Goal: Task Accomplishment & Management: Complete application form

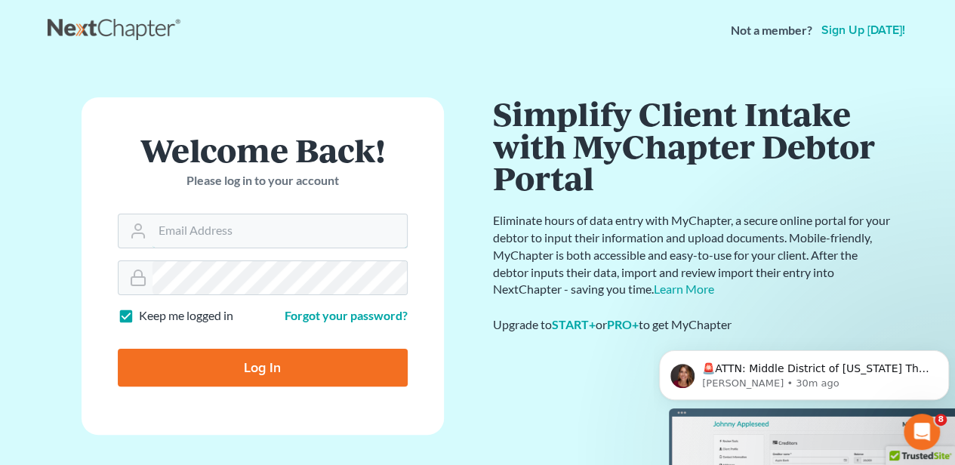
type input "[EMAIL_ADDRESS][DOMAIN_NAME]"
click at [299, 354] on input "Log In" at bounding box center [263, 368] width 290 height 38
type input "Thinking..."
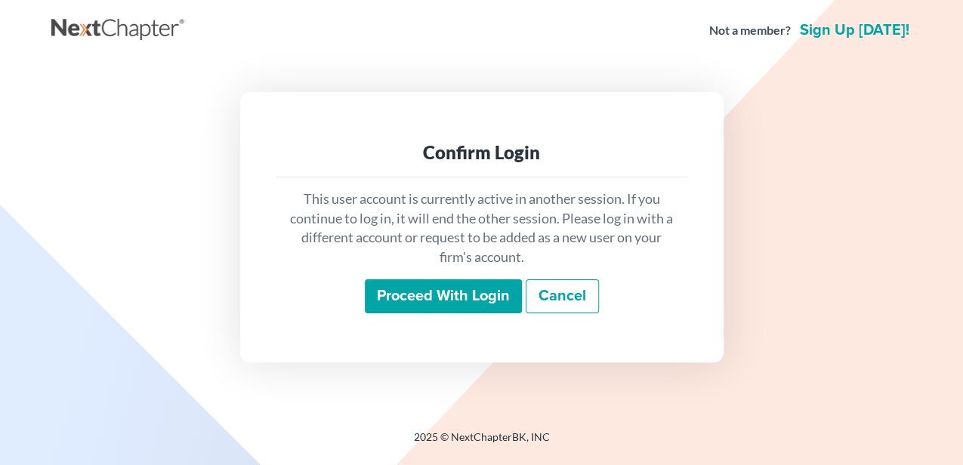
click at [424, 297] on input "Proceed with login" at bounding box center [443, 296] width 157 height 35
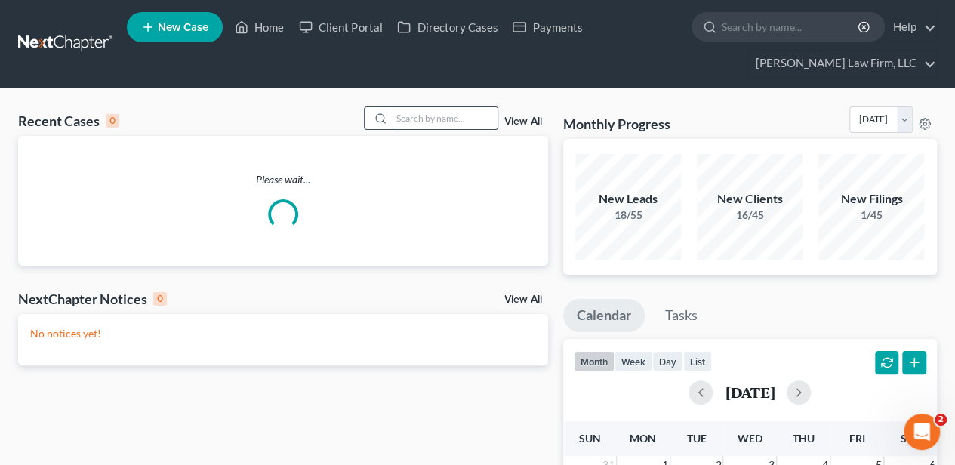
click at [449, 127] on input "search" at bounding box center [445, 118] width 106 height 22
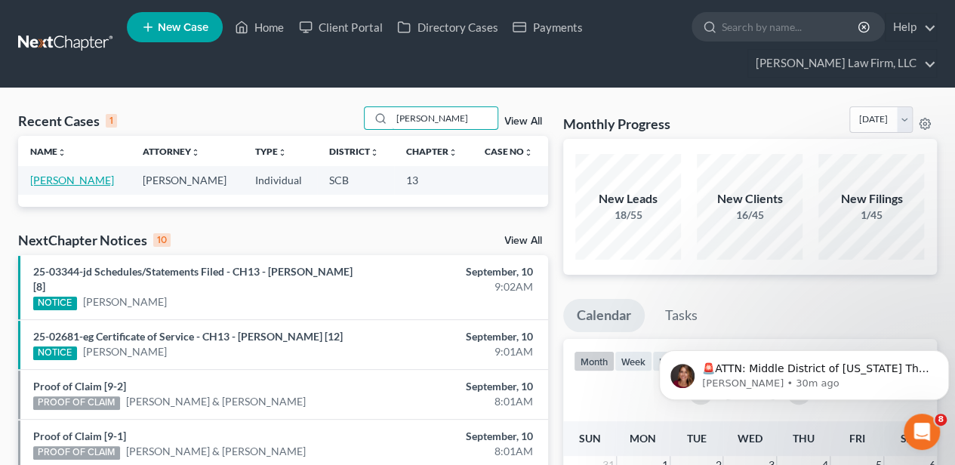
type input "[PERSON_NAME]"
click at [89, 180] on link "[PERSON_NAME]" at bounding box center [72, 180] width 84 height 13
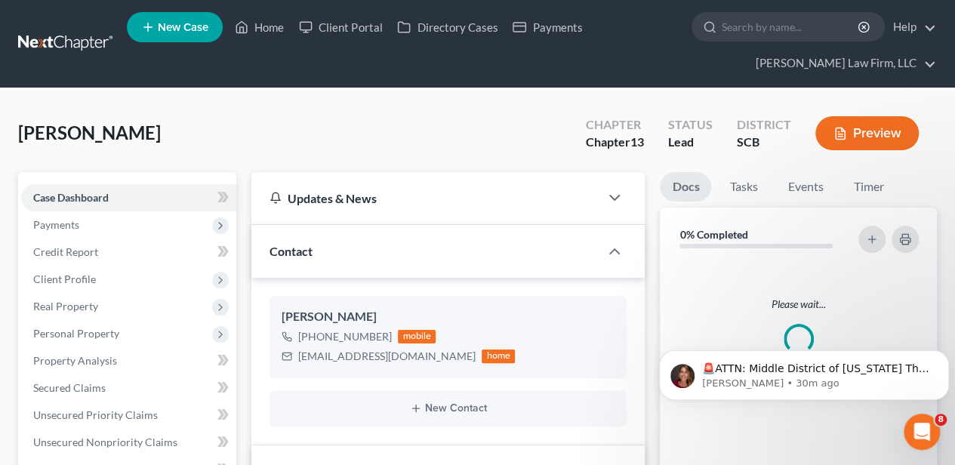
select select "2"
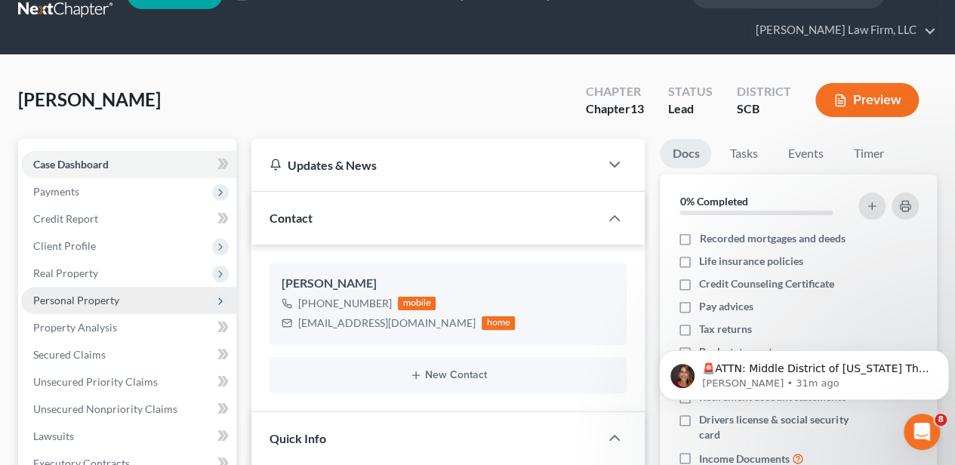
scroll to position [50, 0]
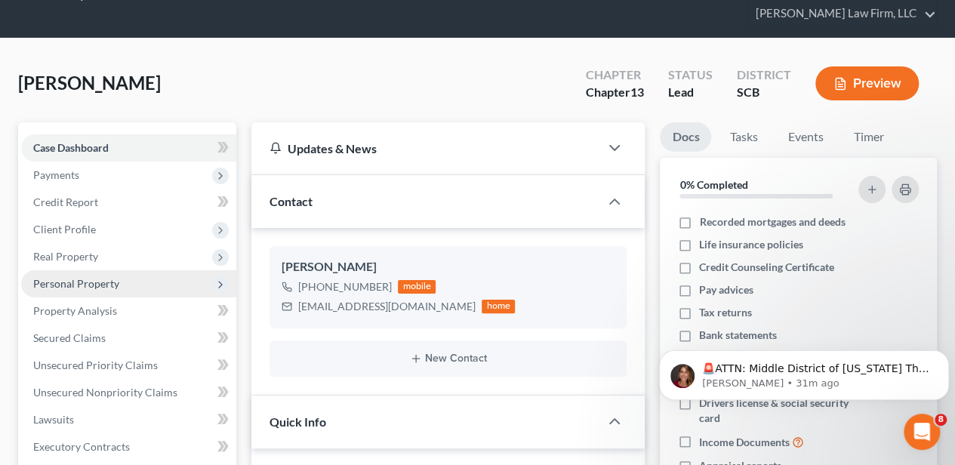
click at [115, 280] on span "Personal Property" at bounding box center [76, 283] width 86 height 13
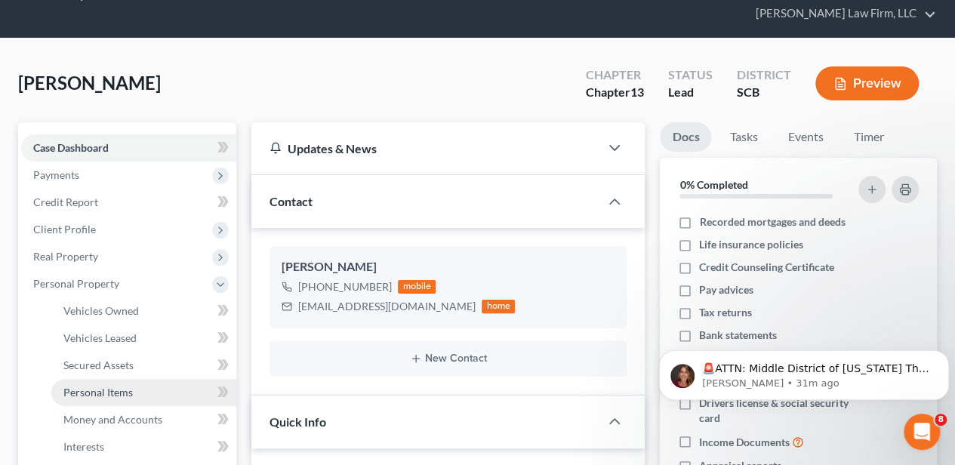
click at [133, 403] on link "Personal Items" at bounding box center [143, 392] width 185 height 27
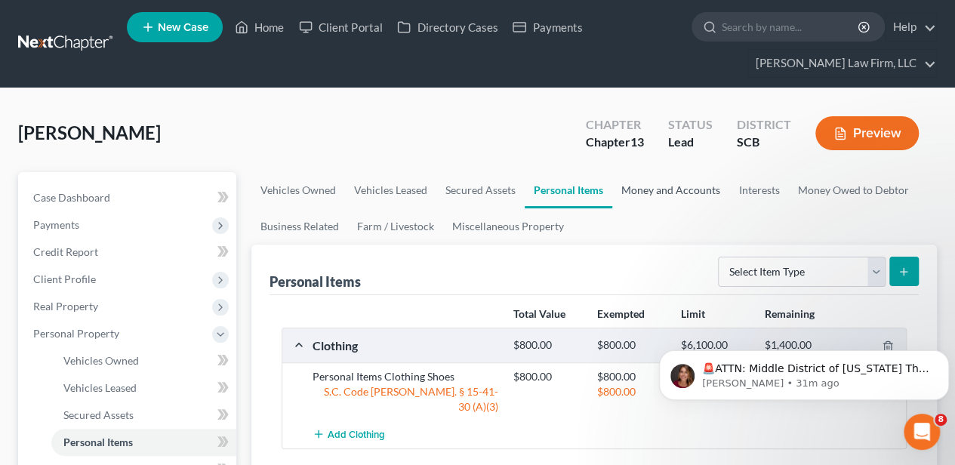
click at [673, 191] on link "Money and Accounts" at bounding box center [670, 190] width 117 height 36
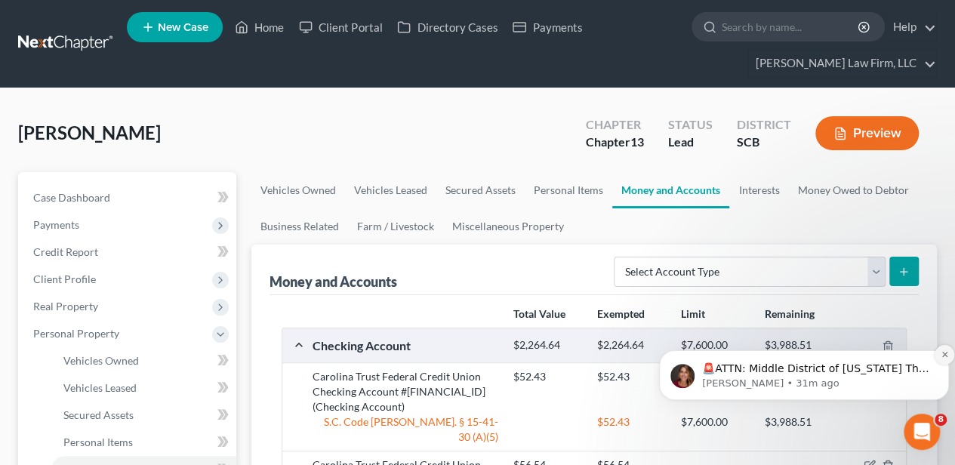
click at [943, 353] on icon "Dismiss notification" at bounding box center [943, 354] width 5 height 5
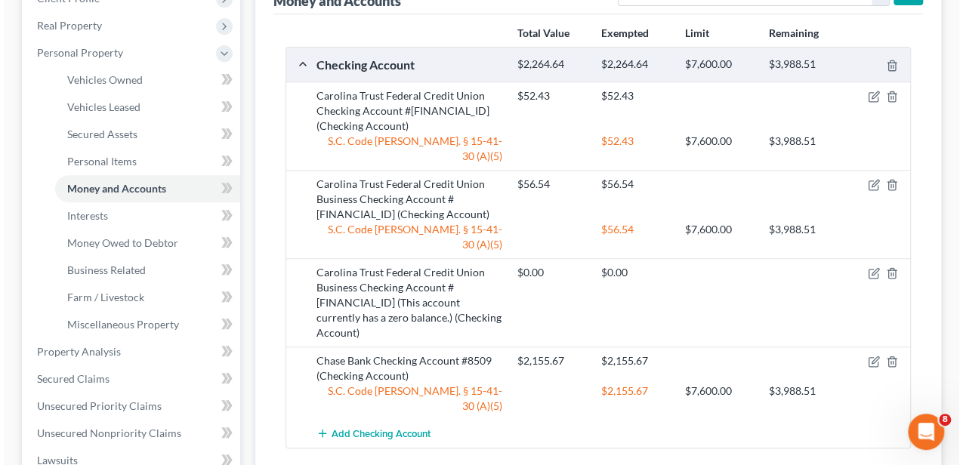
scroll to position [302, 0]
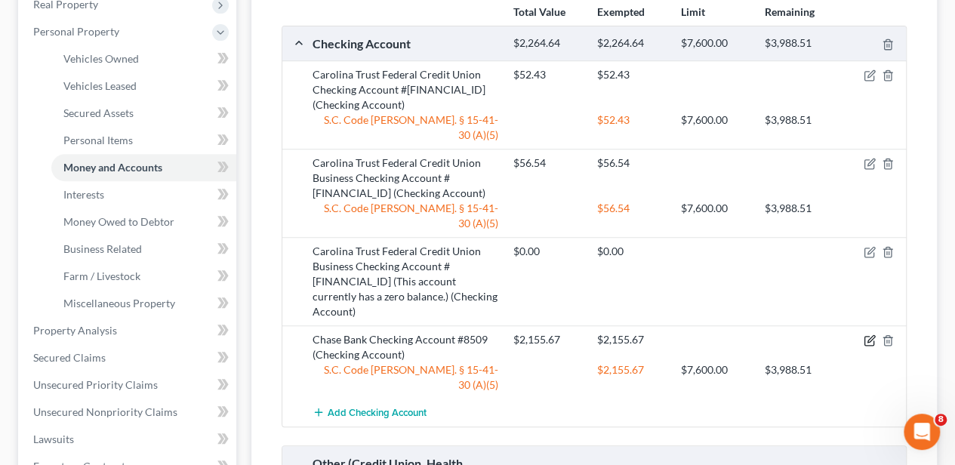
click at [870, 336] on icon "button" at bounding box center [870, 339] width 7 height 7
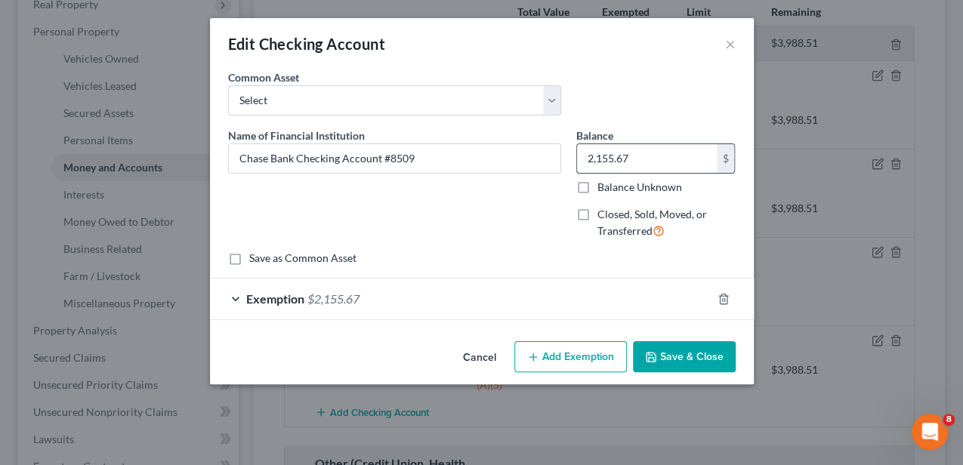
click at [636, 154] on input "2,155.67" at bounding box center [647, 158] width 140 height 29
click at [696, 359] on button "Save & Close" at bounding box center [684, 357] width 103 height 32
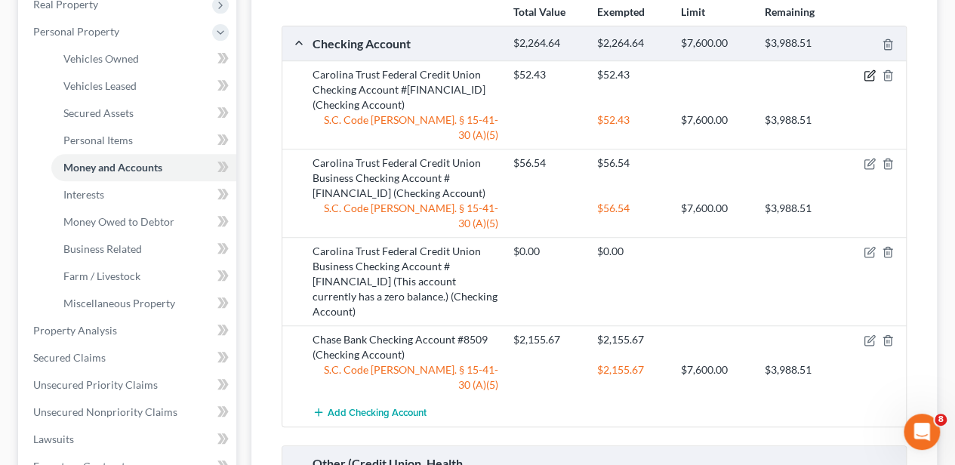
click at [867, 73] on icon "button" at bounding box center [870, 75] width 12 height 12
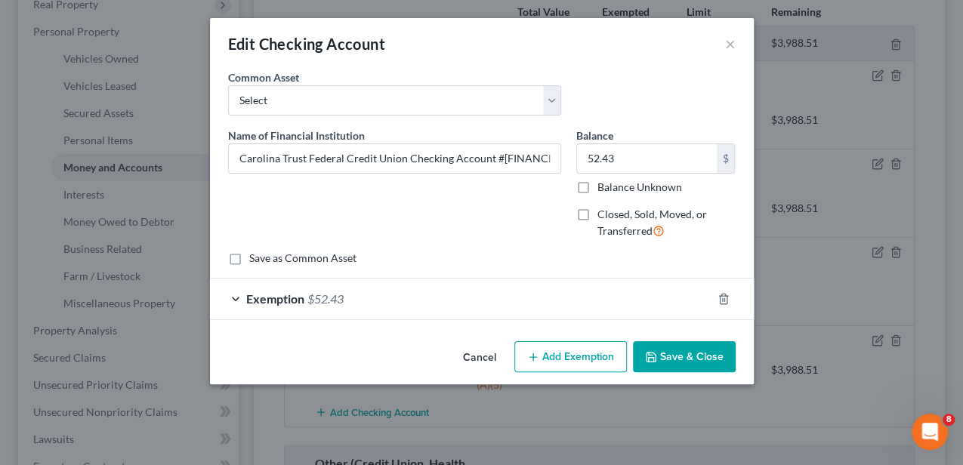
click at [603, 173] on div "52.43 $ Balance Unknown" at bounding box center [655, 168] width 159 height 51
click at [602, 162] on input "52.43" at bounding box center [647, 158] width 140 height 29
type input "55.24"
click at [577, 291] on div "Exemption $52.43" at bounding box center [460, 299] width 501 height 40
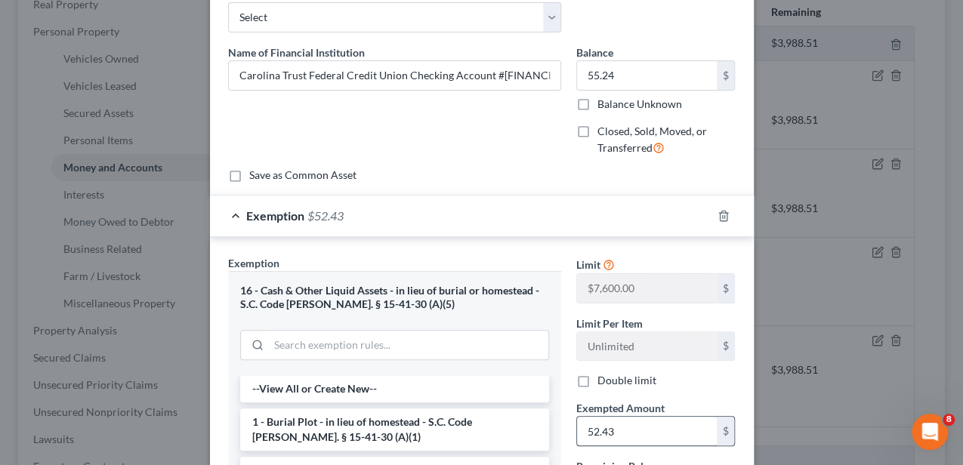
scroll to position [100, 0]
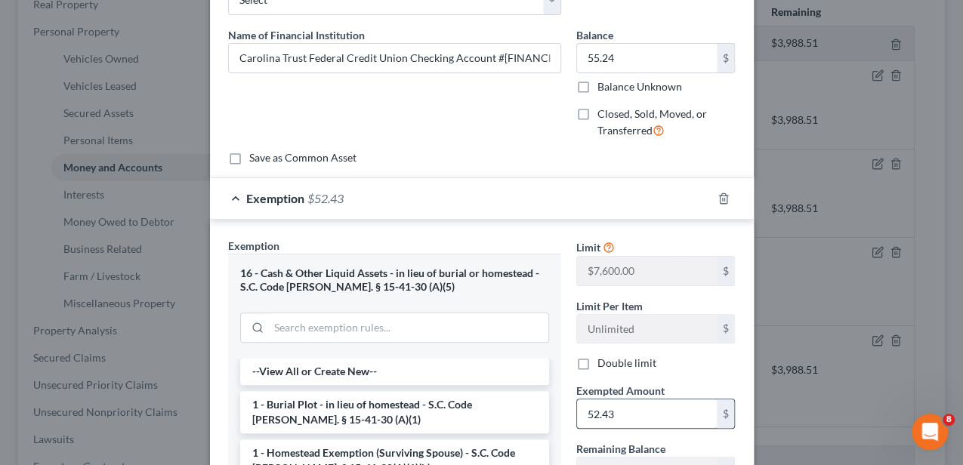
click at [633, 411] on input "52.43" at bounding box center [647, 413] width 140 height 29
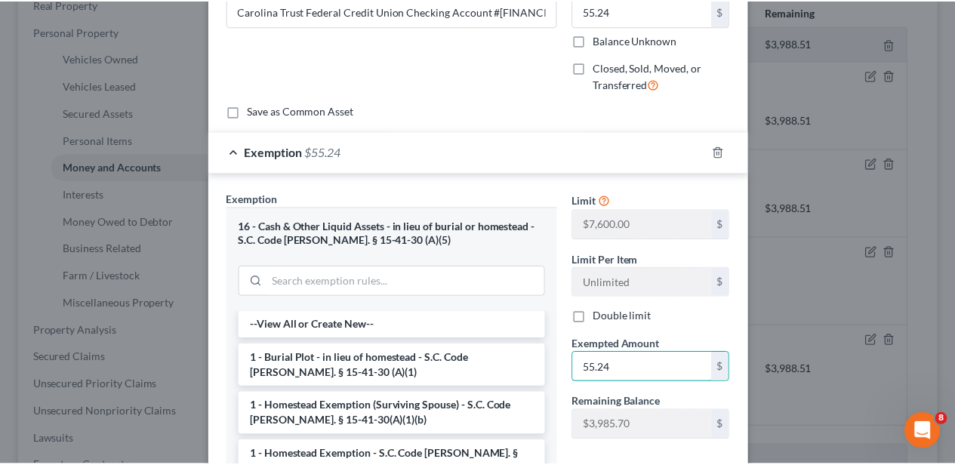
scroll to position [302, 0]
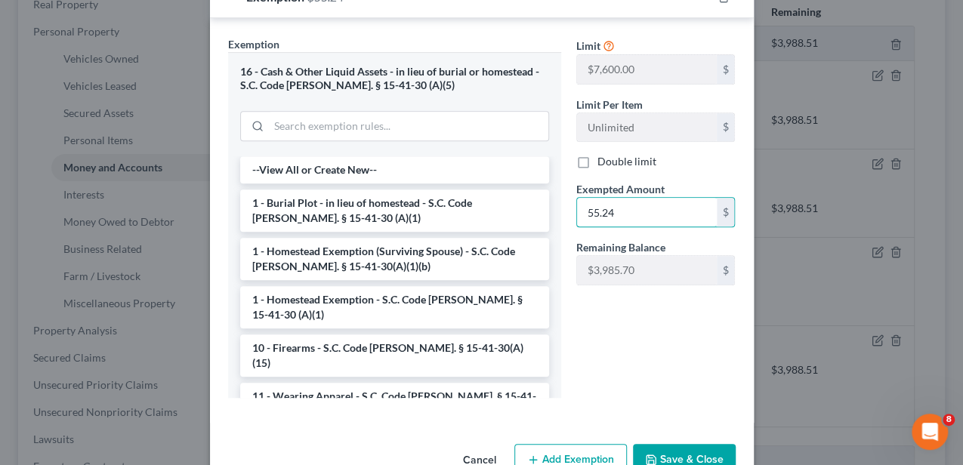
type input "55.24"
click at [688, 450] on button "Save & Close" at bounding box center [684, 460] width 103 height 32
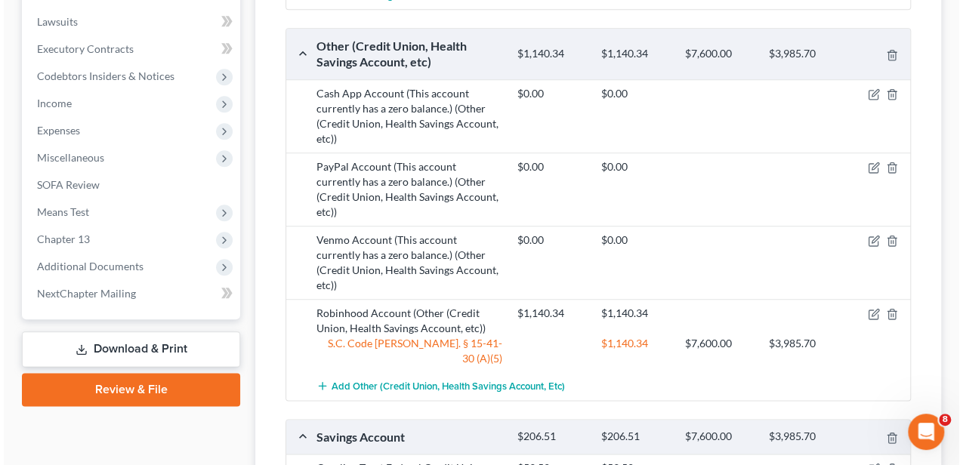
scroll to position [855, 0]
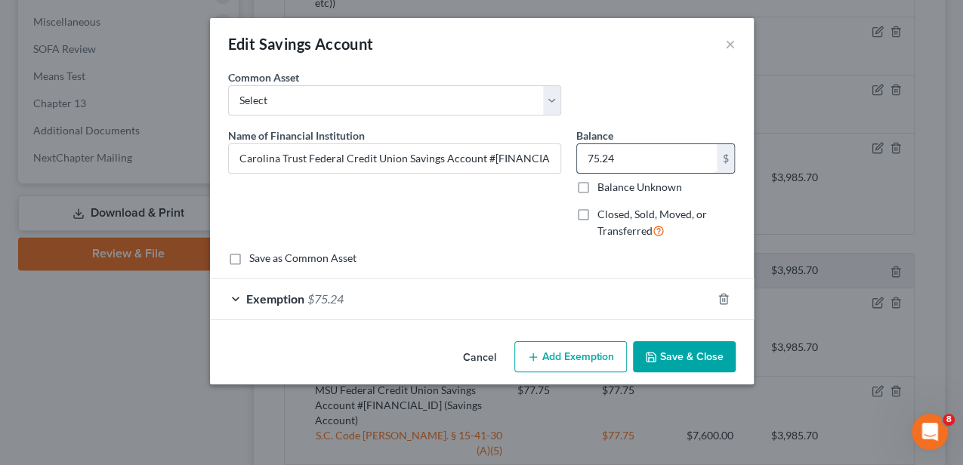
click at [633, 167] on input "75.24" at bounding box center [647, 158] width 140 height 29
type input "55.24"
click at [612, 304] on div "Exemption $75.24" at bounding box center [460, 299] width 501 height 40
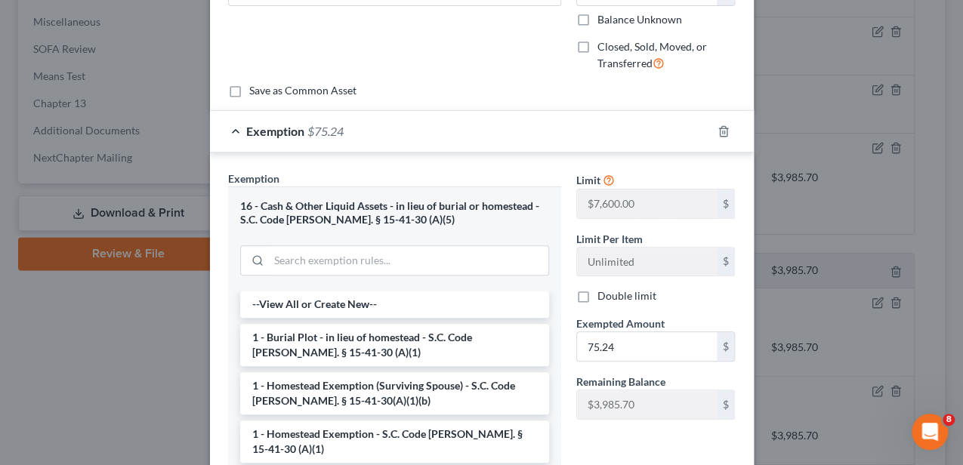
scroll to position [201, 0]
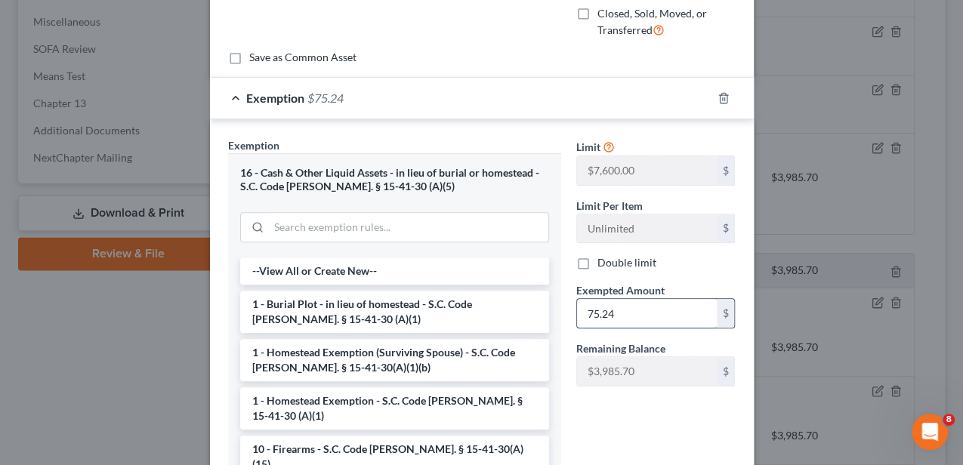
click at [636, 313] on input "75.24" at bounding box center [647, 313] width 140 height 29
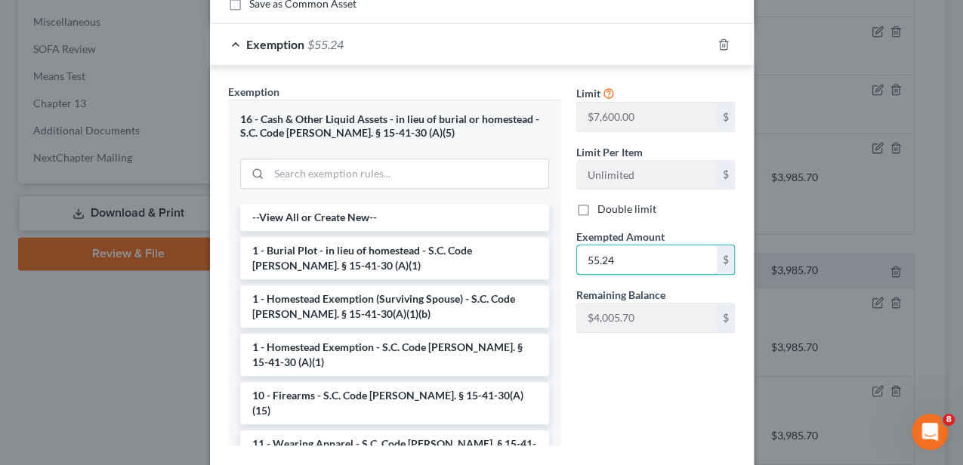
scroll to position [340, 0]
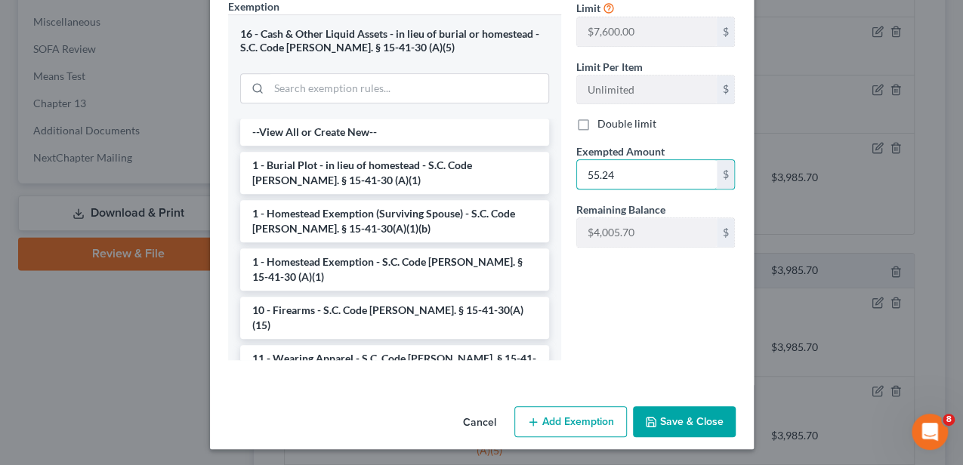
type input "55.24"
click at [670, 421] on button "Save & Close" at bounding box center [684, 422] width 103 height 32
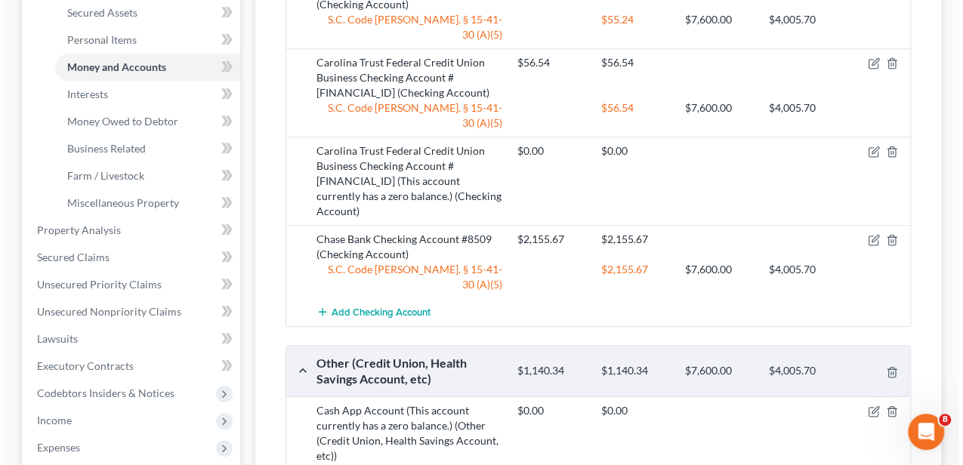
scroll to position [251, 0]
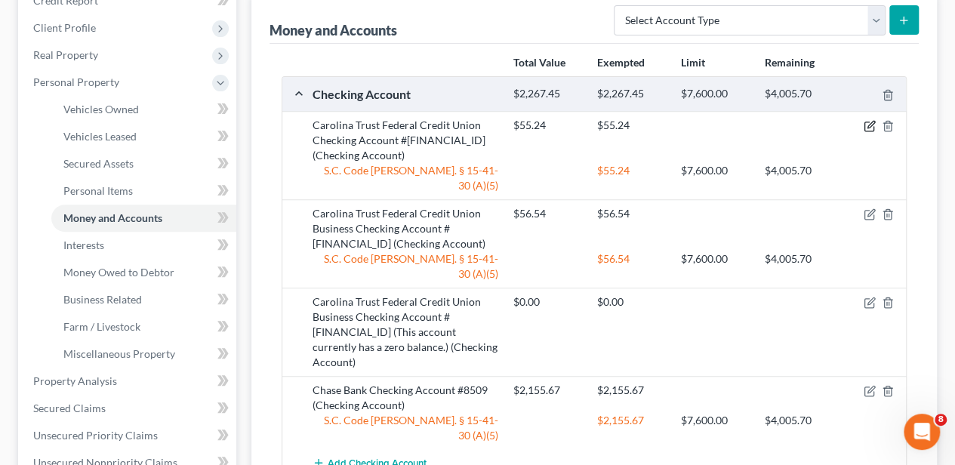
click at [865, 125] on icon "button" at bounding box center [870, 126] width 12 height 12
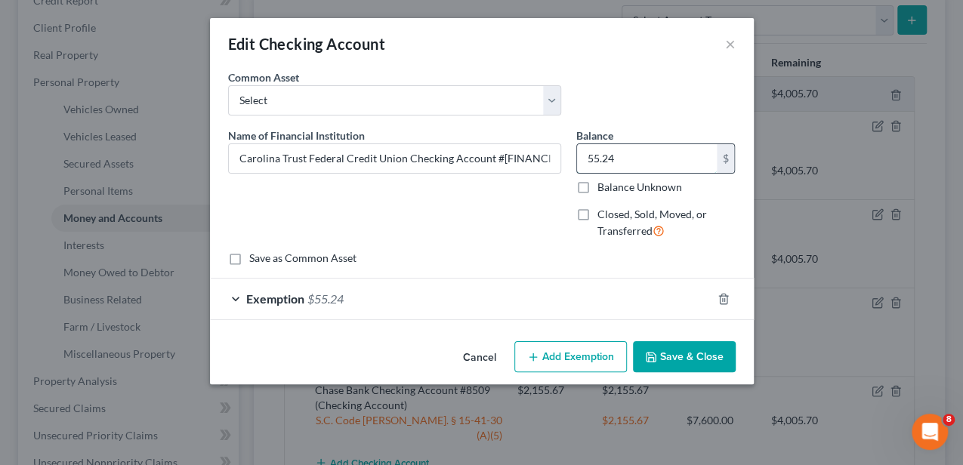
click at [622, 153] on input "55.24" at bounding box center [647, 158] width 140 height 29
type input "52.43"
click at [536, 308] on div "Exemption $55.24" at bounding box center [460, 299] width 501 height 40
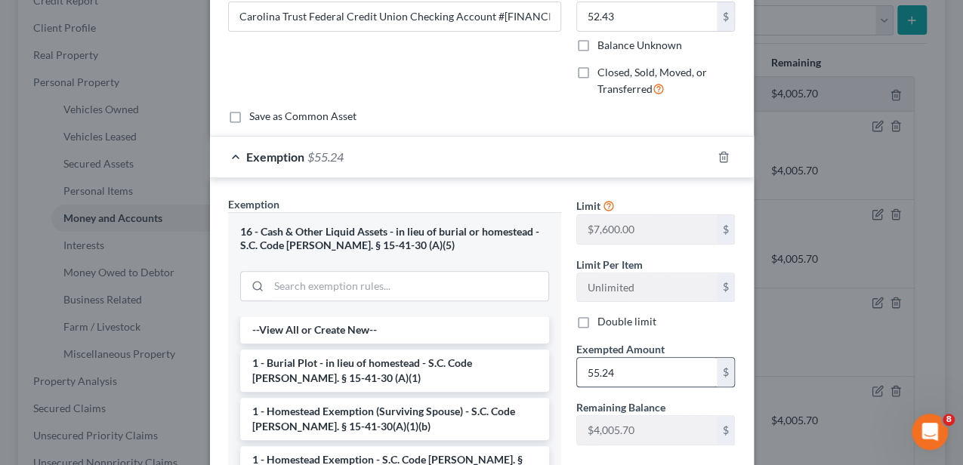
scroll to position [151, 0]
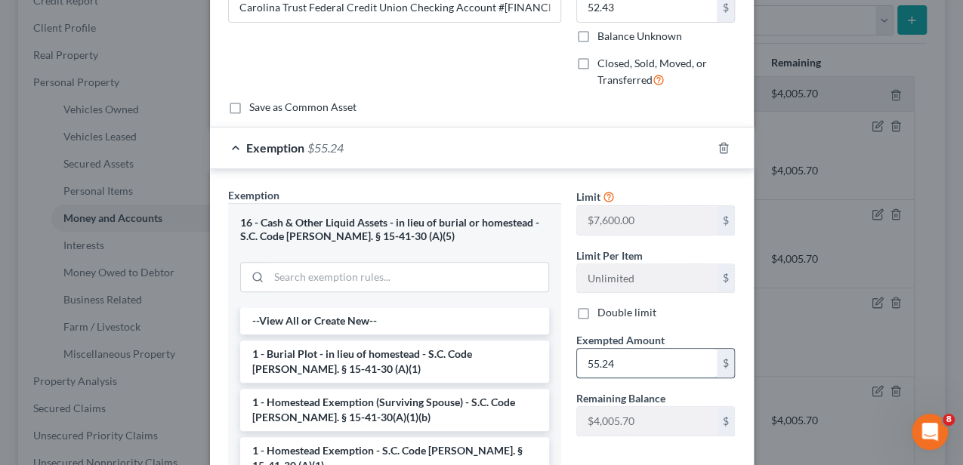
click at [630, 362] on input "55.24" at bounding box center [647, 363] width 140 height 29
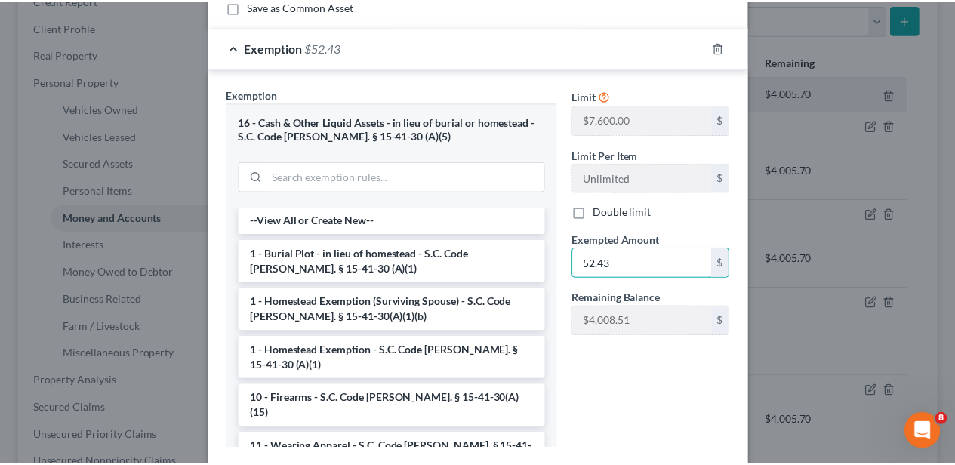
scroll to position [302, 0]
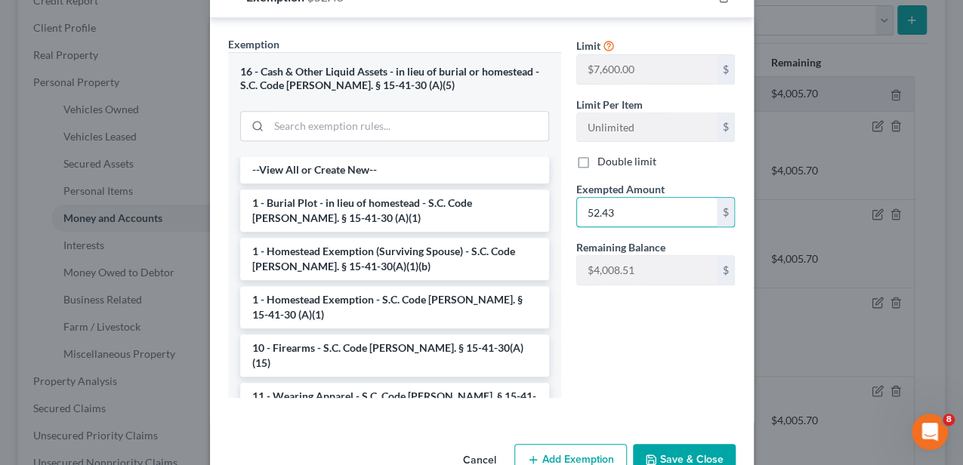
type input "52.43"
click at [690, 448] on button "Save & Close" at bounding box center [684, 460] width 103 height 32
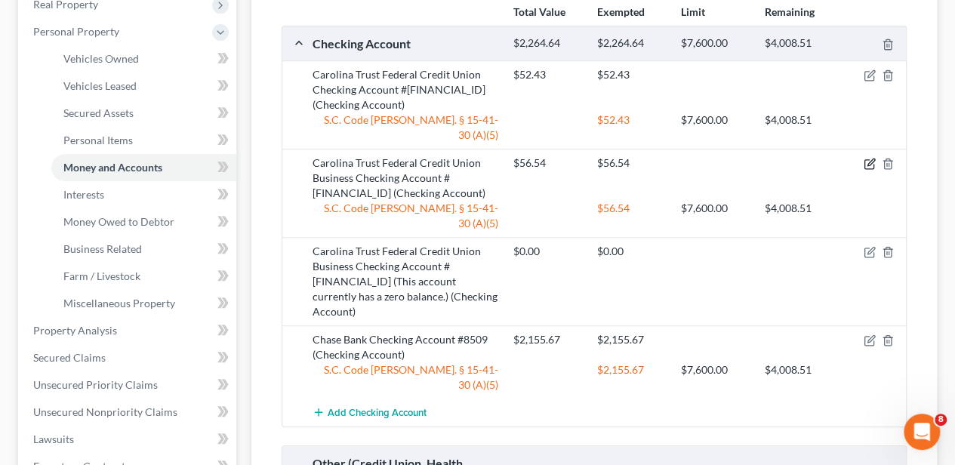
click at [867, 158] on icon "button" at bounding box center [870, 164] width 12 height 12
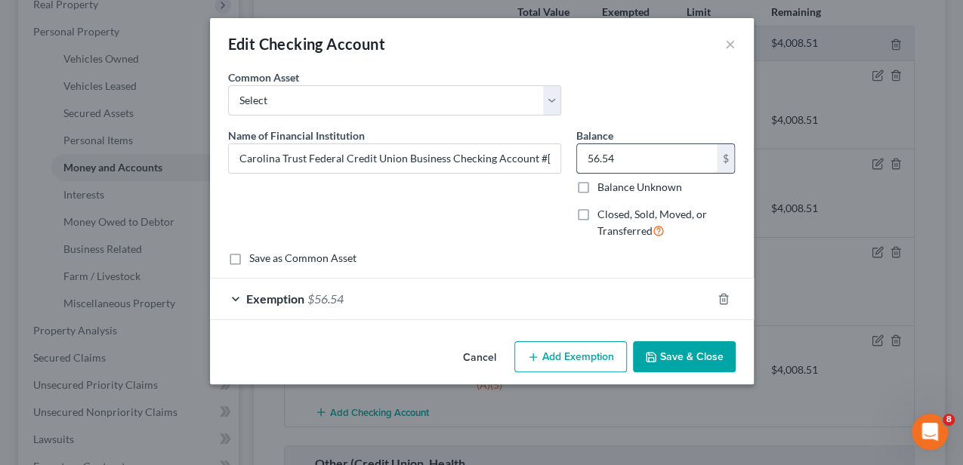
click at [663, 157] on input "56.54" at bounding box center [647, 158] width 140 height 29
type input "331.54"
click at [599, 302] on div "Exemption $56.54" at bounding box center [460, 299] width 501 height 40
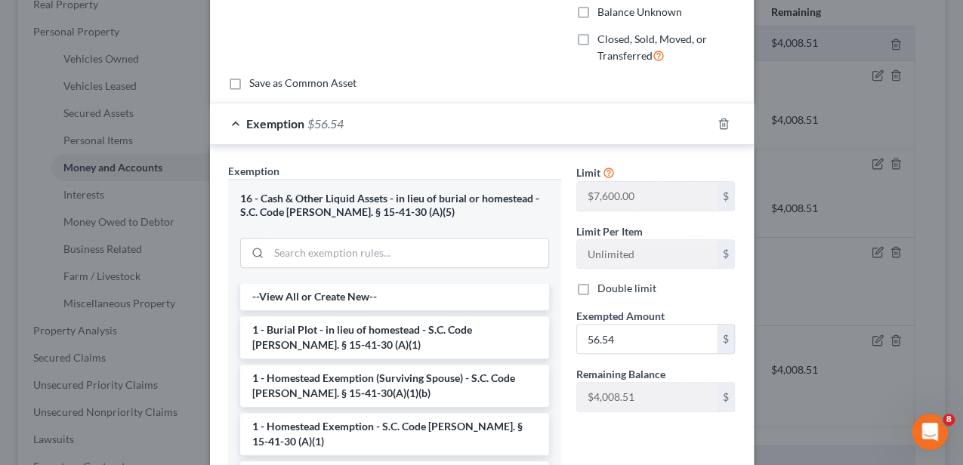
scroll to position [201, 0]
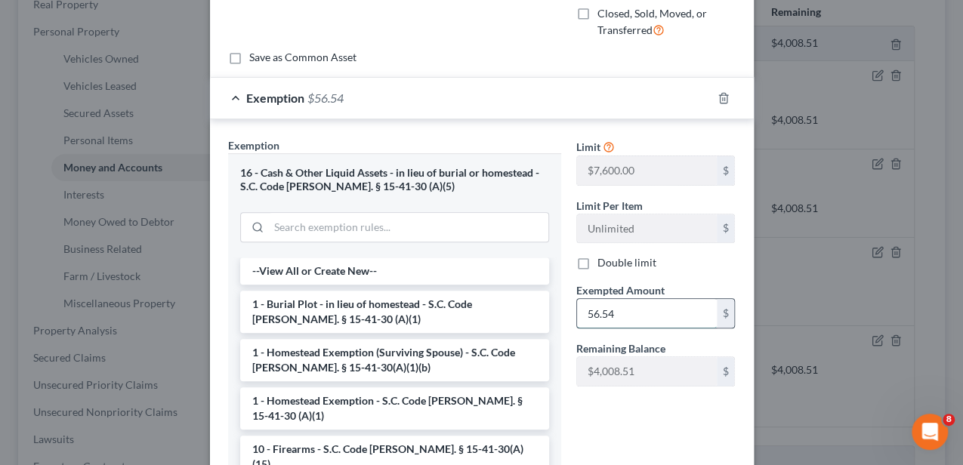
click at [632, 310] on input "56.54" at bounding box center [647, 313] width 140 height 29
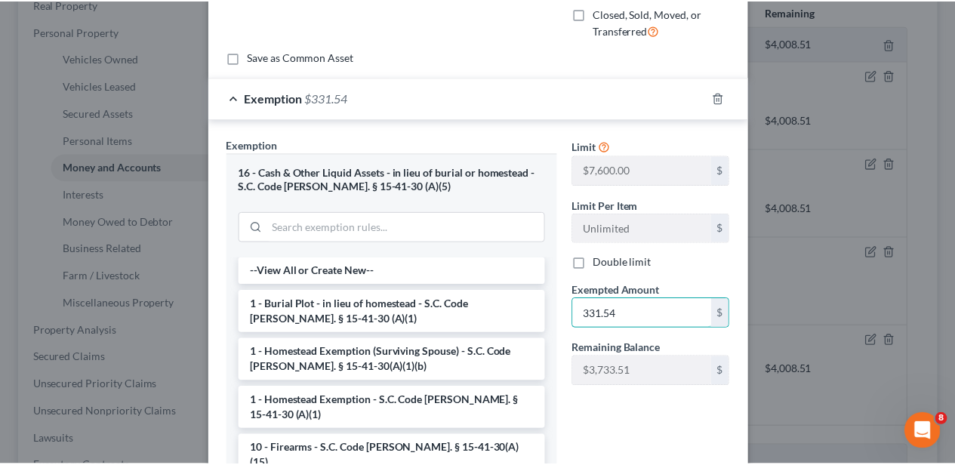
scroll to position [340, 0]
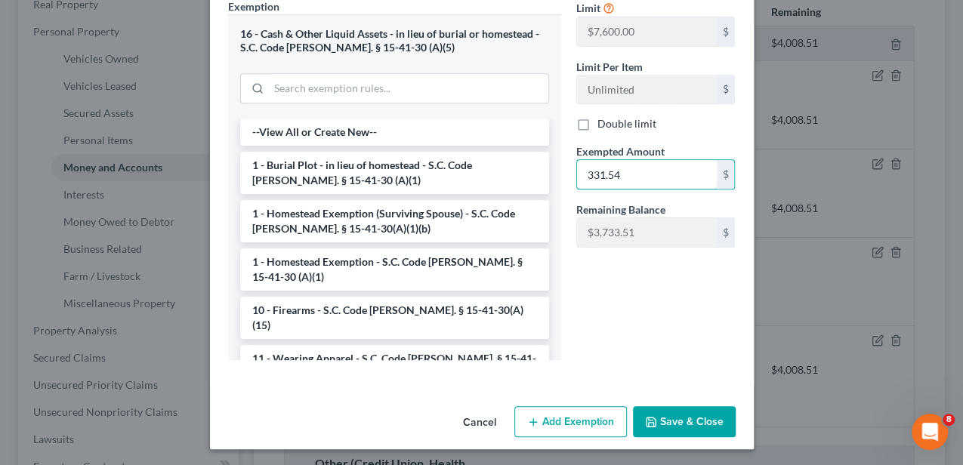
type input "331.54"
click at [686, 406] on button "Save & Close" at bounding box center [684, 422] width 103 height 32
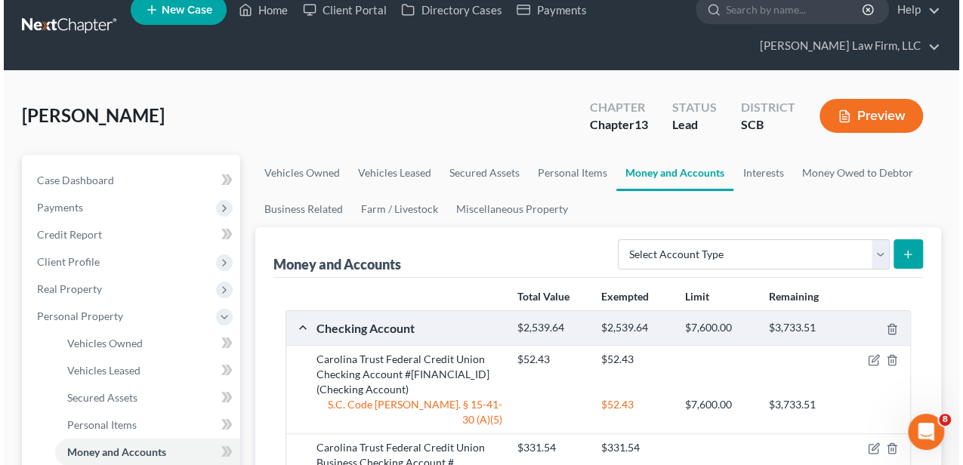
scroll to position [0, 0]
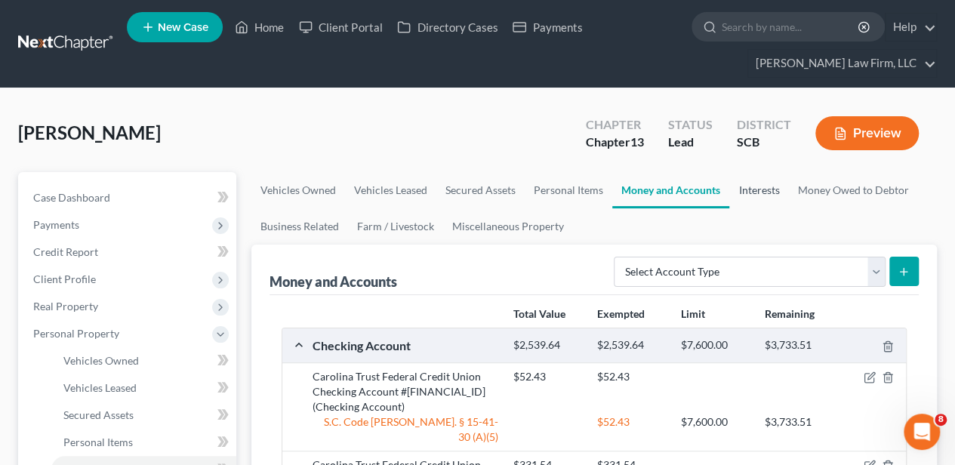
click at [738, 188] on link "Interests" at bounding box center [758, 190] width 59 height 36
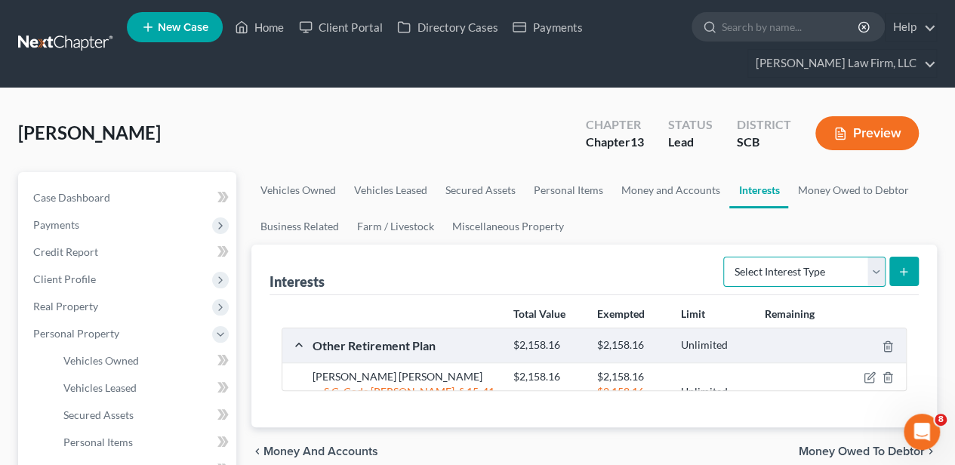
click at [760, 261] on select "Select Interest Type 401K Annuity Bond Education IRA Government Bond Government…" at bounding box center [804, 272] width 162 height 30
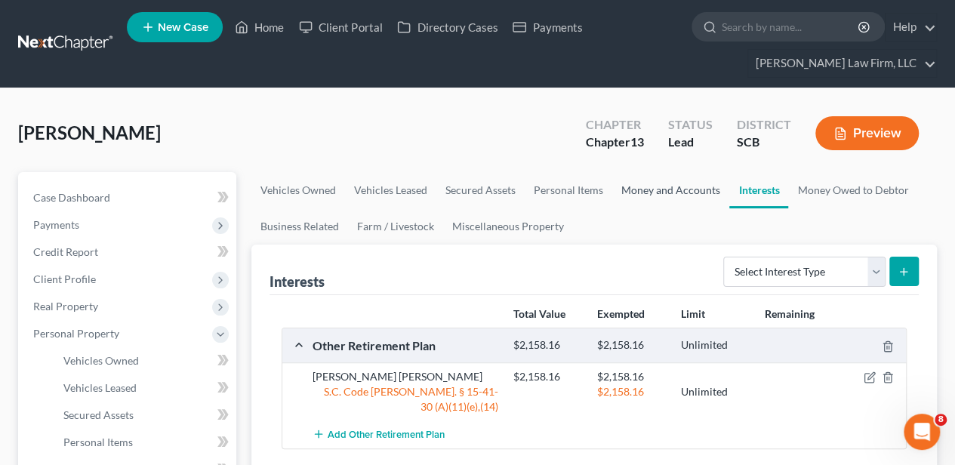
click at [673, 191] on link "Money and Accounts" at bounding box center [670, 190] width 117 height 36
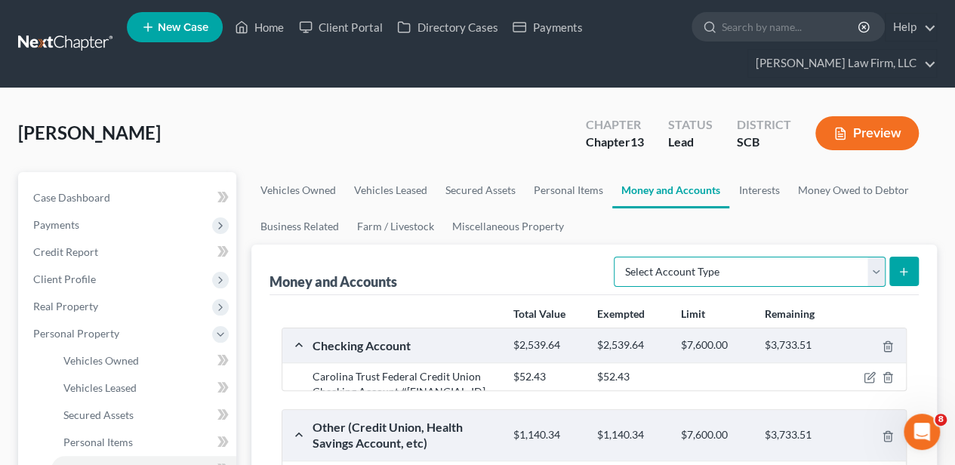
click at [690, 274] on select "Select Account Type Brokerage Cash on Hand Certificates of Deposit Checking Acc…" at bounding box center [750, 272] width 272 height 30
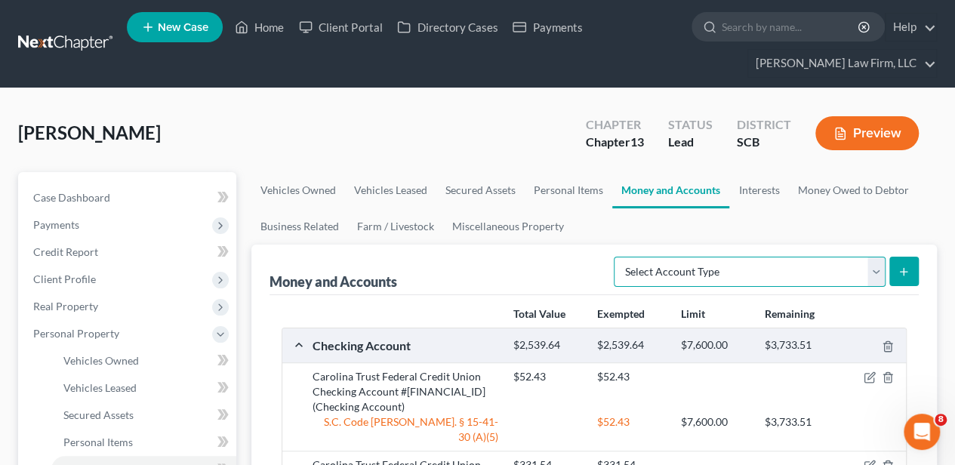
select select "other"
click at [618, 257] on select "Select Account Type Brokerage Cash on Hand Certificates of Deposit Checking Acc…" at bounding box center [750, 272] width 272 height 30
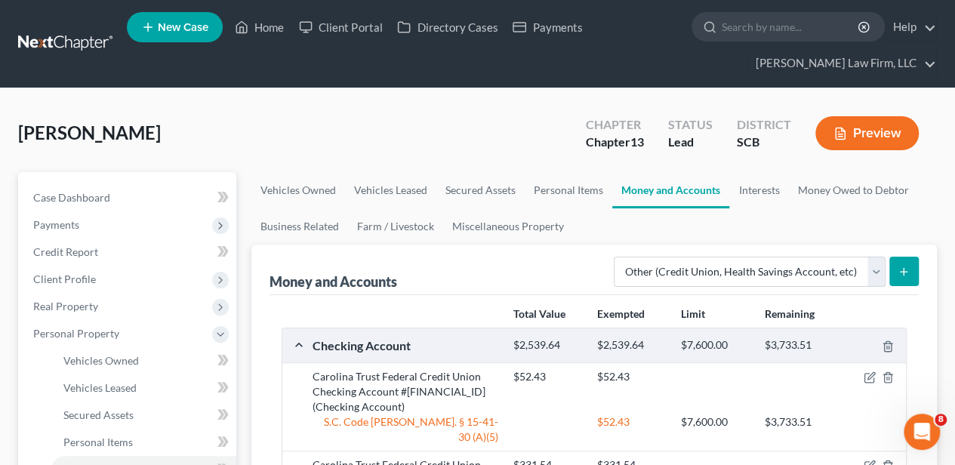
click at [914, 266] on button "submit" at bounding box center [903, 271] width 29 height 29
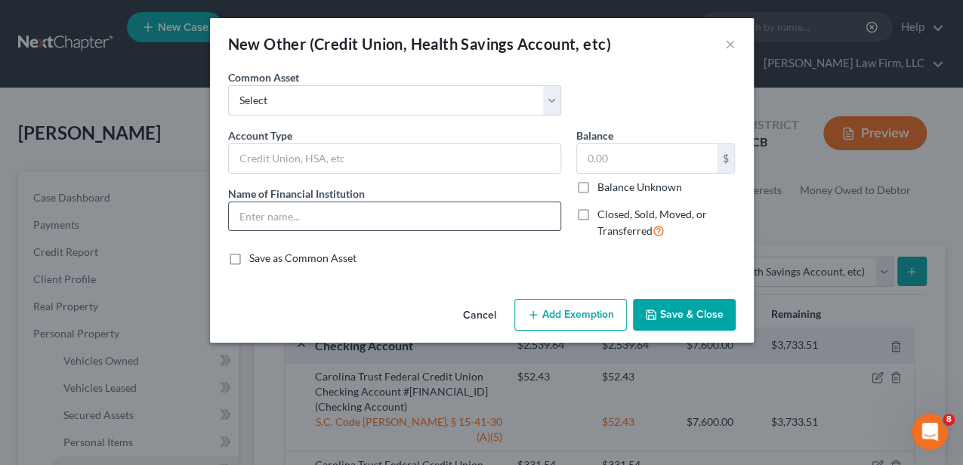
click at [304, 215] on input "text" at bounding box center [394, 216] width 331 height 29
type input "Fidelity Health Savings Account #8772"
click at [616, 160] on input "text" at bounding box center [647, 158] width 140 height 29
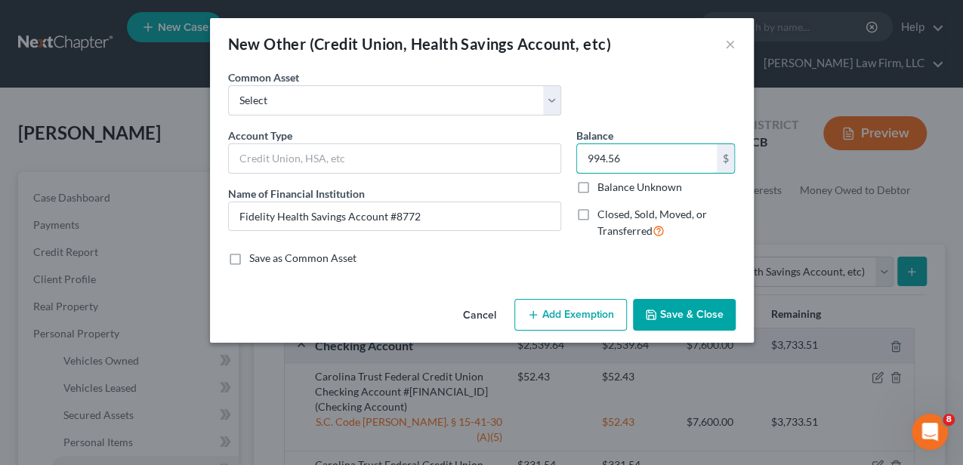
type input "994.56"
click at [544, 314] on button "Add Exemption" at bounding box center [570, 315] width 112 height 32
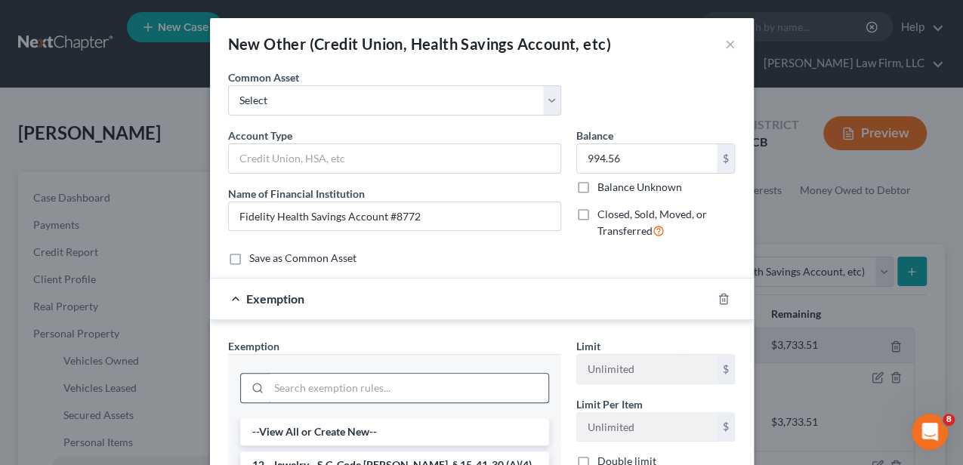
click at [375, 378] on input "search" at bounding box center [408, 388] width 279 height 29
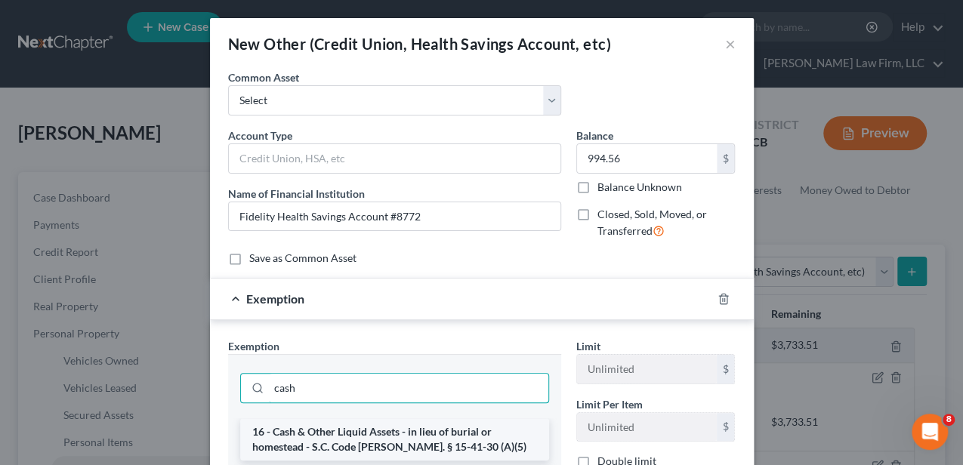
type input "cash"
click at [365, 427] on li "16 - Cash & Other Liquid Assets - in lieu of burial or homestead - S.C. Code [P…" at bounding box center [394, 439] width 309 height 42
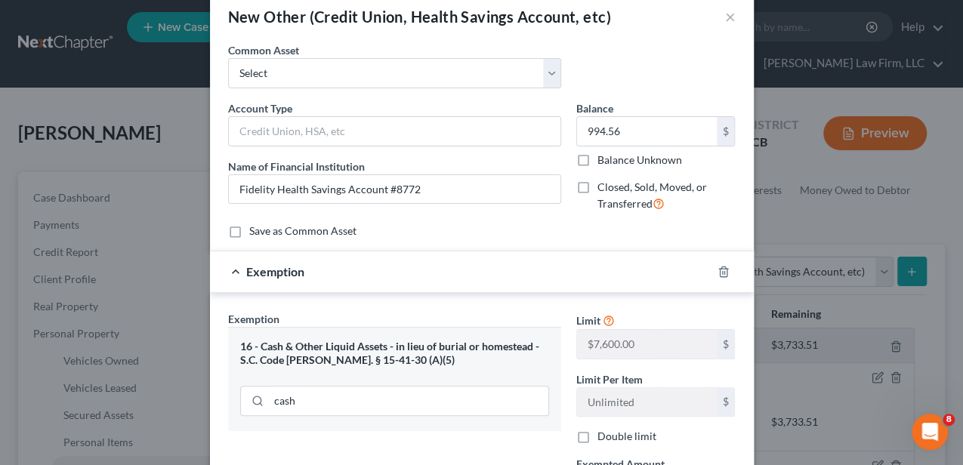
scroll to position [100, 0]
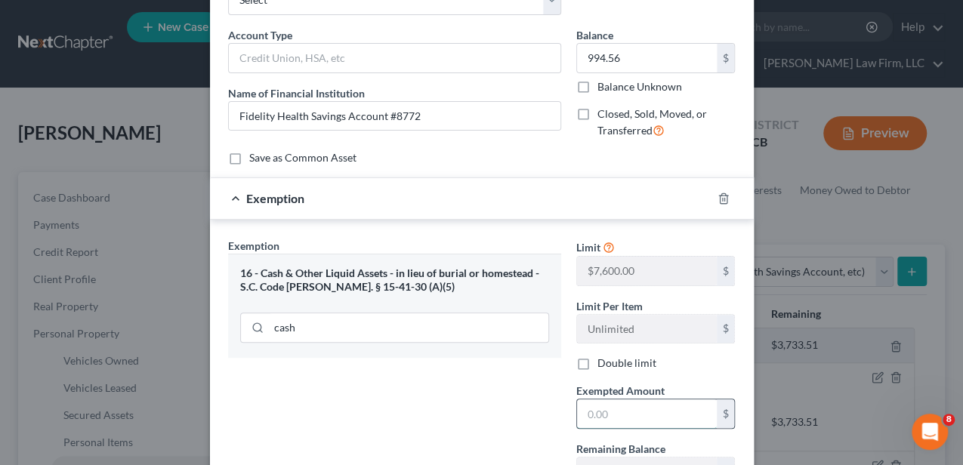
click at [593, 418] on input "text" at bounding box center [647, 413] width 140 height 29
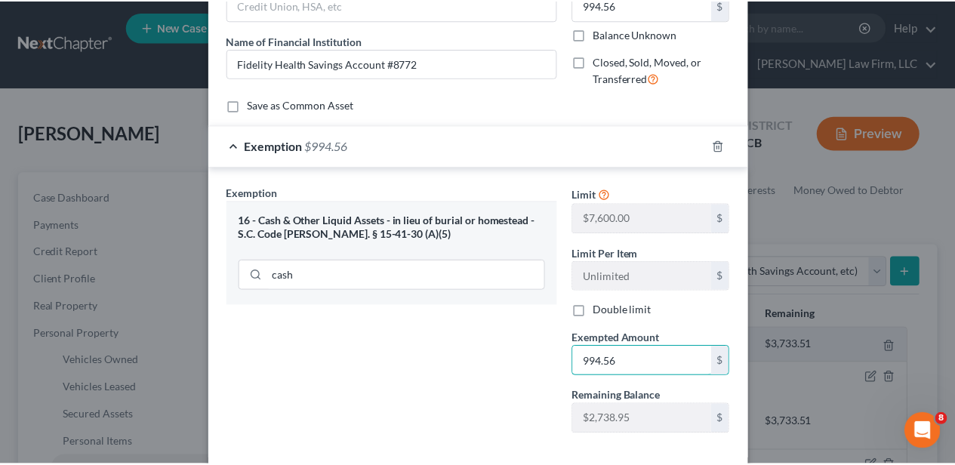
scroll to position [226, 0]
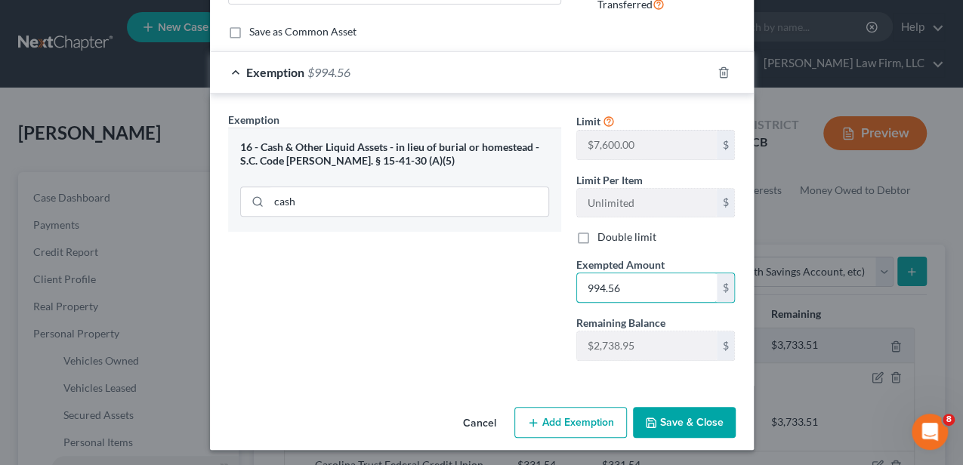
type input "994.56"
click at [678, 408] on button "Save & Close" at bounding box center [684, 423] width 103 height 32
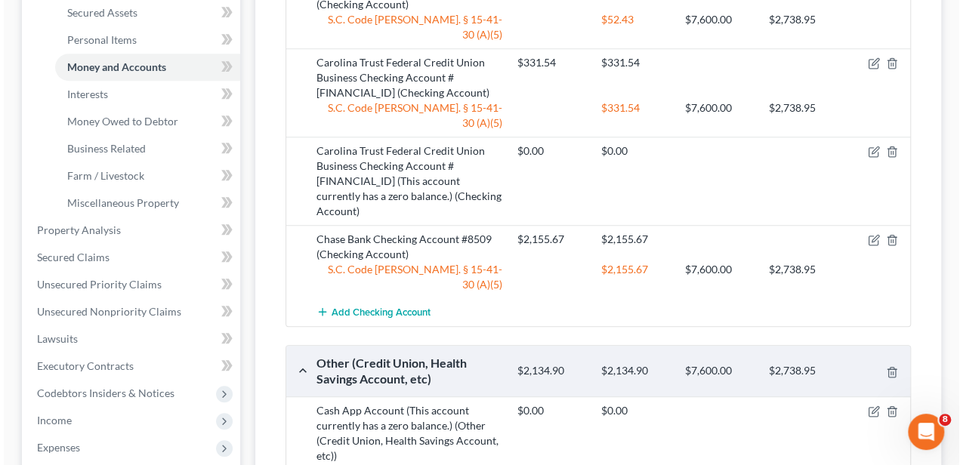
scroll to position [654, 0]
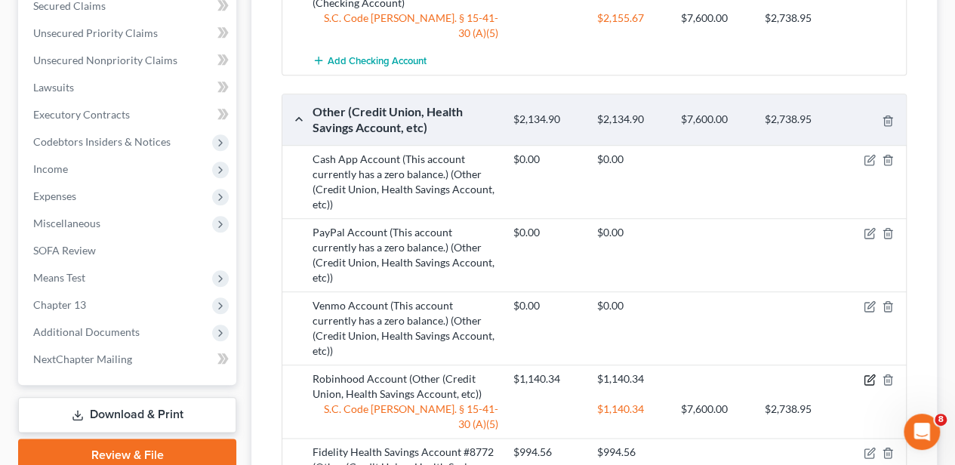
click at [873, 374] on icon "button" at bounding box center [870, 380] width 12 height 12
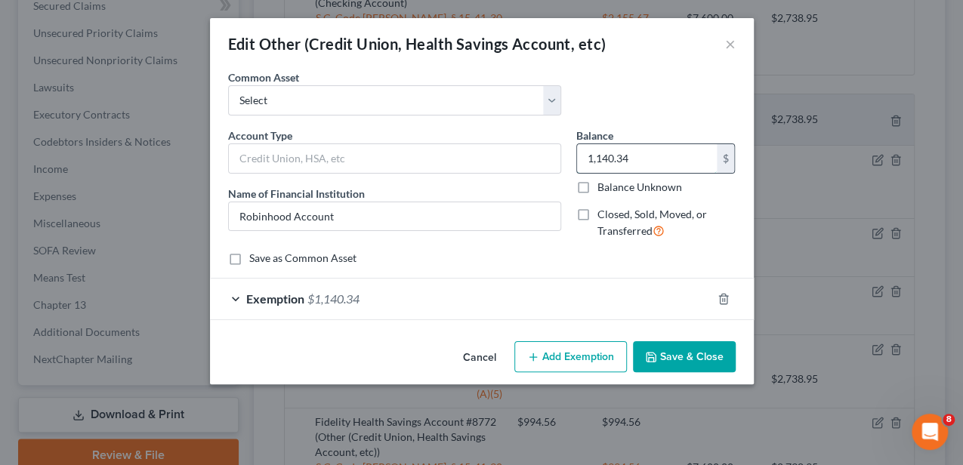
click at [607, 161] on input "1,140.34" at bounding box center [647, 158] width 140 height 29
type input "39.14"
click at [541, 294] on div "Exemption $1,140.34" at bounding box center [460, 299] width 501 height 40
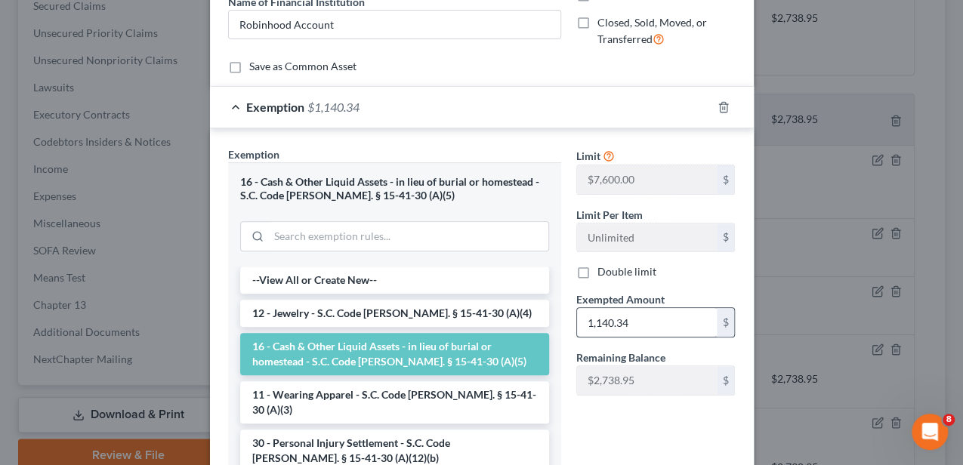
scroll to position [201, 0]
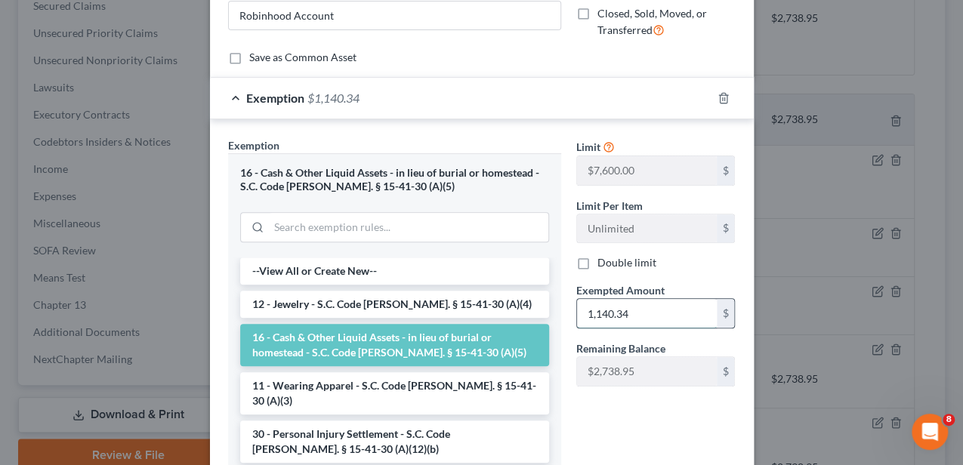
click at [626, 303] on input "1,140.34" at bounding box center [647, 313] width 140 height 29
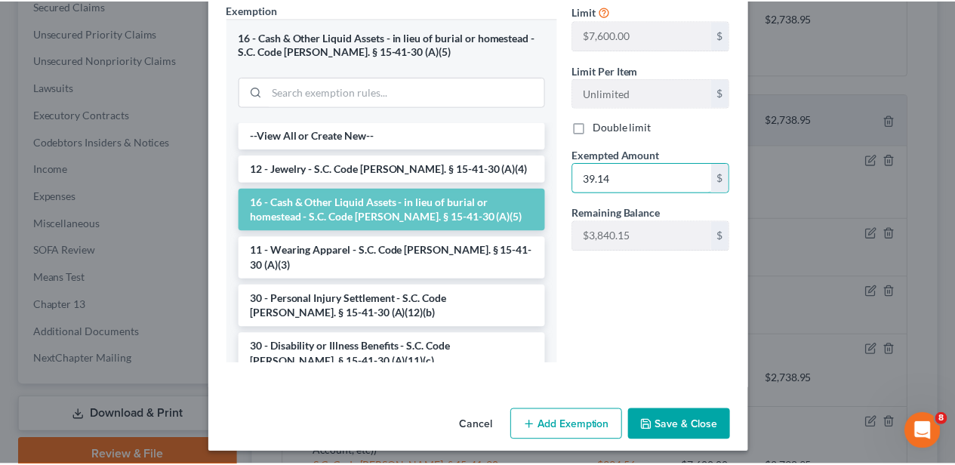
scroll to position [340, 0]
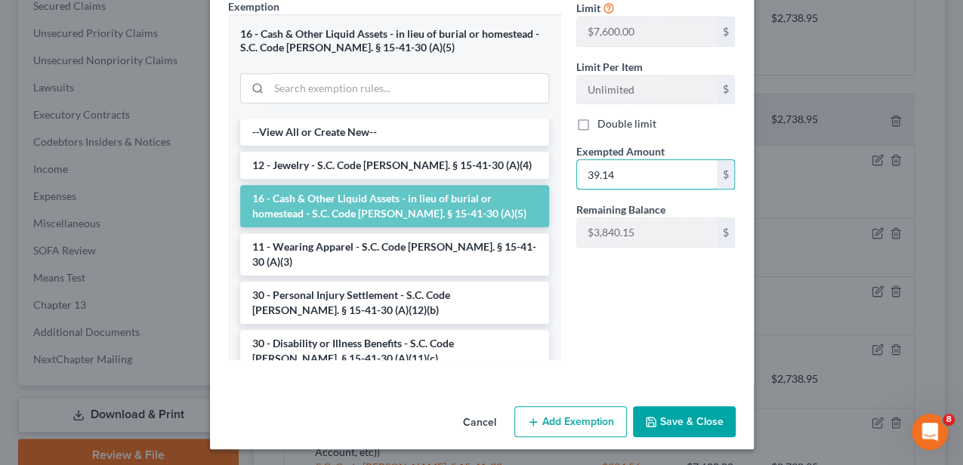
type input "39.14"
click at [670, 411] on button "Save & Close" at bounding box center [684, 422] width 103 height 32
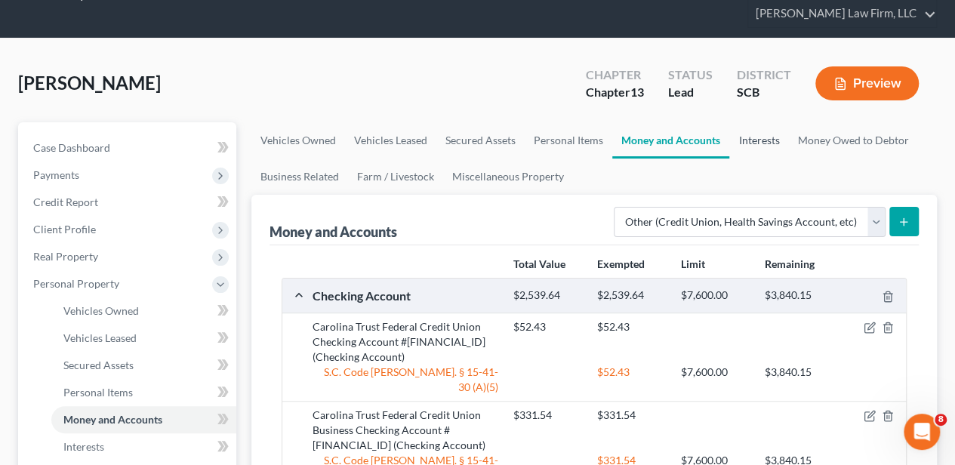
drag, startPoint x: 753, startPoint y: 149, endPoint x: 708, endPoint y: 150, distance: 44.6
click at [753, 149] on link "Interests" at bounding box center [758, 140] width 59 height 36
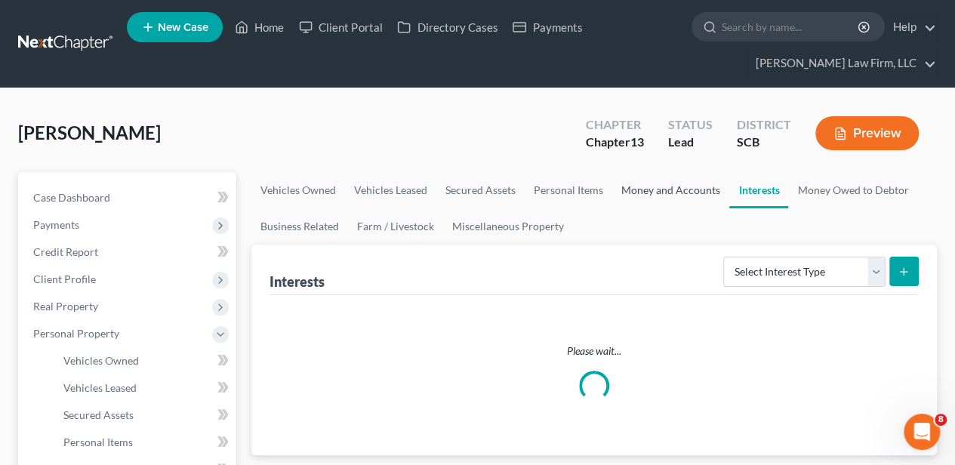
click at [664, 183] on link "Money and Accounts" at bounding box center [670, 190] width 117 height 36
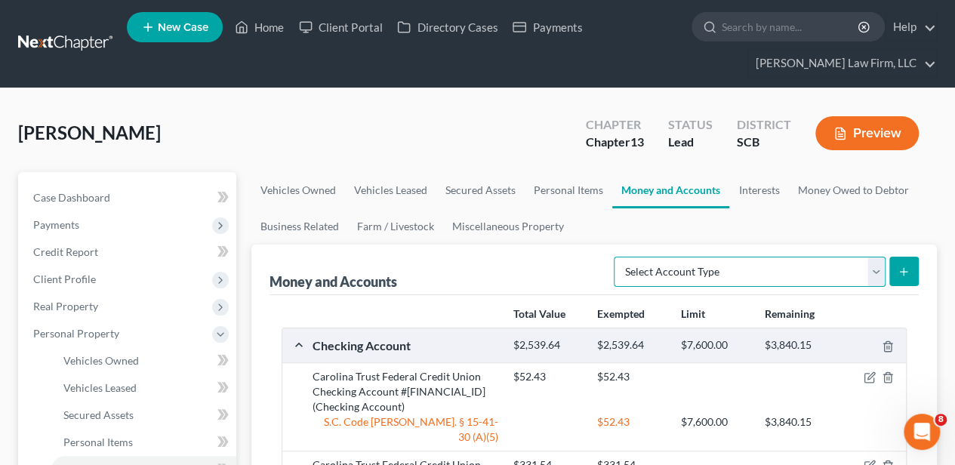
drag, startPoint x: 750, startPoint y: 269, endPoint x: 741, endPoint y: 283, distance: 17.0
click at [750, 269] on select "Select Account Type Brokerage Cash on Hand Certificates of Deposit Checking Acc…" at bounding box center [750, 272] width 272 height 30
select select "other"
click at [618, 257] on select "Select Account Type Brokerage Cash on Hand Certificates of Deposit Checking Acc…" at bounding box center [750, 272] width 272 height 30
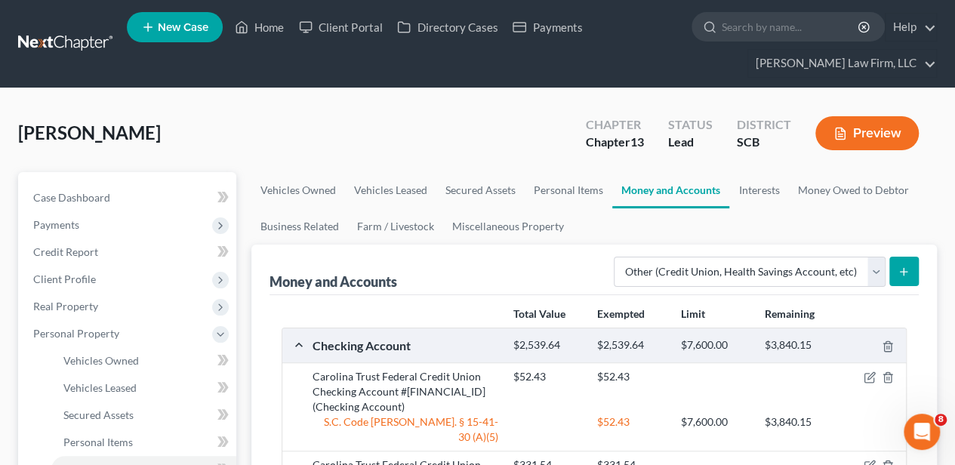
click at [901, 268] on icon "submit" at bounding box center [904, 272] width 12 height 12
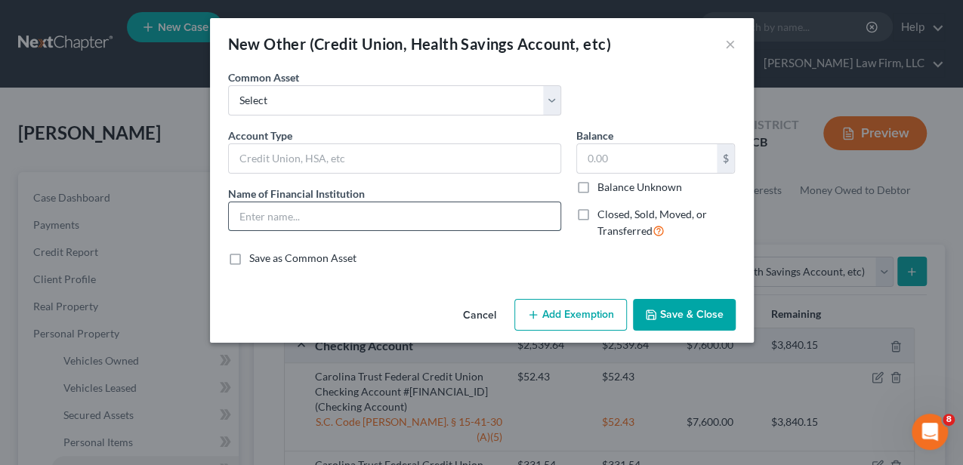
click at [346, 213] on input "text" at bounding box center [394, 216] width 331 height 29
click at [246, 214] on input "[PERSON_NAME] Acount #" at bounding box center [394, 216] width 331 height 29
type input "Robinhood Account #0162"
click at [607, 165] on input "text" at bounding box center [647, 158] width 140 height 29
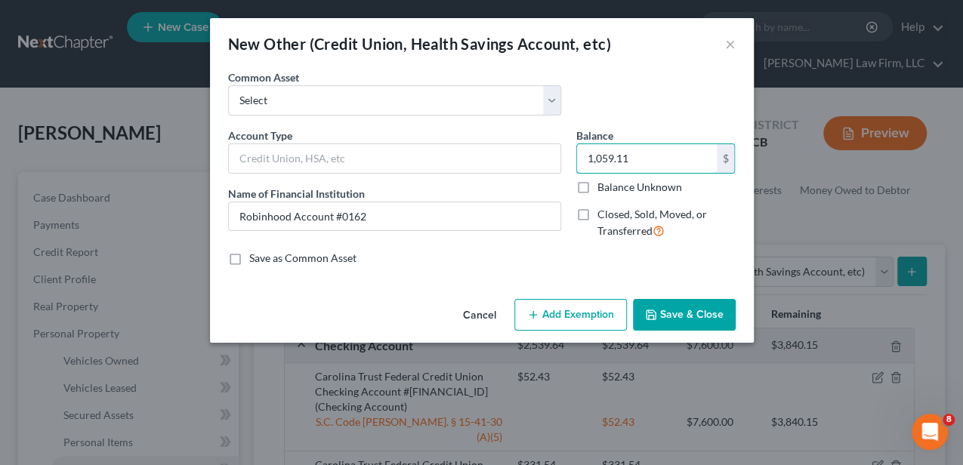
type input "1,059.11"
click at [562, 309] on button "Add Exemption" at bounding box center [570, 315] width 112 height 32
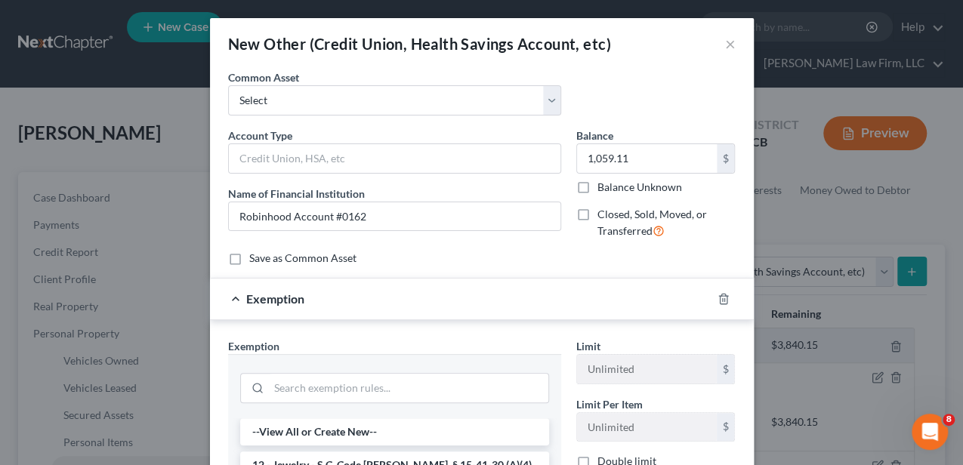
scroll to position [151, 0]
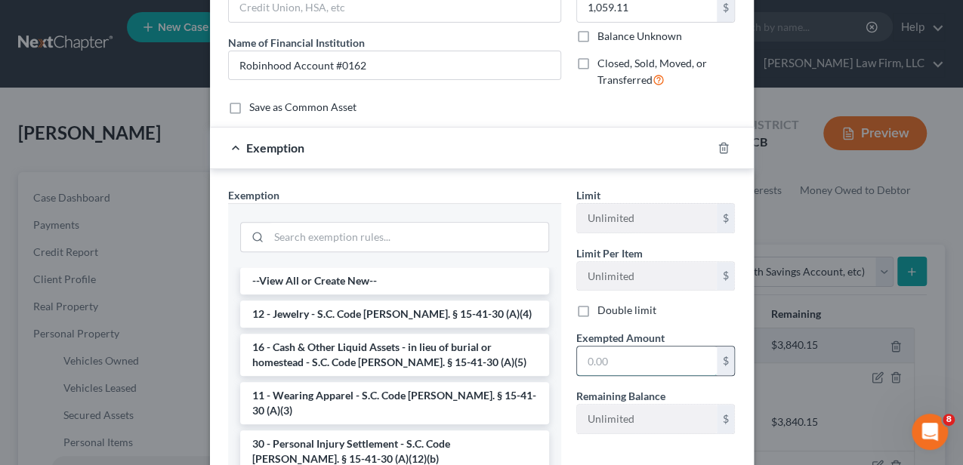
click at [607, 367] on input "text" at bounding box center [647, 361] width 140 height 29
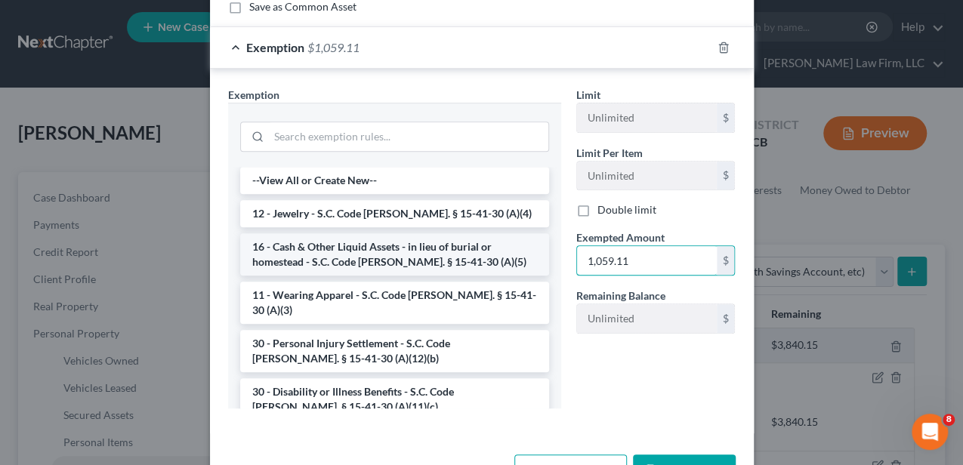
type input "1,059.11"
click at [389, 248] on li "16 - Cash & Other Liquid Assets - in lieu of burial or homestead - S.C. Code [P…" at bounding box center [394, 254] width 309 height 42
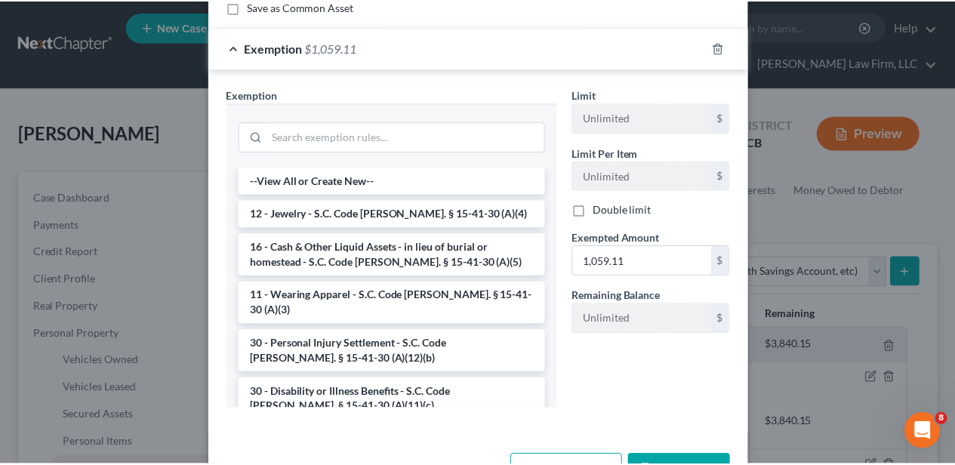
scroll to position [226, 0]
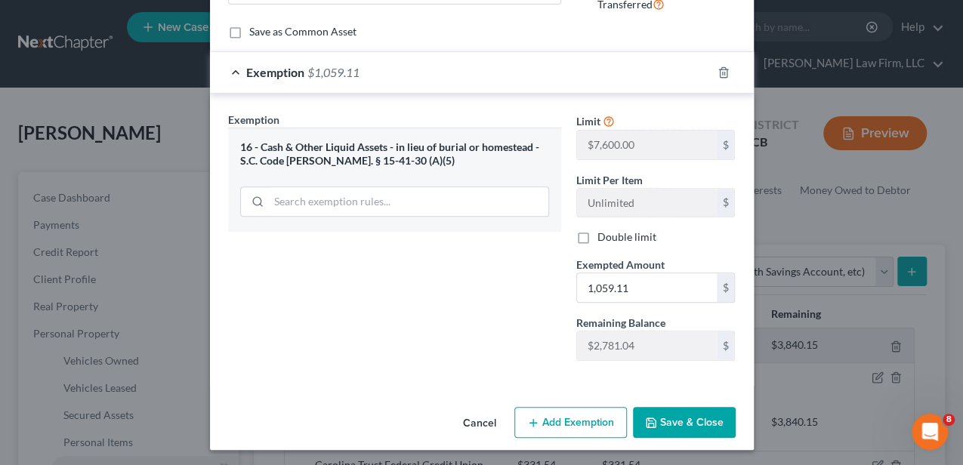
click at [672, 416] on button "Save & Close" at bounding box center [684, 423] width 103 height 32
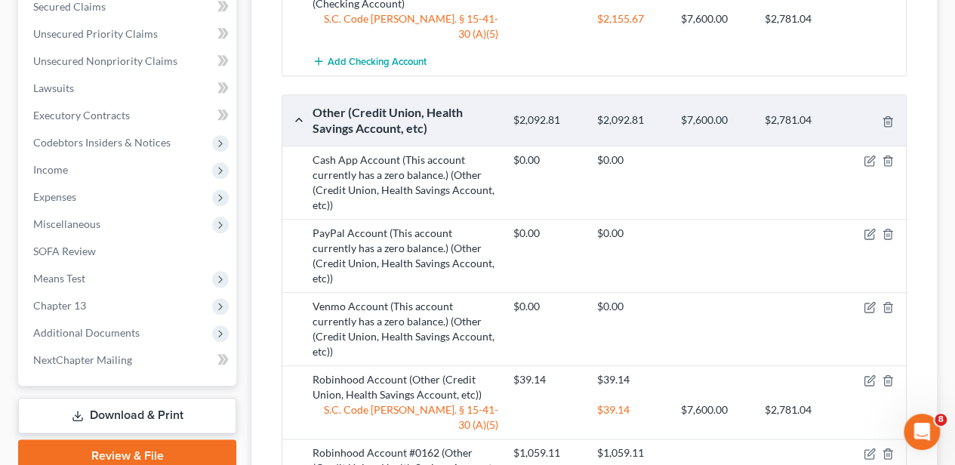
scroll to position [654, 0]
click at [867, 374] on icon "button" at bounding box center [870, 377] width 7 height 7
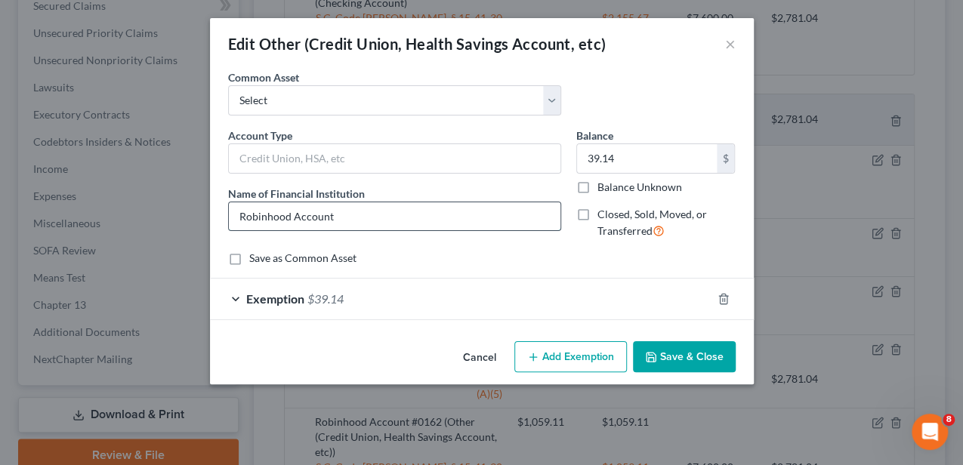
click at [447, 217] on input "Robinhood Account" at bounding box center [394, 216] width 331 height 29
type input "Robinhood Account #5953"
click at [701, 348] on button "Save & Close" at bounding box center [684, 357] width 103 height 32
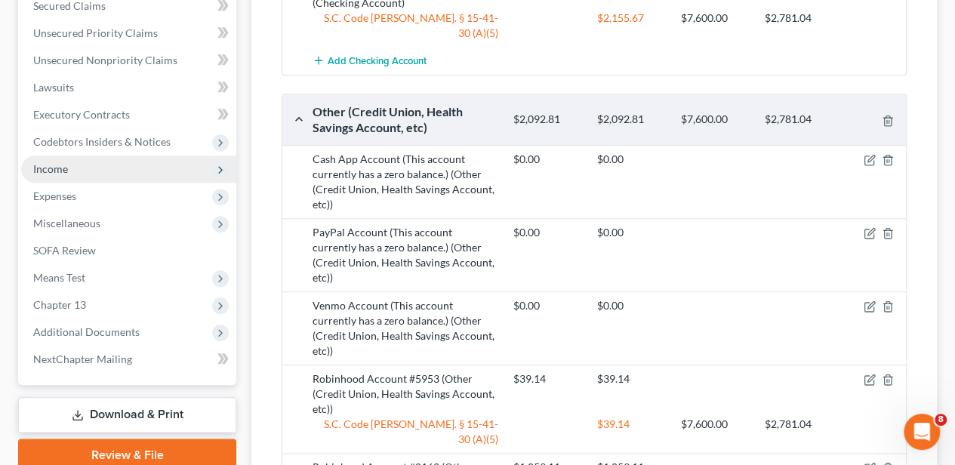
click at [83, 162] on span "Income" at bounding box center [128, 169] width 215 height 27
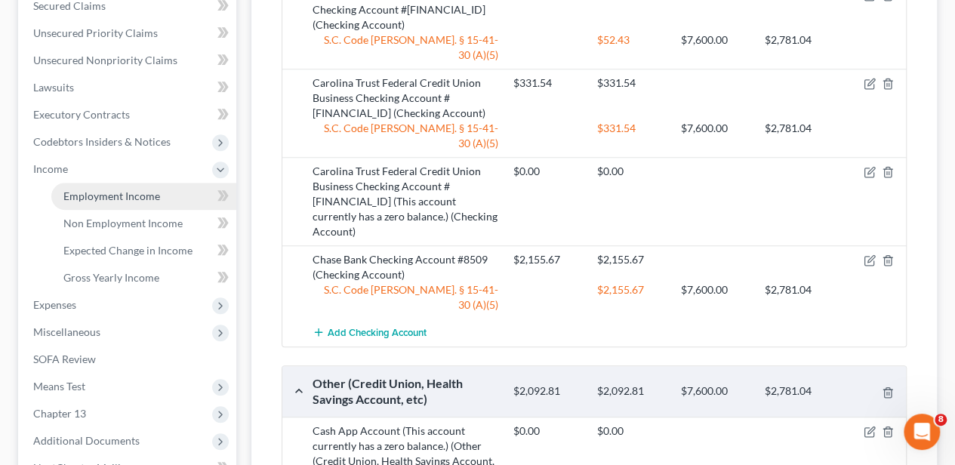
click at [92, 196] on span "Employment Income" at bounding box center [111, 196] width 97 height 13
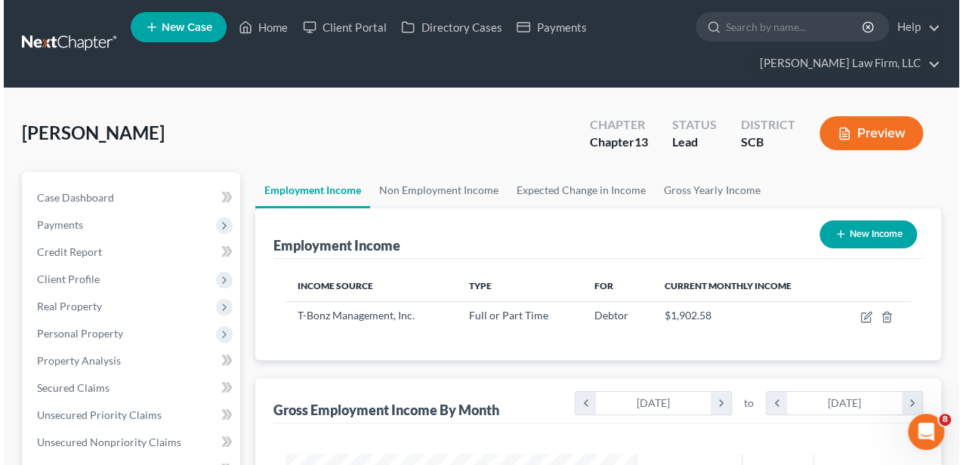
scroll to position [269, 382]
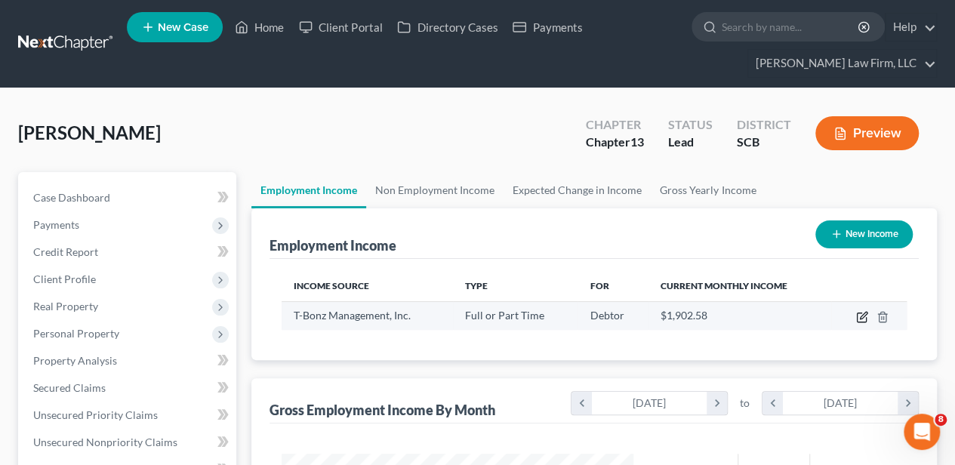
click at [862, 314] on icon "button" at bounding box center [863, 315] width 7 height 7
select select "0"
select select "42"
select select "3"
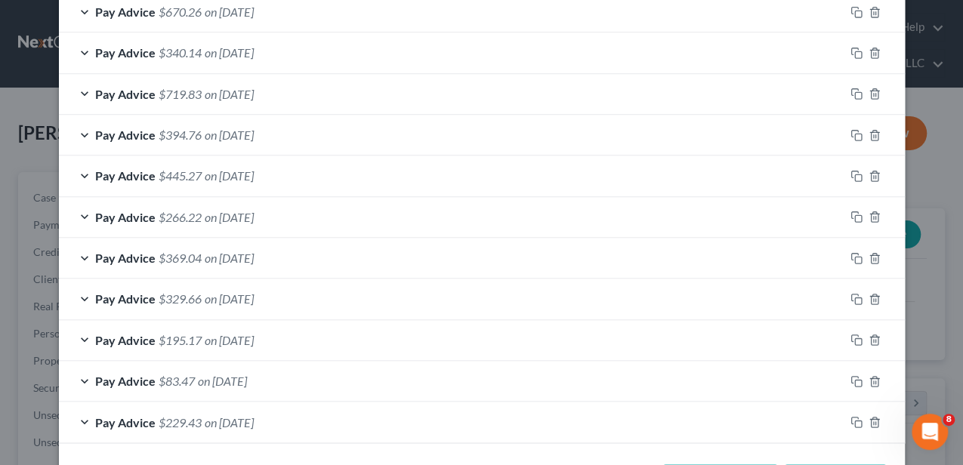
scroll to position [1092, 0]
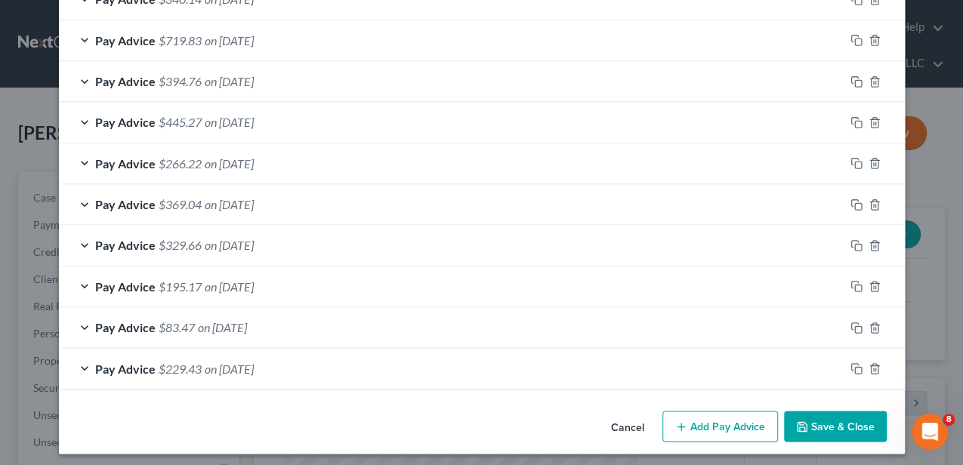
click at [714, 411] on button "Add Pay Advice" at bounding box center [720, 427] width 116 height 32
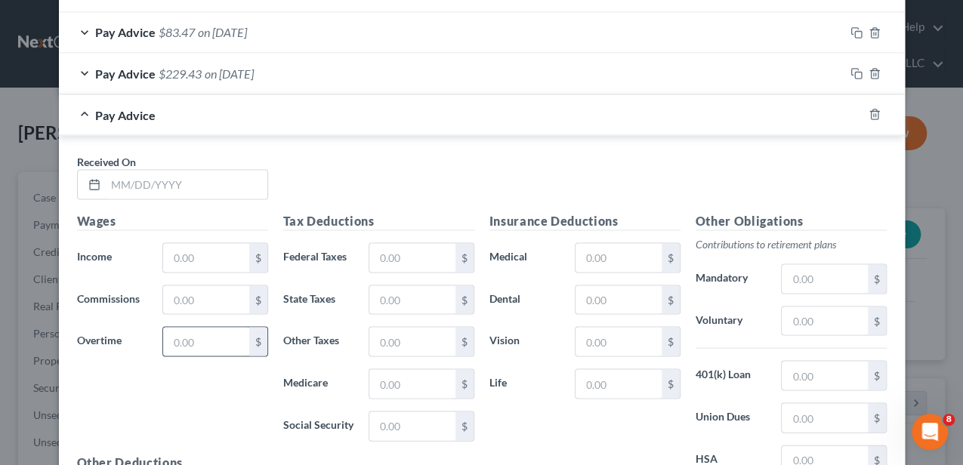
scroll to position [1394, 0]
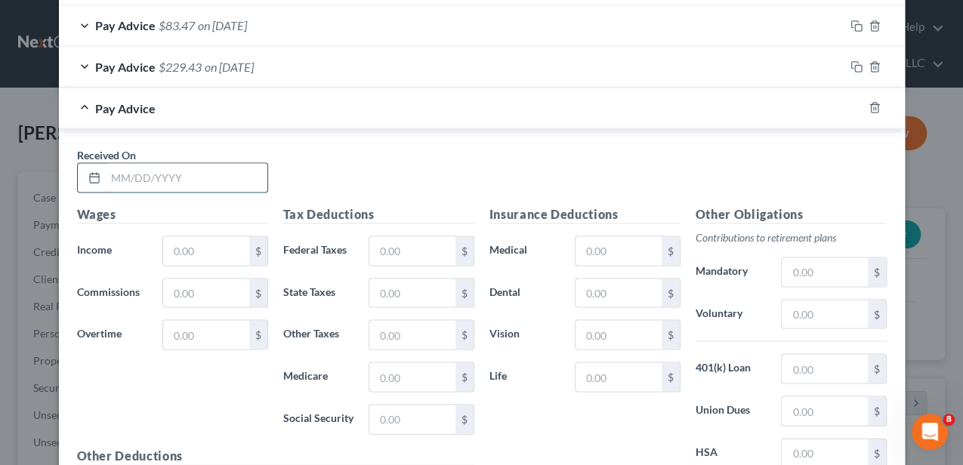
click at [187, 165] on input "text" at bounding box center [187, 177] width 162 height 29
type input "[DATE]"
click at [193, 238] on input "text" at bounding box center [205, 250] width 85 height 29
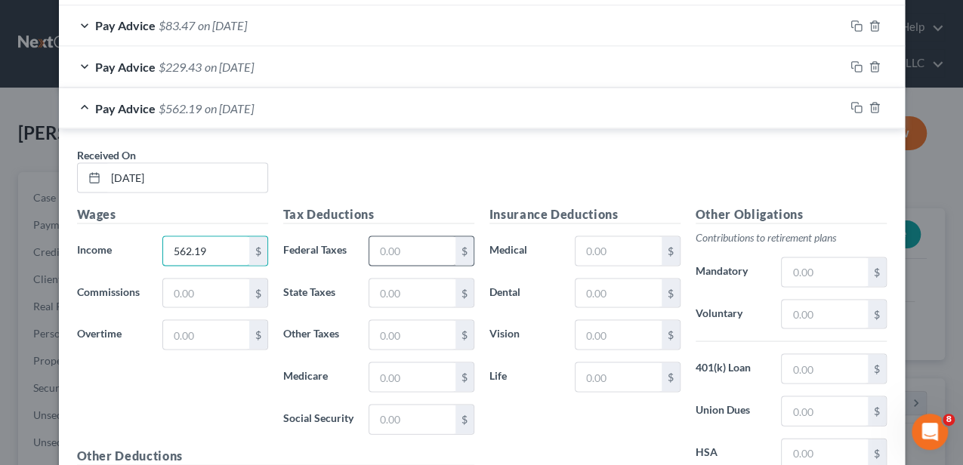
type input "562.19"
click at [406, 249] on input "text" at bounding box center [411, 250] width 85 height 29
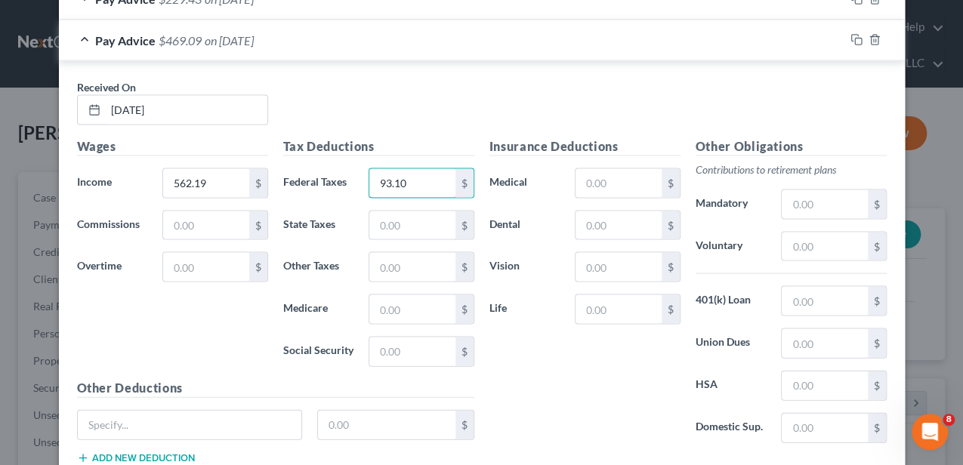
scroll to position [1555, 0]
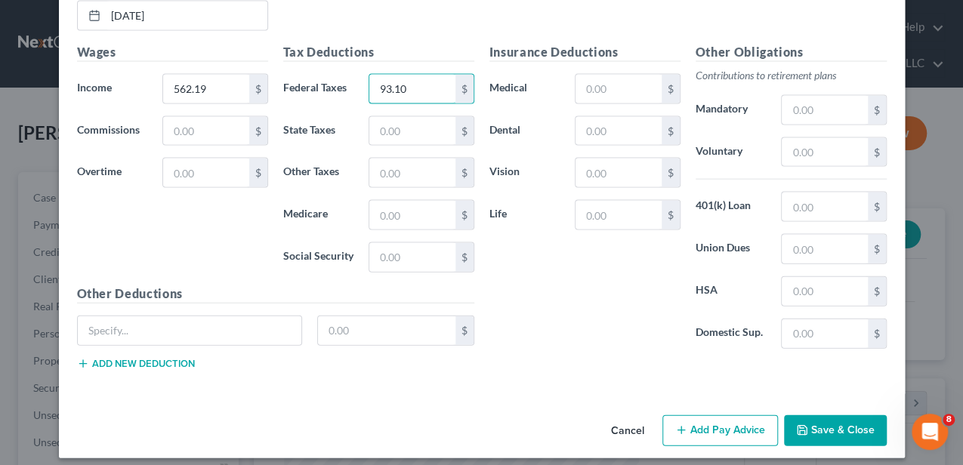
type input "93.10"
click at [734, 415] on button "Add Pay Advice" at bounding box center [720, 431] width 116 height 32
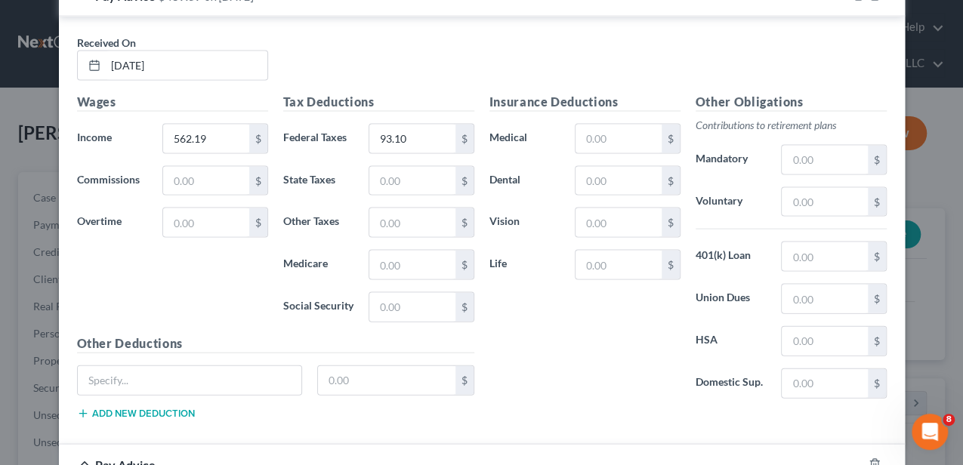
scroll to position [1404, 0]
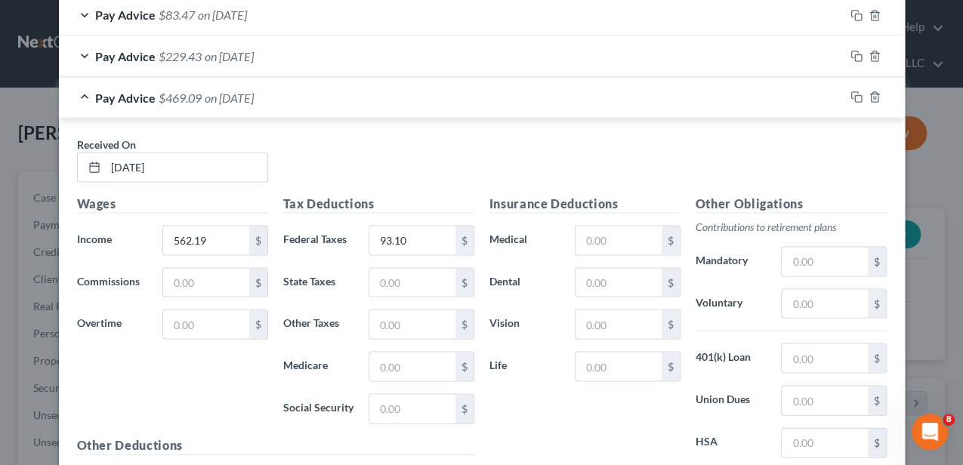
click at [353, 94] on div "Pay Advice $469.09 on [DATE]" at bounding box center [451, 97] width 785 height 40
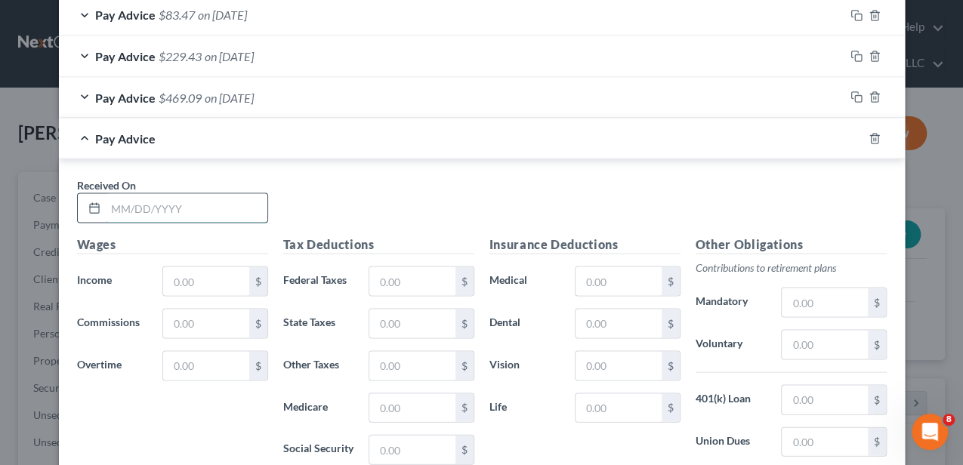
click at [204, 197] on input "text" at bounding box center [187, 207] width 162 height 29
type input "[DATE]"
click at [201, 269] on input "text" at bounding box center [205, 281] width 85 height 29
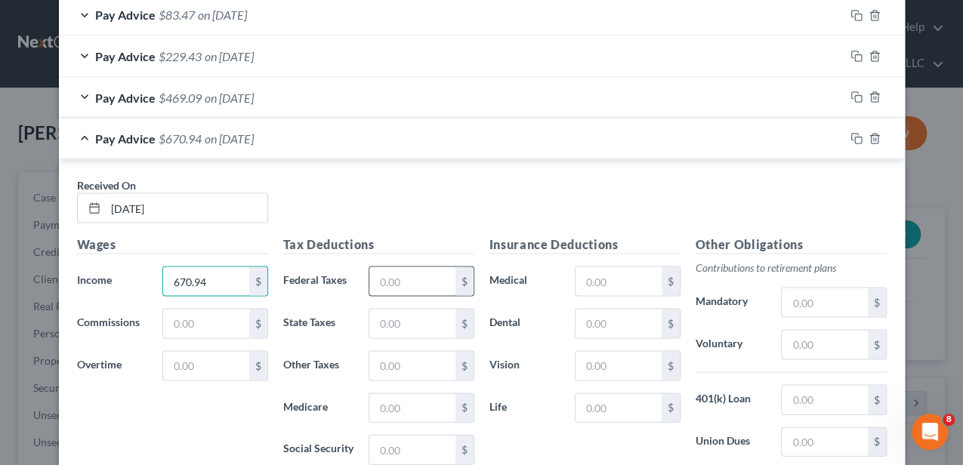
type input "670.94"
click at [405, 267] on input "text" at bounding box center [411, 281] width 85 height 29
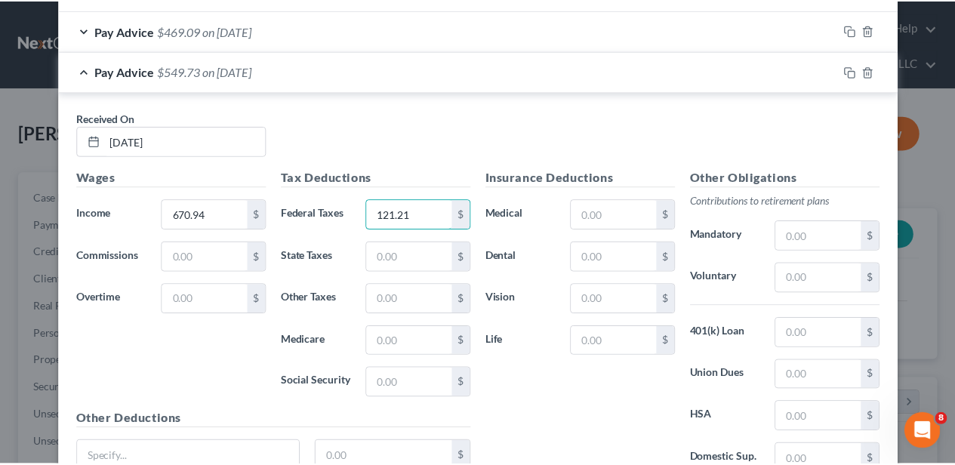
scroll to position [1596, 0]
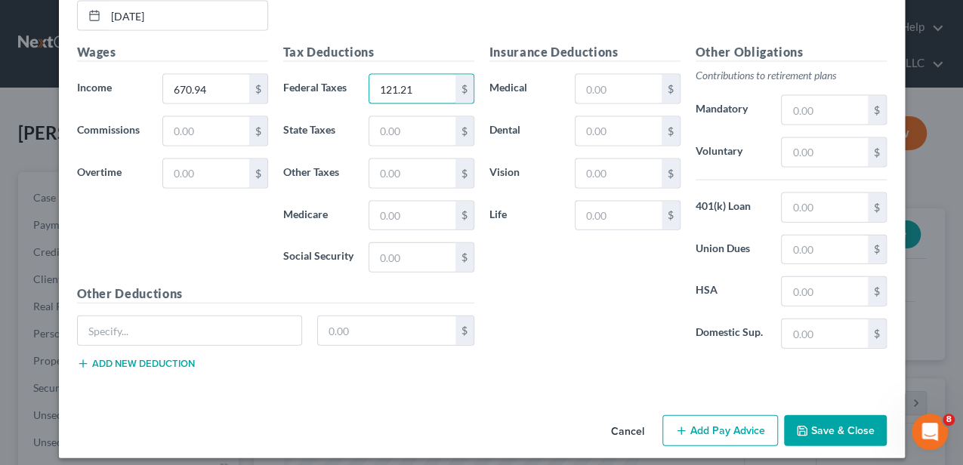
type input "121.21"
click at [830, 415] on button "Save & Close" at bounding box center [835, 431] width 103 height 32
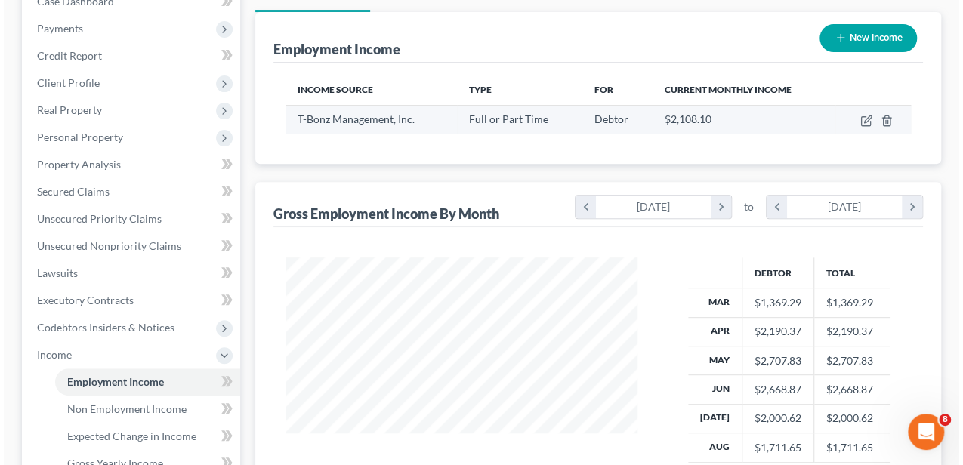
scroll to position [201, 0]
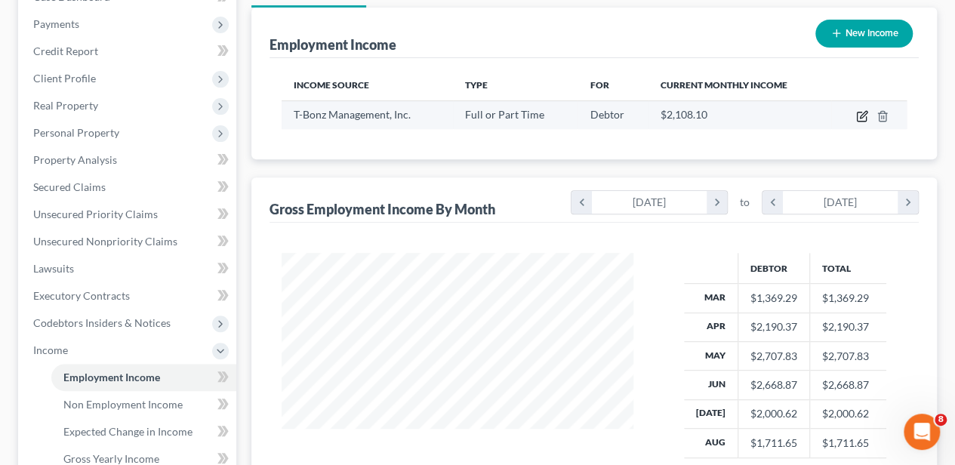
click at [863, 113] on icon "button" at bounding box center [862, 116] width 12 height 12
select select "0"
select select "42"
select select "3"
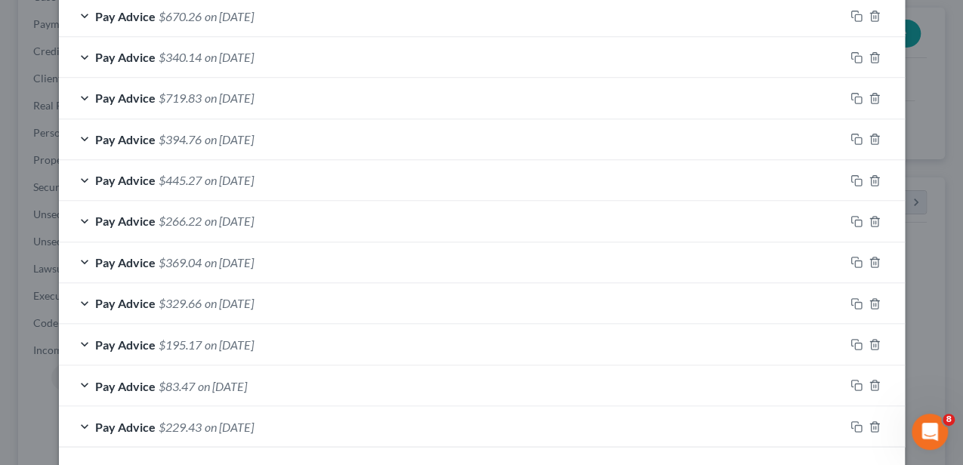
scroll to position [1173, 0]
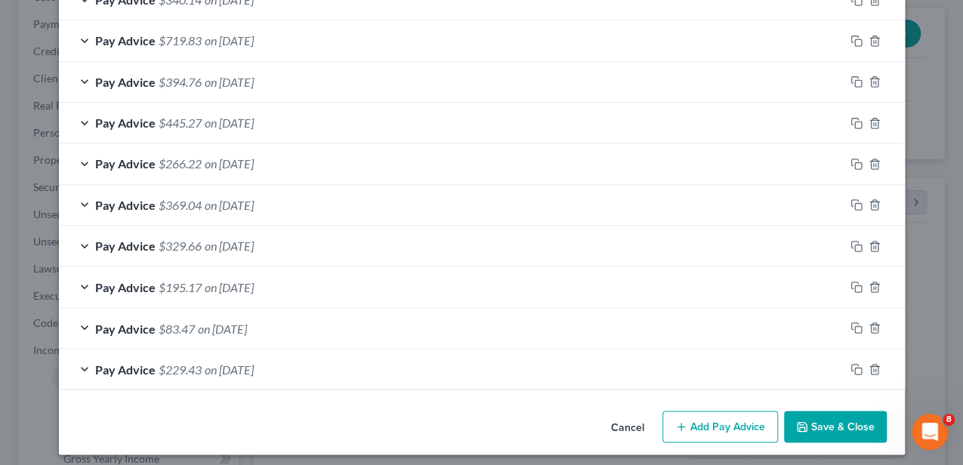
click at [721, 411] on button "Add Pay Advice" at bounding box center [720, 427] width 116 height 32
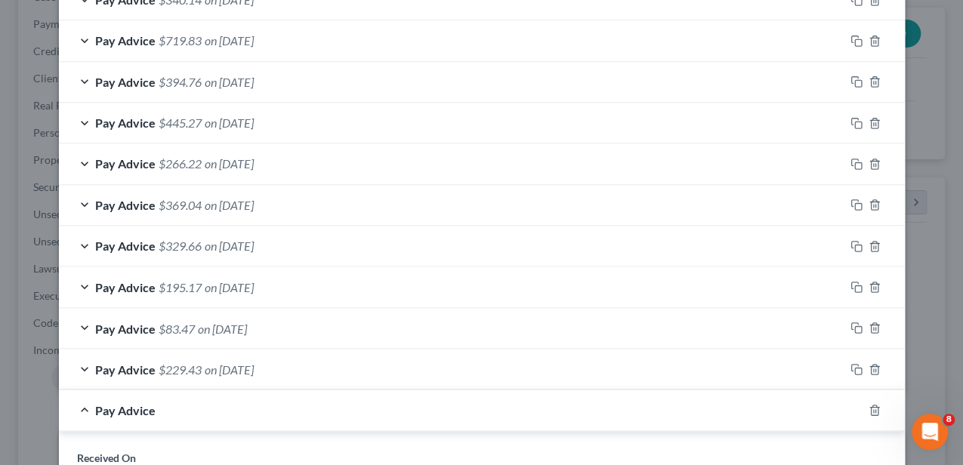
scroll to position [1425, 0]
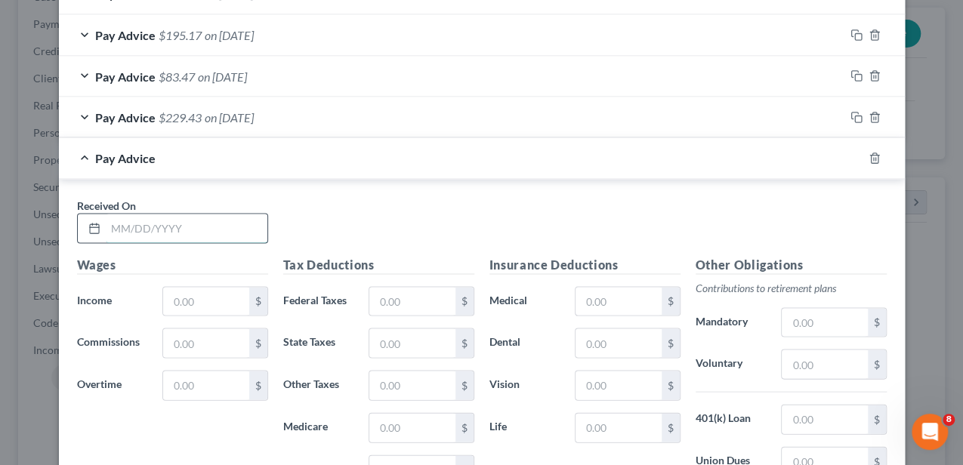
click at [177, 214] on input "text" at bounding box center [187, 228] width 162 height 29
type input "[DATE]"
click at [180, 287] on input "text" at bounding box center [205, 301] width 85 height 29
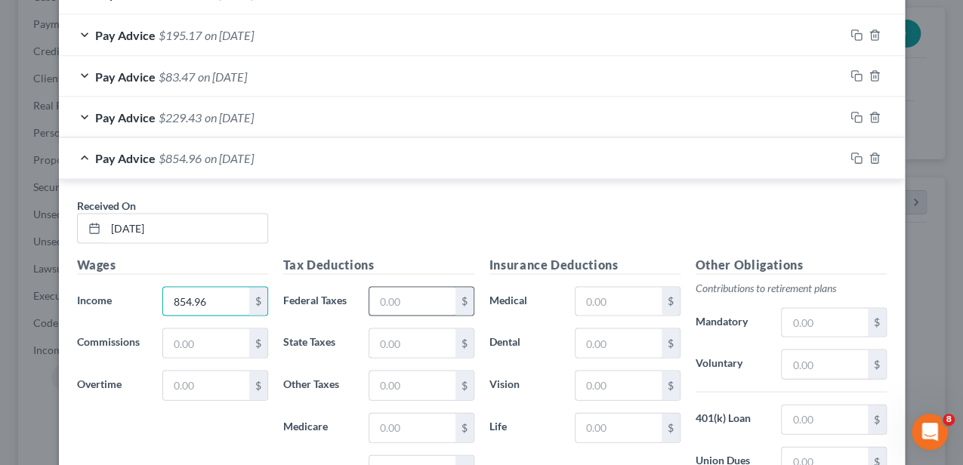
type input "854.96"
click at [393, 291] on input "text" at bounding box center [411, 301] width 85 height 29
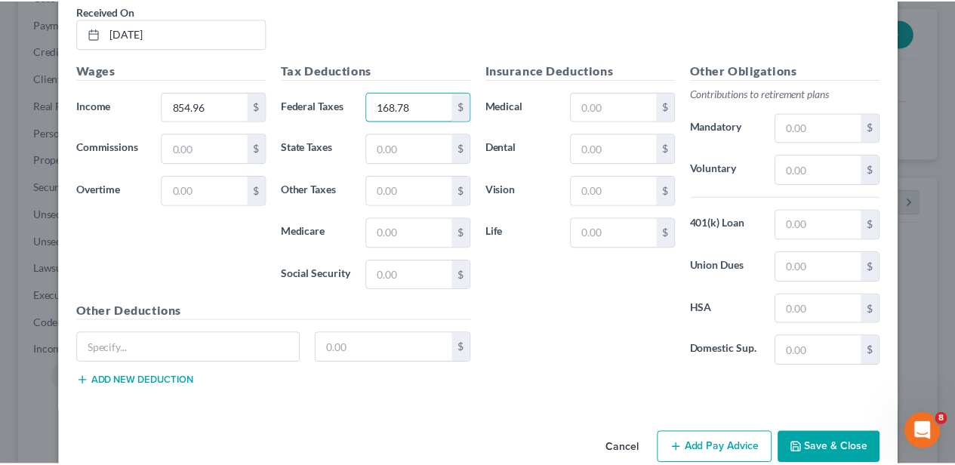
scroll to position [1637, 0]
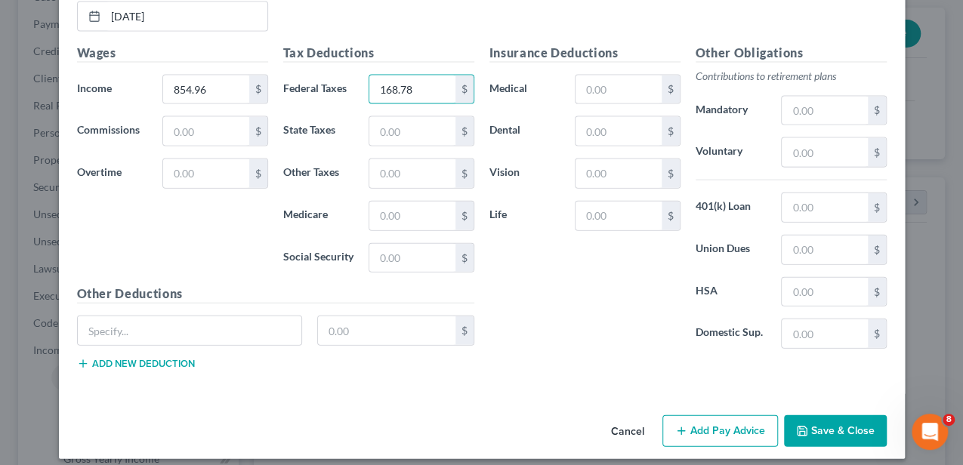
type input "168.78"
click at [852, 415] on button "Save & Close" at bounding box center [835, 431] width 103 height 32
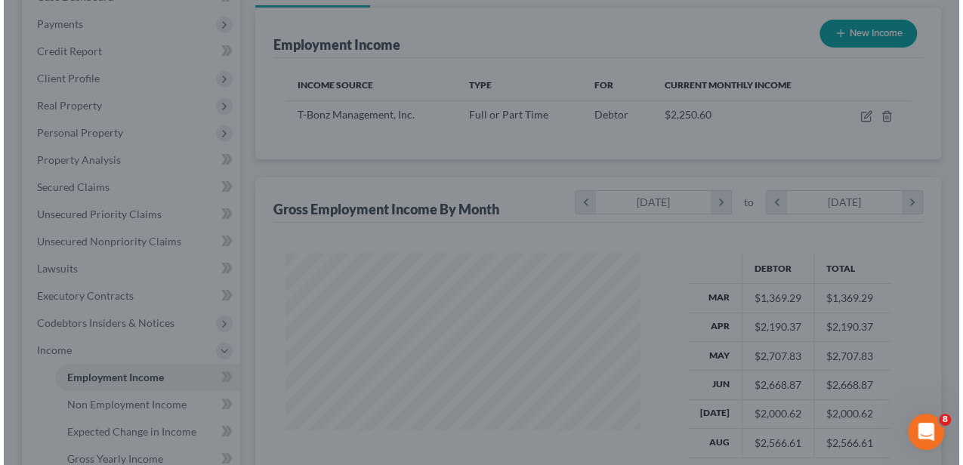
scroll to position [754727, 754614]
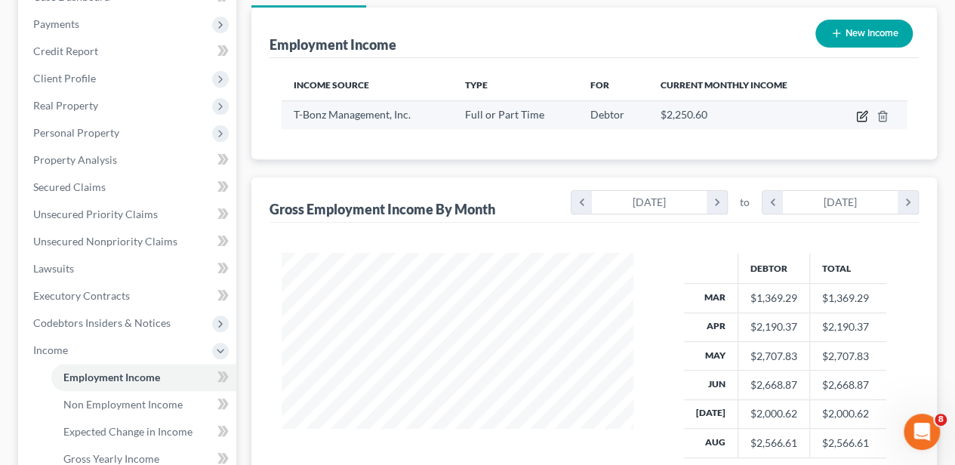
click at [858, 115] on icon "button" at bounding box center [862, 116] width 12 height 12
select select "0"
select select "42"
select select "3"
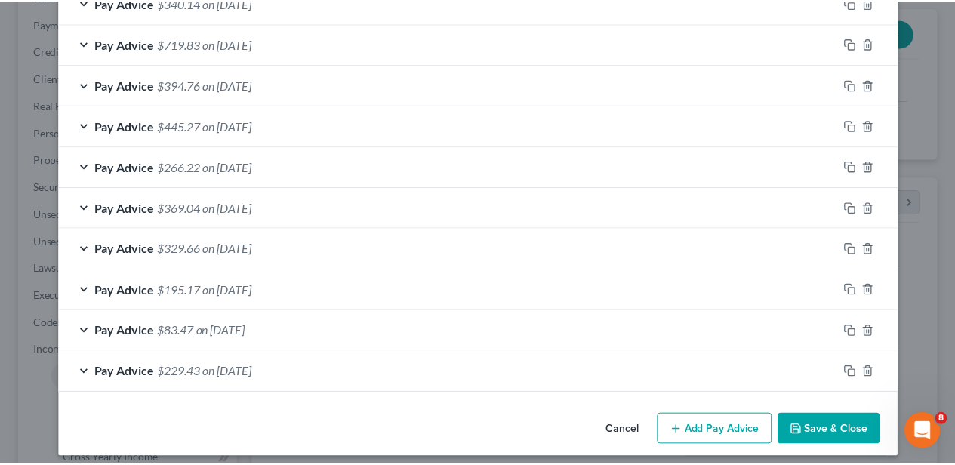
scroll to position [1214, 0]
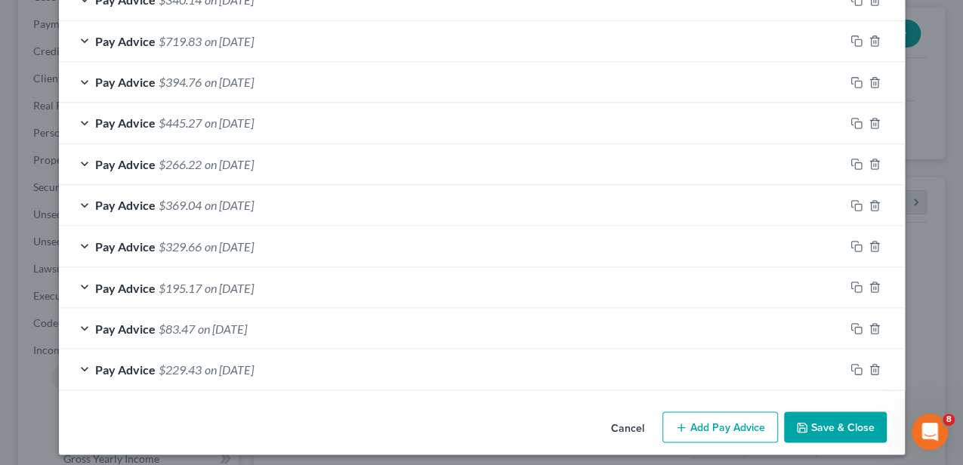
click at [840, 414] on button "Save & Close" at bounding box center [835, 427] width 103 height 32
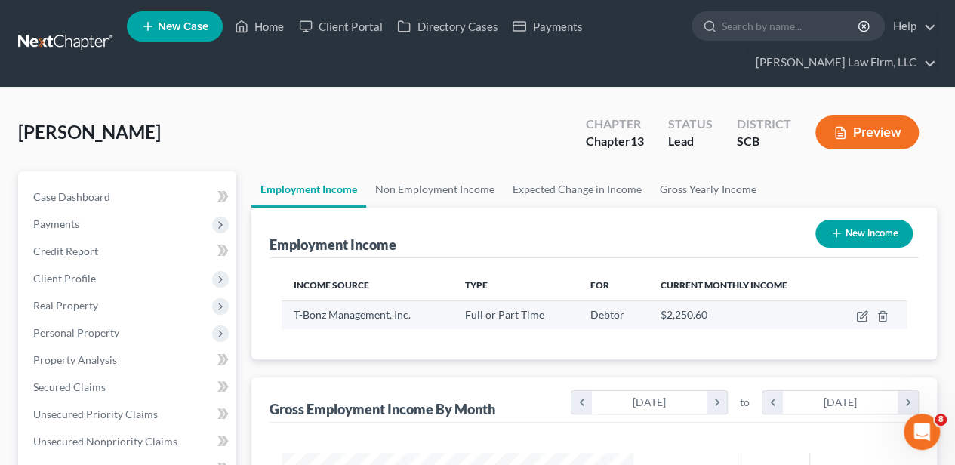
scroll to position [0, 0]
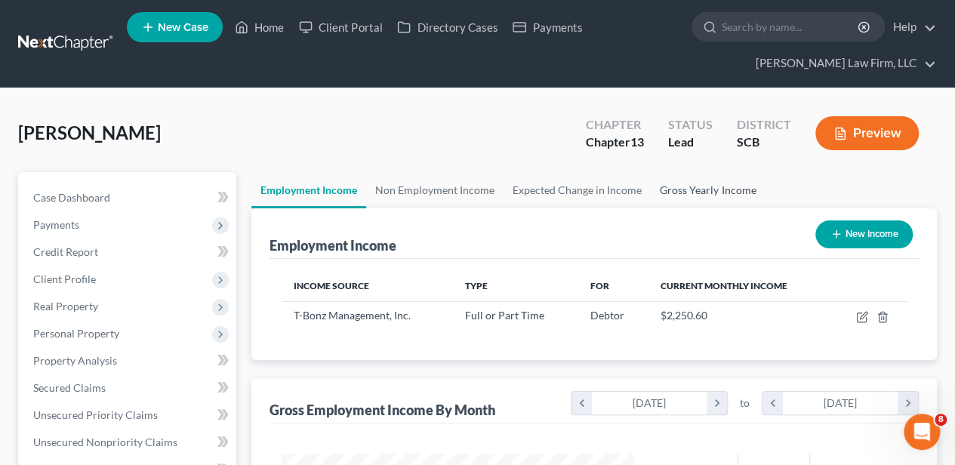
click at [705, 178] on link "Gross Yearly Income" at bounding box center [708, 190] width 114 height 36
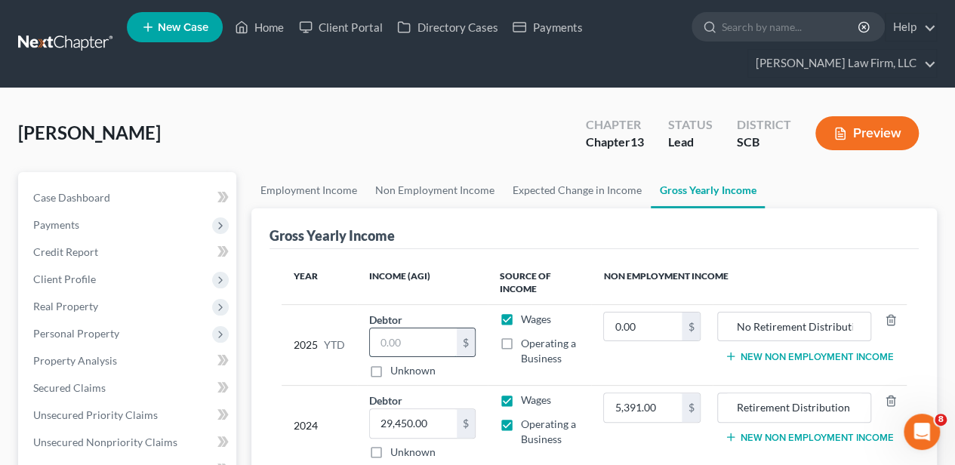
click at [387, 333] on input "text" at bounding box center [413, 342] width 86 height 29
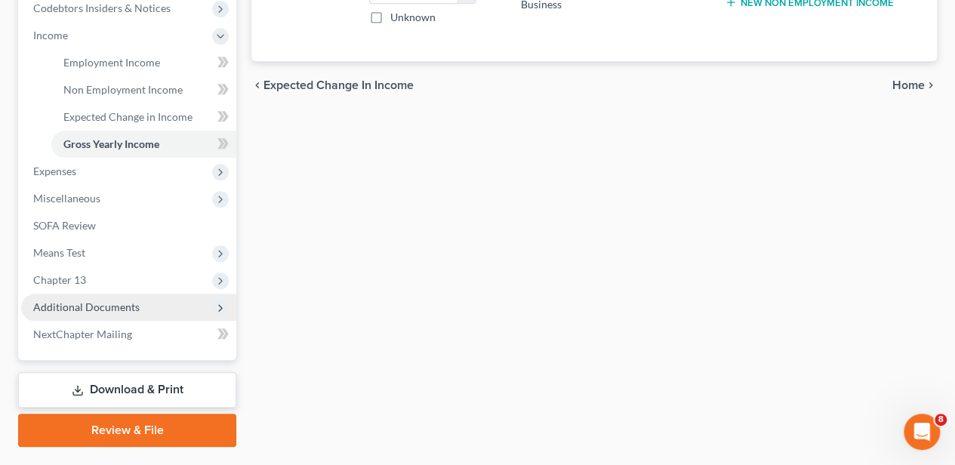
scroll to position [553, 0]
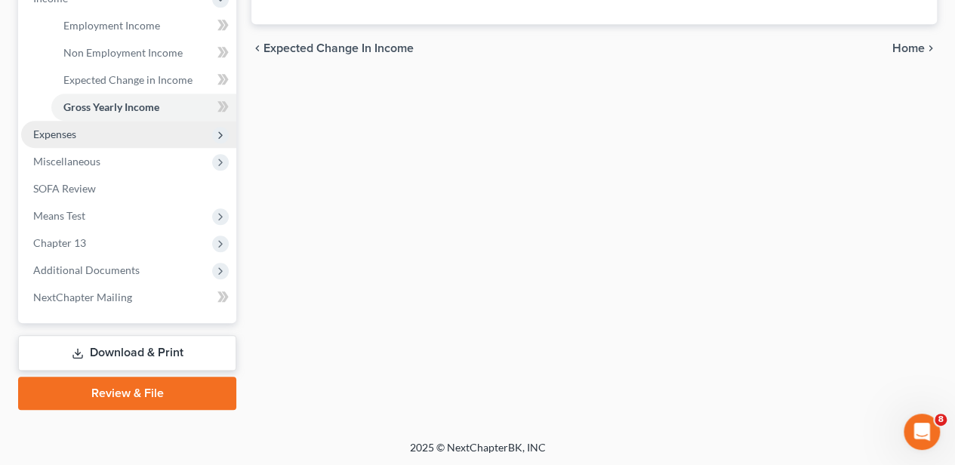
type input "15,402.97"
click at [104, 128] on span "Expenses" at bounding box center [128, 134] width 215 height 27
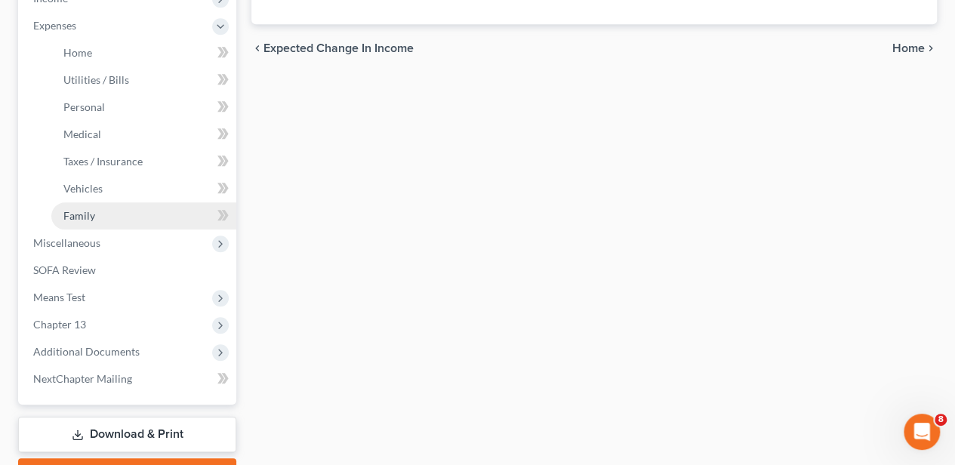
click at [118, 211] on link "Family" at bounding box center [143, 215] width 185 height 27
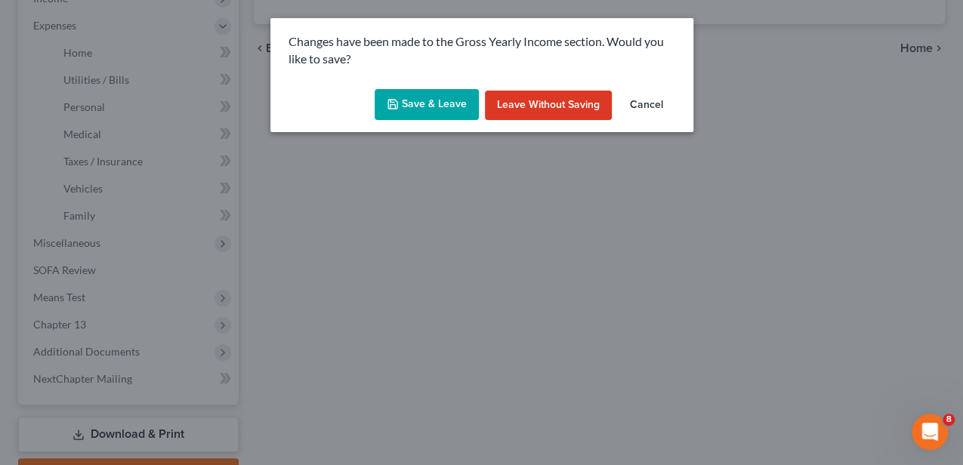
click at [442, 102] on button "Save & Leave" at bounding box center [426, 105] width 104 height 32
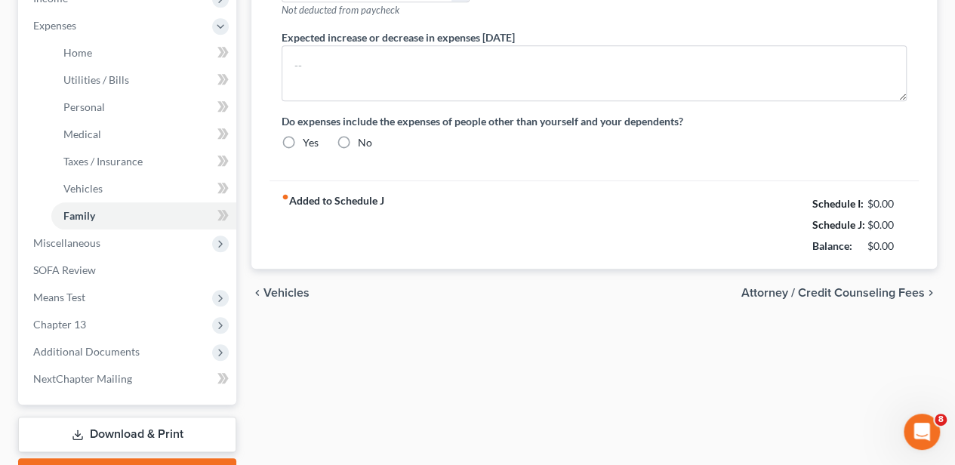
type input "0.00"
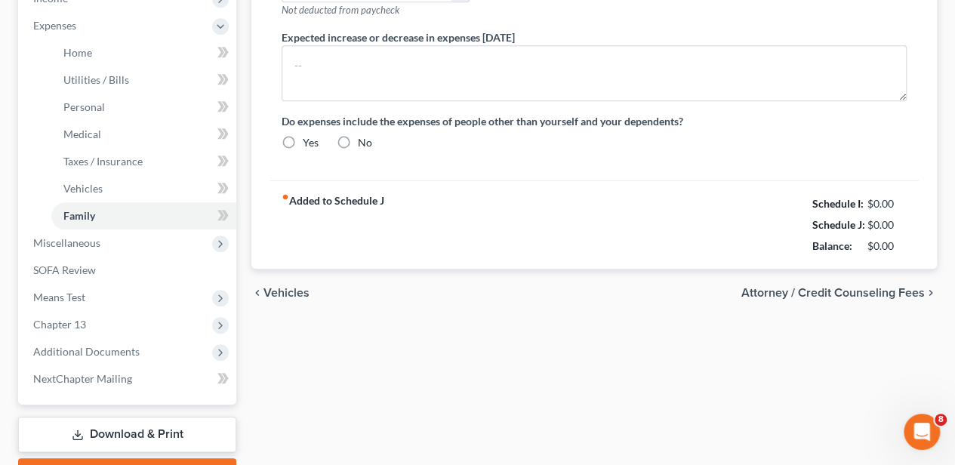
type input "0.00"
type input "30.00"
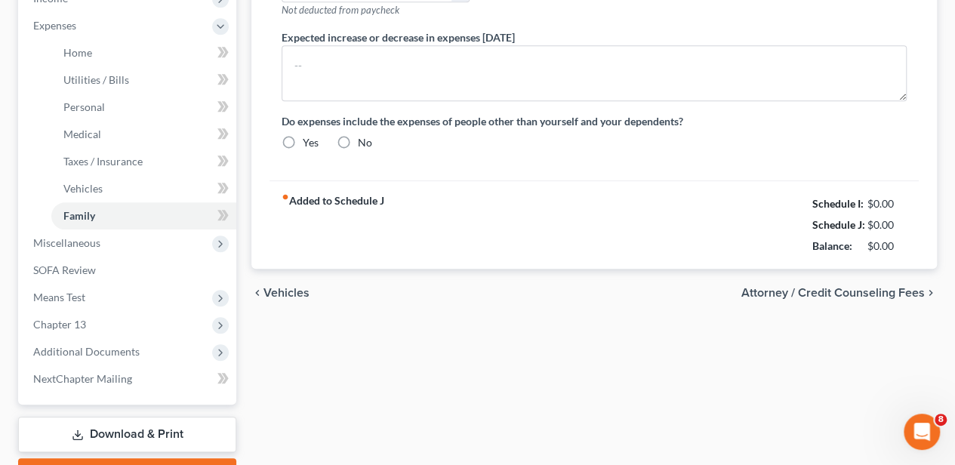
type input "Gym Membership"
type textarea "The debtor does not anticipate an increase or decrease in his expenditures of 1…"
radio input "true"
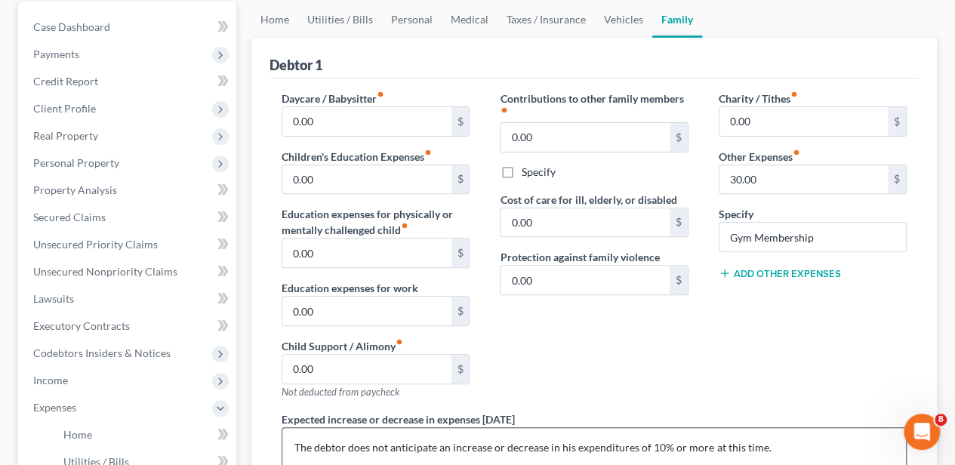
scroll to position [302, 0]
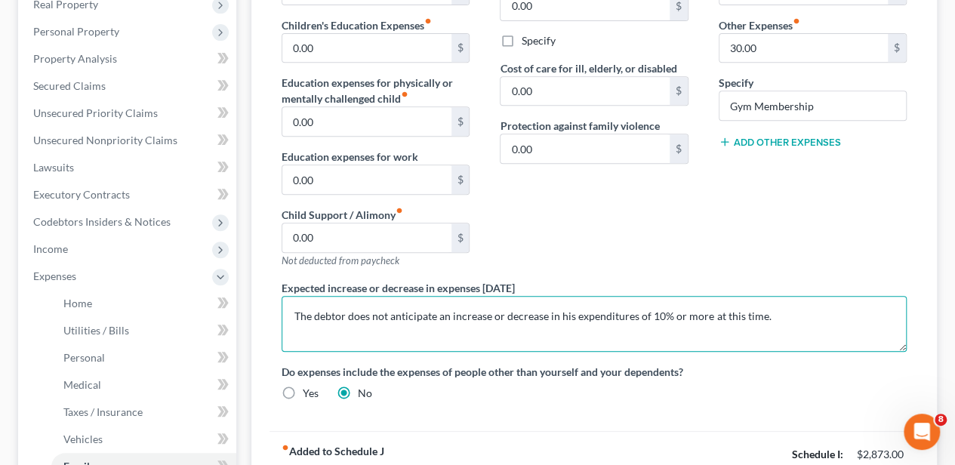
click at [290, 311] on textarea "The debtor does not anticipate an increase or decrease in his expenditures of 1…" at bounding box center [594, 324] width 625 height 56
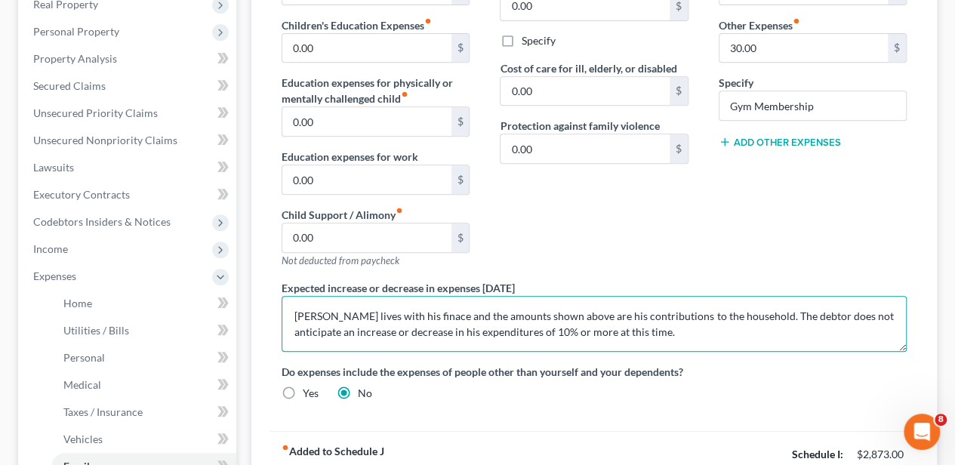
click at [439, 311] on textarea "[PERSON_NAME] lives with his finace and the amounts shown above are his contrib…" at bounding box center [594, 324] width 625 height 56
click at [430, 311] on textarea "[PERSON_NAME] lives with his finace and the amounts shown above are his contrib…" at bounding box center [594, 324] width 625 height 56
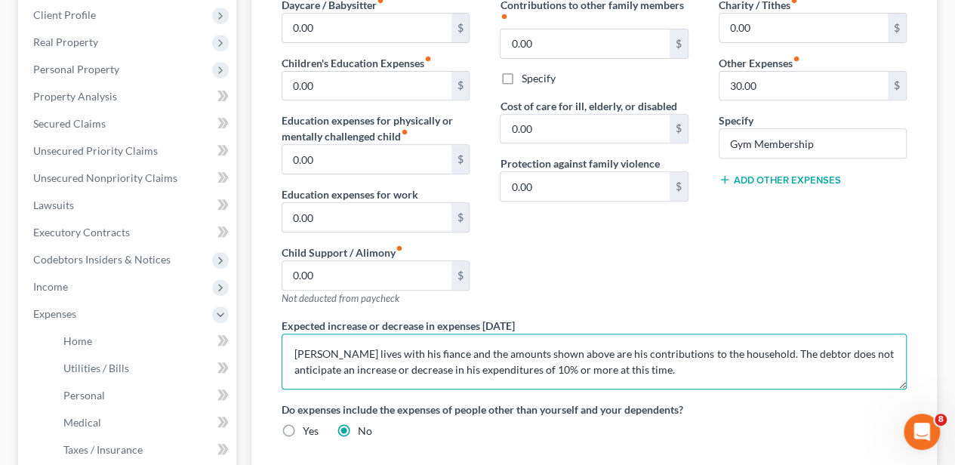
scroll to position [251, 0]
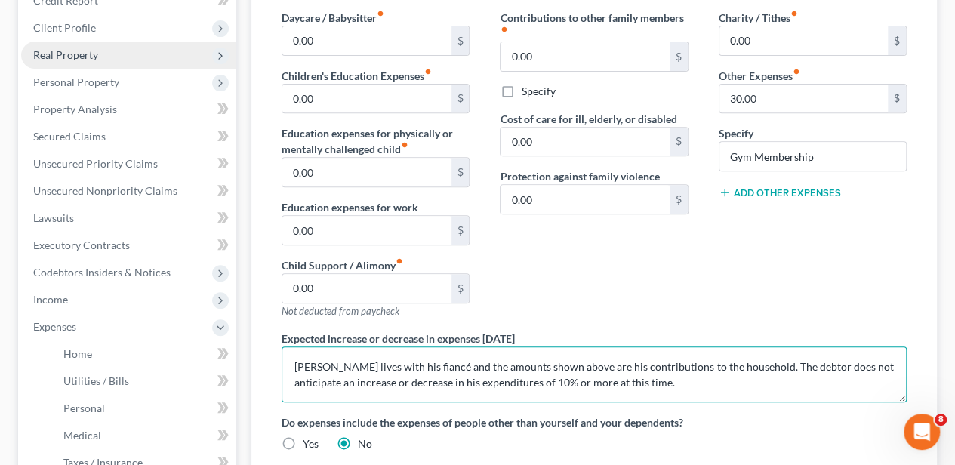
type textarea "[PERSON_NAME] lives with his fiancé and the amounts shown above are his contrib…"
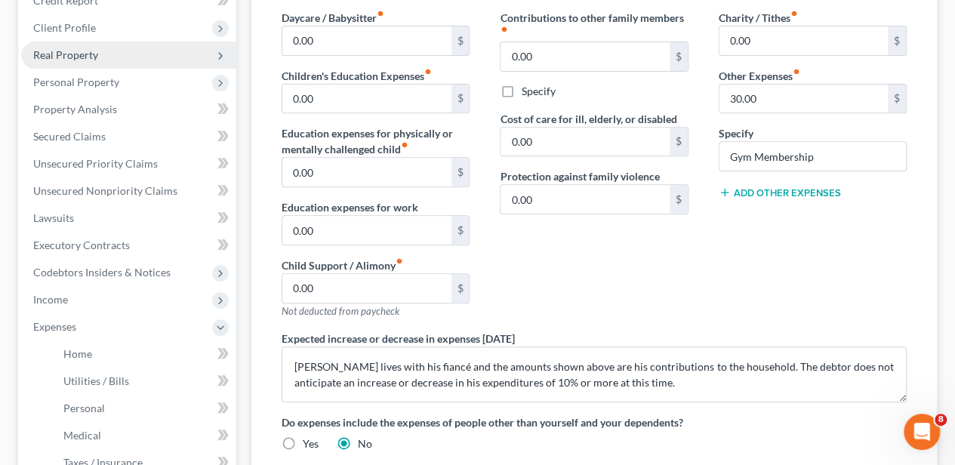
click at [83, 57] on span "Real Property" at bounding box center [65, 54] width 65 height 13
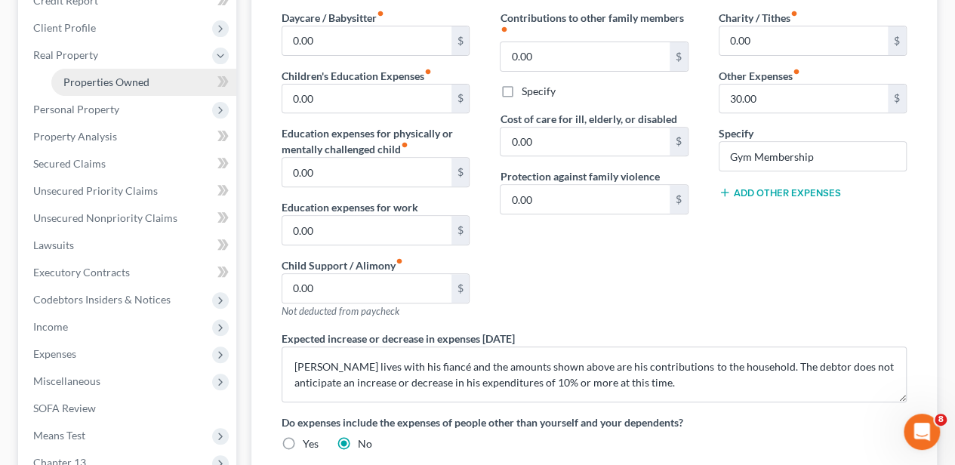
click at [80, 76] on span "Properties Owned" at bounding box center [106, 81] width 86 height 13
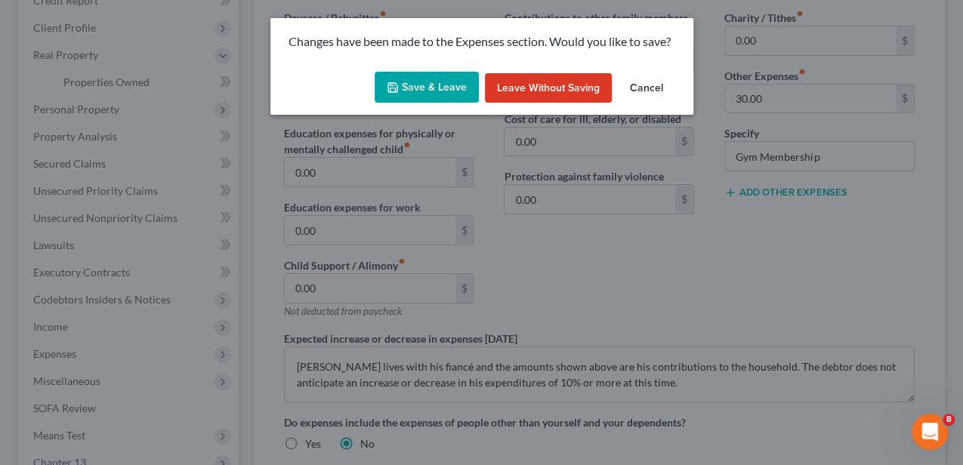
click at [455, 75] on button "Save & Leave" at bounding box center [426, 88] width 104 height 32
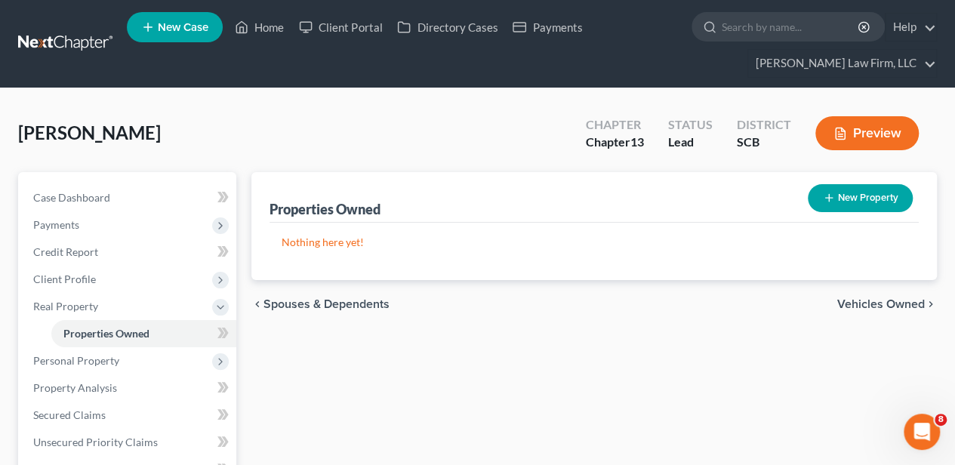
click at [865, 306] on span "Vehicles Owned" at bounding box center [881, 304] width 88 height 12
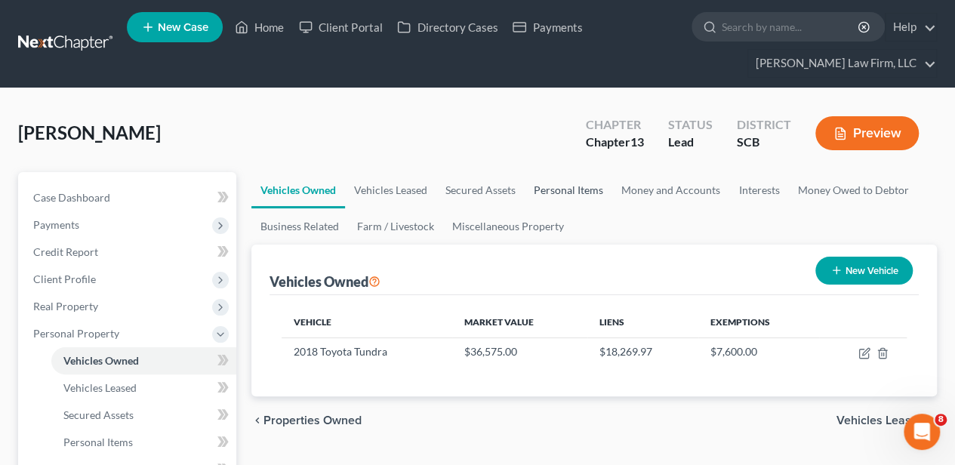
click at [578, 189] on link "Personal Items" at bounding box center [569, 190] width 88 height 36
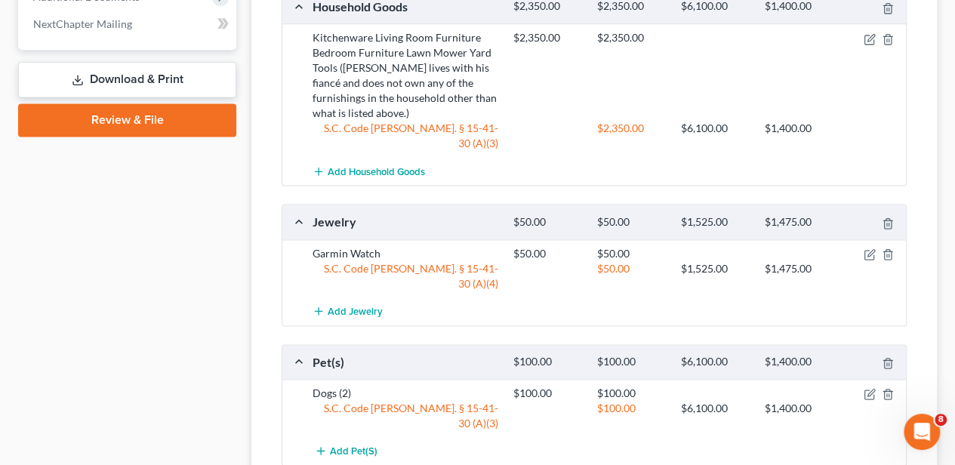
scroll to position [1006, 0]
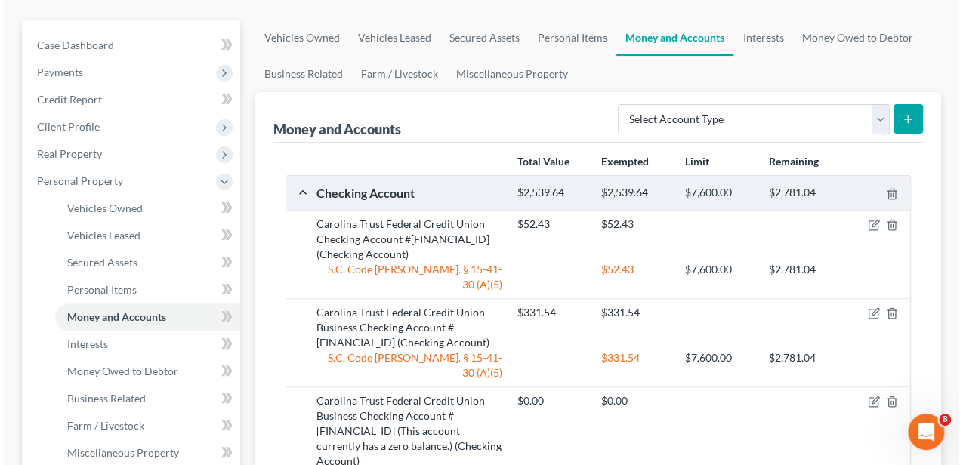
scroll to position [151, 0]
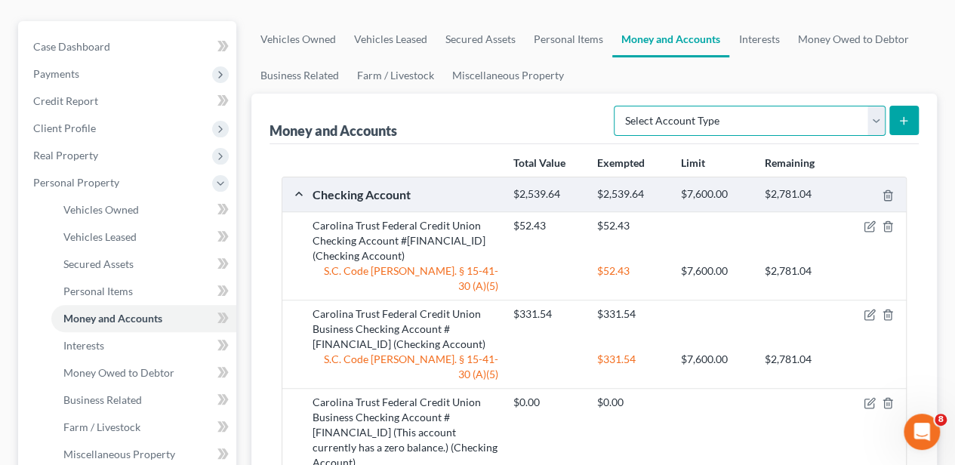
drag, startPoint x: 753, startPoint y: 119, endPoint x: 733, endPoint y: 125, distance: 21.3
click at [753, 119] on select "Select Account Type Brokerage Cash on Hand Certificates of Deposit Checking Acc…" at bounding box center [750, 121] width 272 height 30
select select "cash_on_hand"
click at [618, 106] on select "Select Account Type Brokerage Cash on Hand Certificates of Deposit Checking Acc…" at bounding box center [750, 121] width 272 height 30
click at [911, 118] on button "submit" at bounding box center [903, 120] width 29 height 29
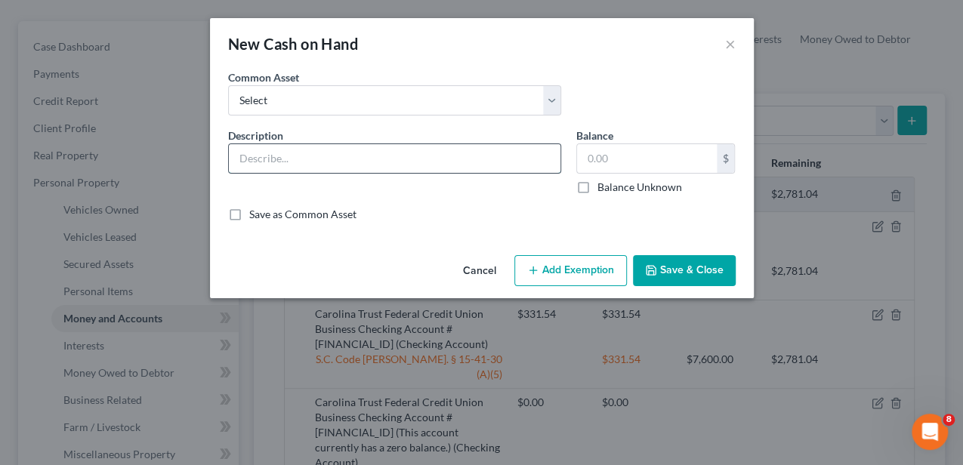
click at [412, 152] on input "text" at bounding box center [394, 158] width 331 height 29
type input "Cash"
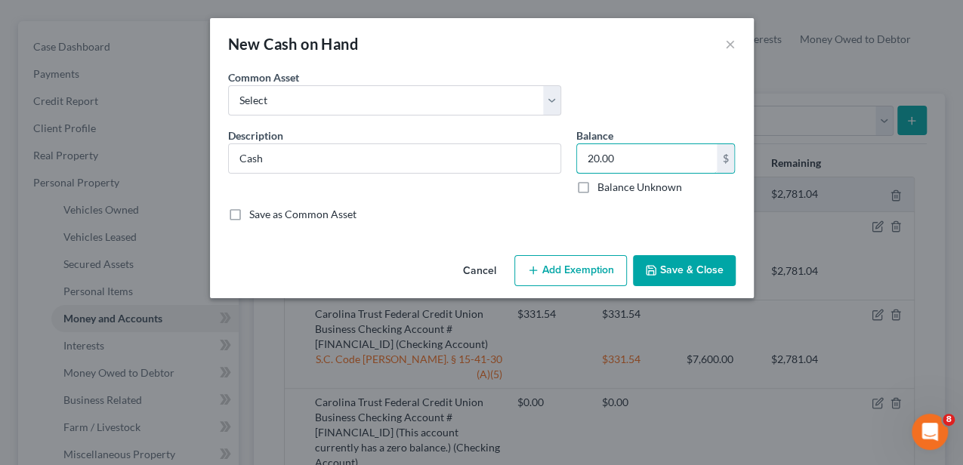
type input "20.00"
click at [595, 282] on button "Add Exemption" at bounding box center [570, 271] width 112 height 32
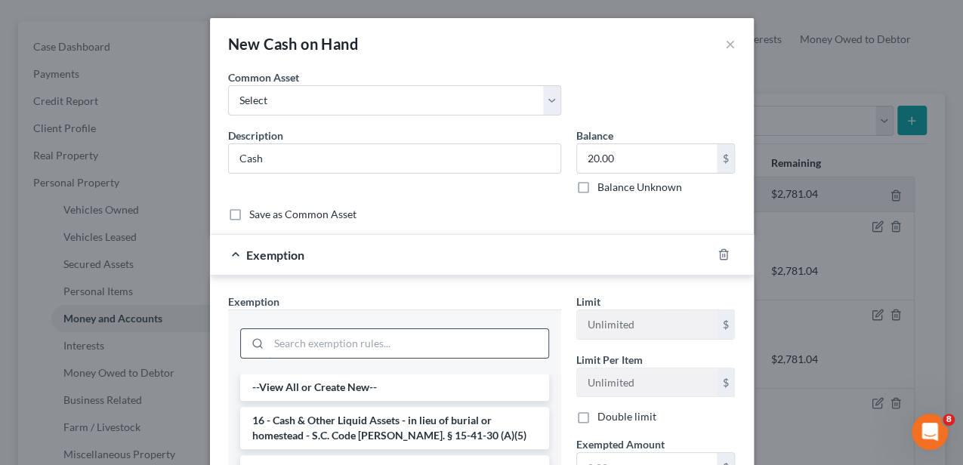
click at [371, 334] on input "search" at bounding box center [408, 343] width 279 height 29
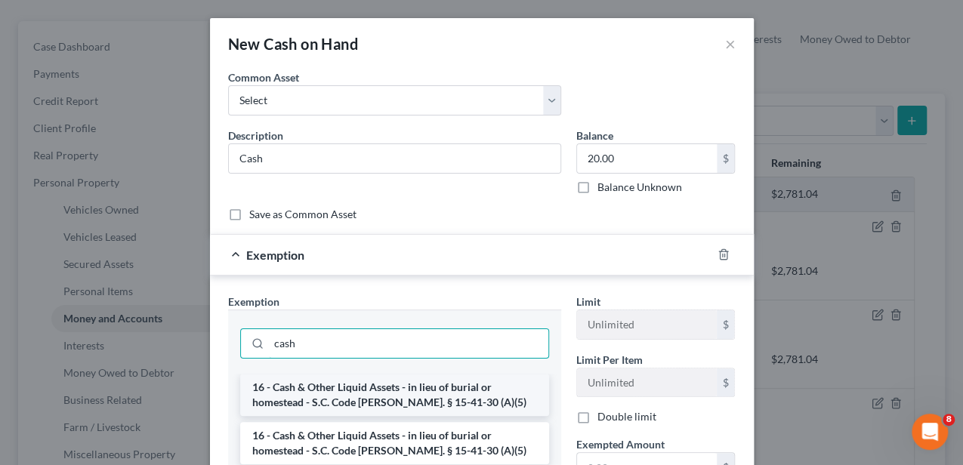
type input "cash"
click at [346, 385] on li "16 - Cash & Other Liquid Assets - in lieu of burial or homestead - S.C. Code [P…" at bounding box center [394, 395] width 309 height 42
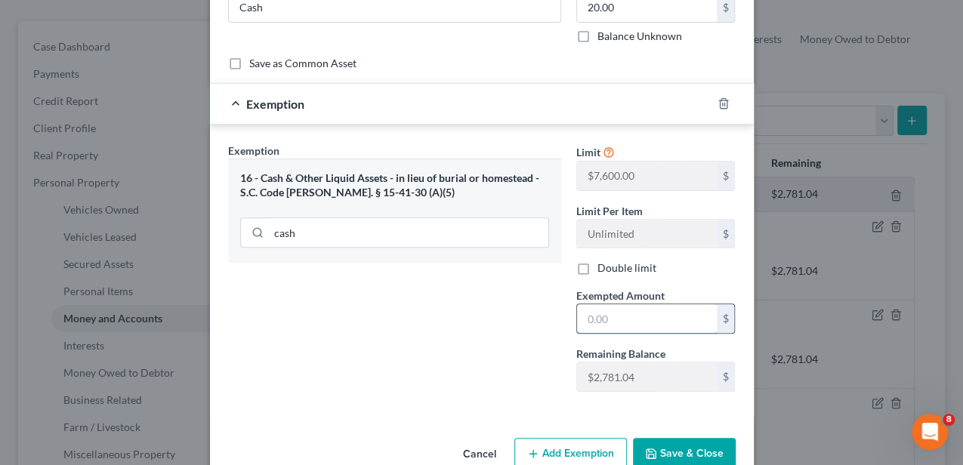
click at [609, 323] on input "text" at bounding box center [647, 318] width 140 height 29
type input "20.00"
click at [655, 444] on button "Save & Close" at bounding box center [684, 454] width 103 height 32
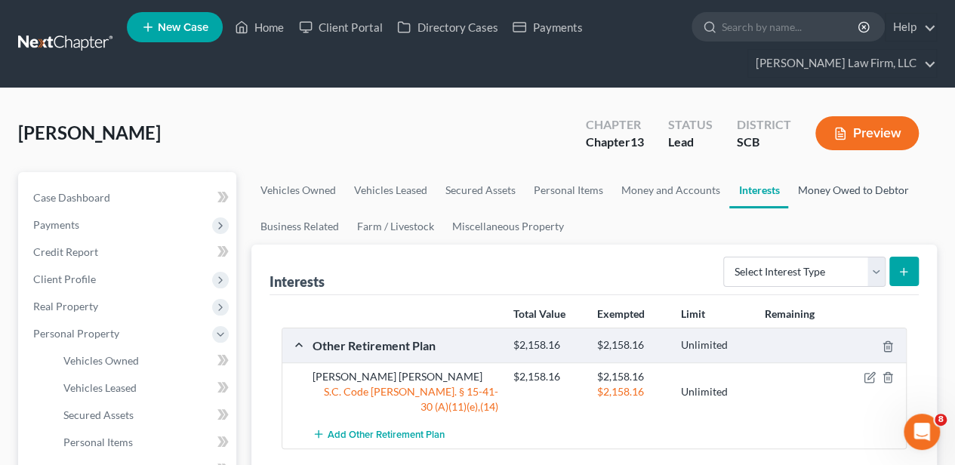
click at [825, 178] on link "Money Owed to Debtor" at bounding box center [852, 190] width 129 height 36
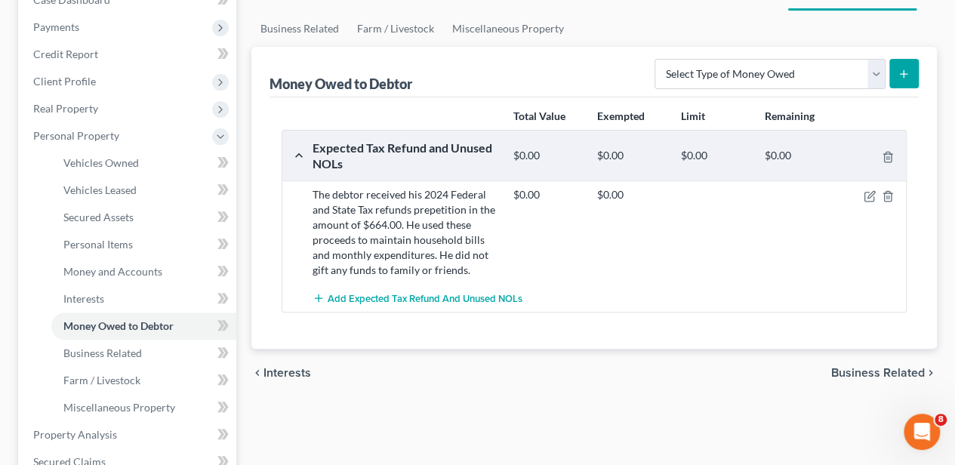
scroll to position [100, 0]
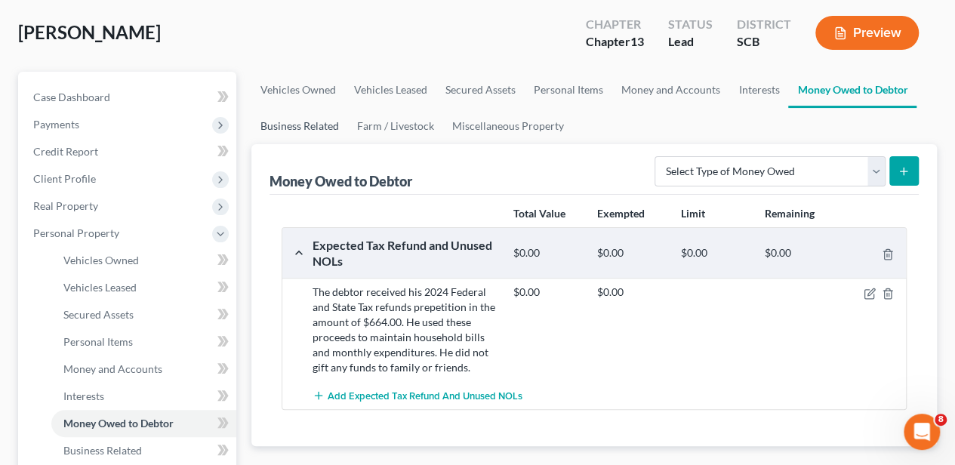
click at [288, 122] on link "Business Related" at bounding box center [299, 126] width 97 height 36
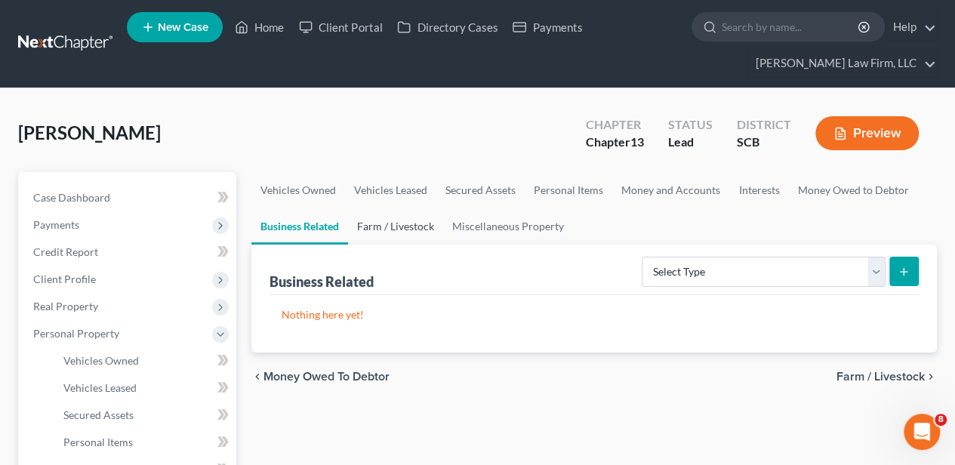
click at [400, 220] on link "Farm / Livestock" at bounding box center [395, 226] width 95 height 36
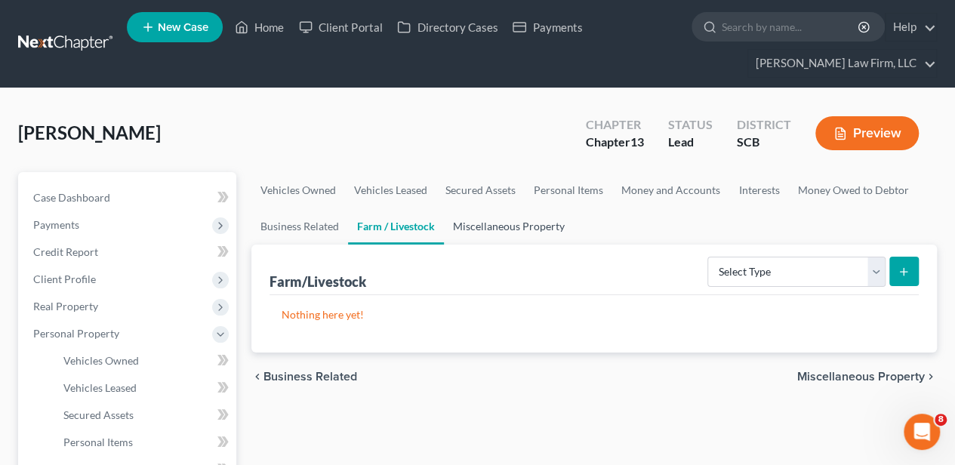
click at [488, 226] on link "Miscellaneous Property" at bounding box center [509, 226] width 130 height 36
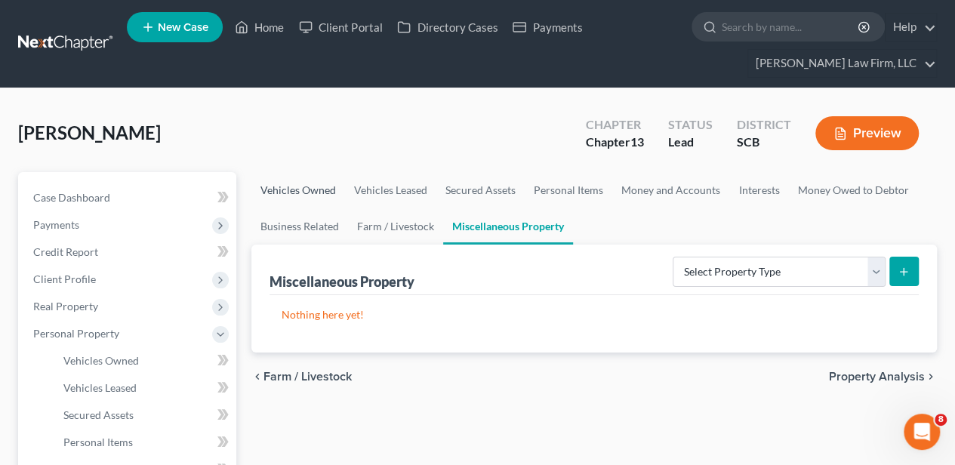
click at [324, 191] on link "Vehicles Owned" at bounding box center [298, 190] width 94 height 36
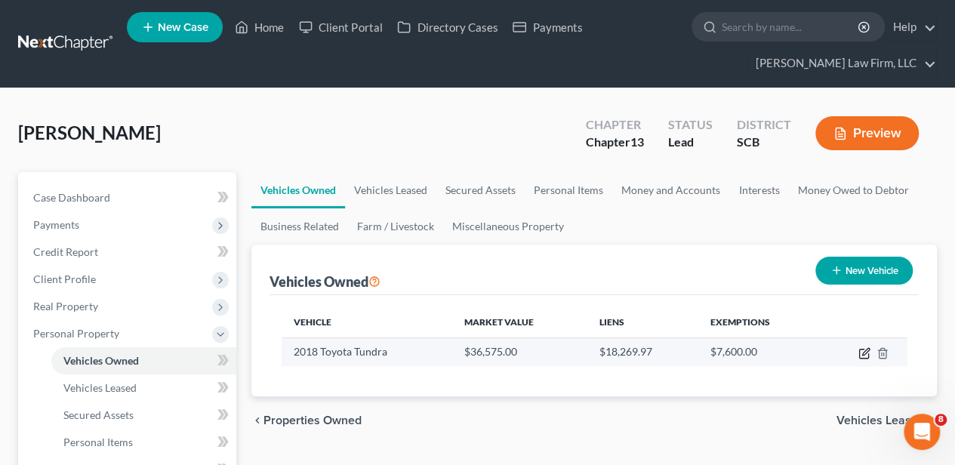
click at [861, 350] on icon "button" at bounding box center [864, 353] width 12 height 12
select select "0"
select select "8"
select select "2"
select select "0"
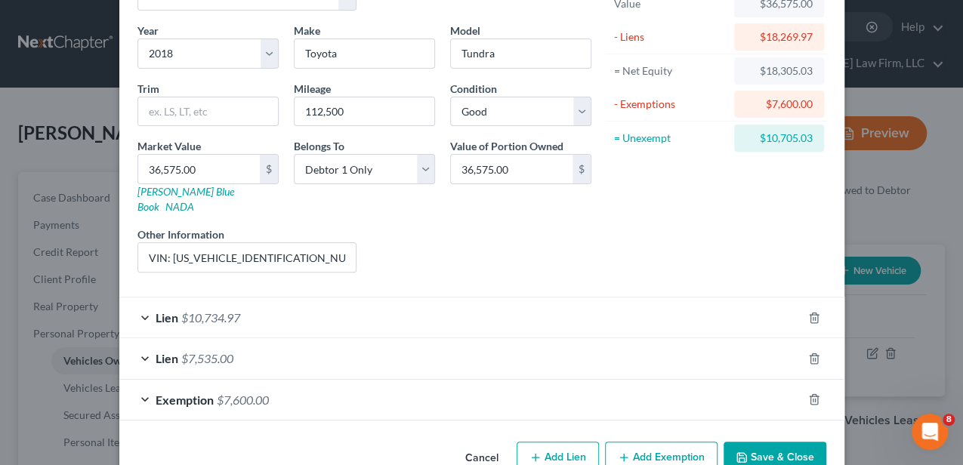
scroll to position [124, 0]
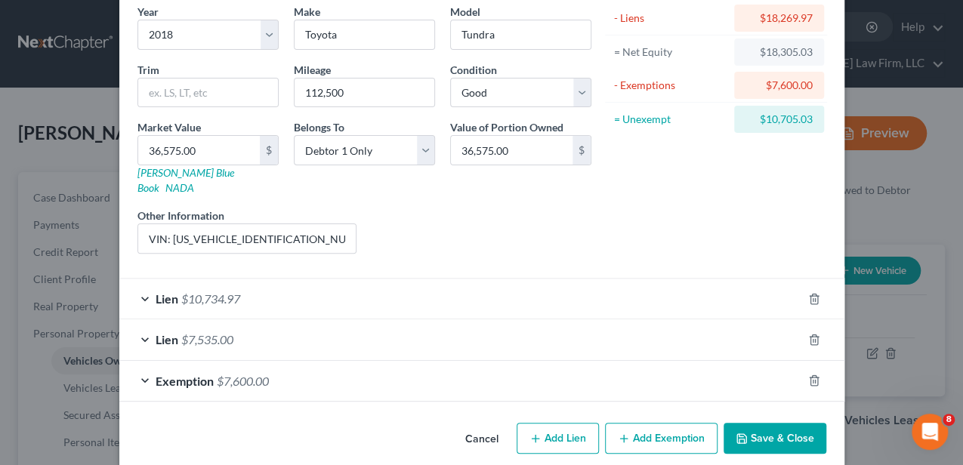
click at [664, 423] on button "Add Exemption" at bounding box center [661, 439] width 112 height 32
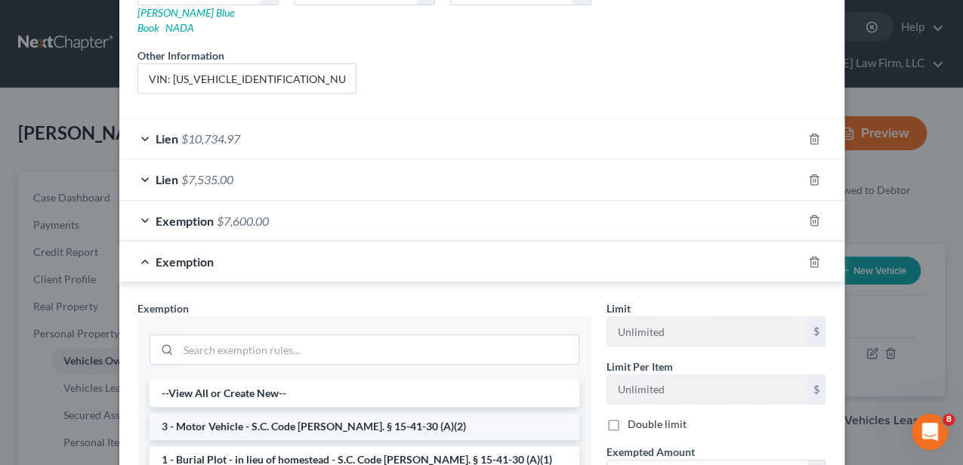
scroll to position [325, 0]
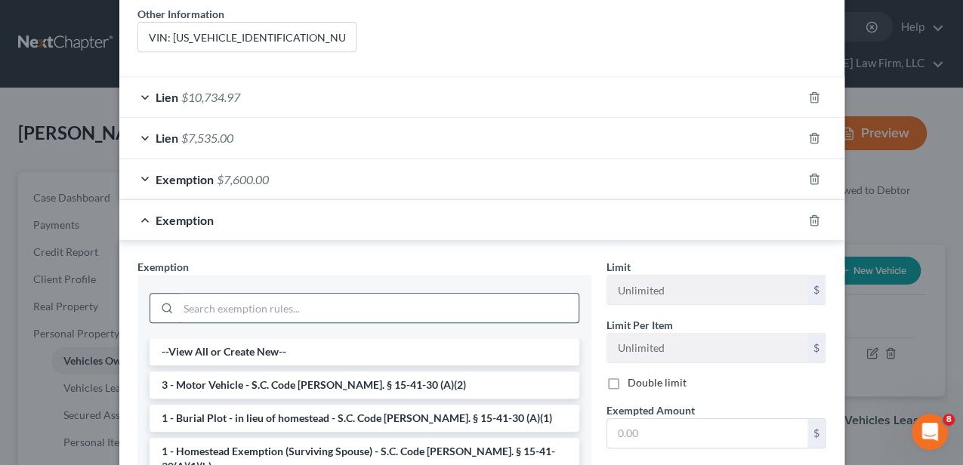
click at [258, 294] on input "search" at bounding box center [378, 308] width 400 height 29
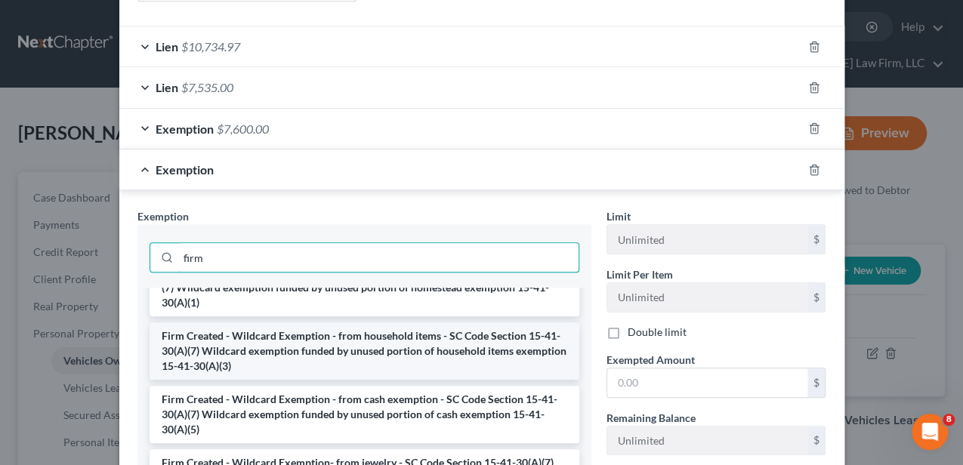
scroll to position [50, 0]
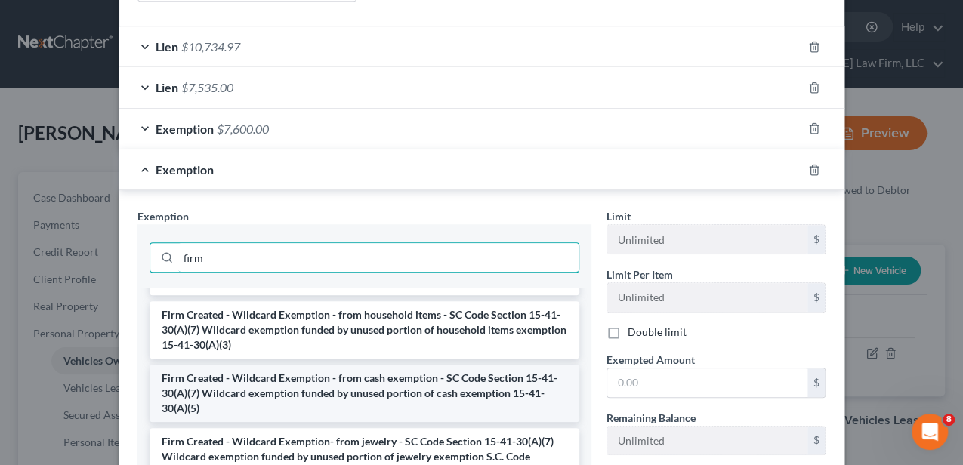
type input "firm"
click at [333, 367] on li "Firm Created - Wildcard Exemption - from cash exemption - SC Code Section 15-41…" at bounding box center [364, 393] width 430 height 57
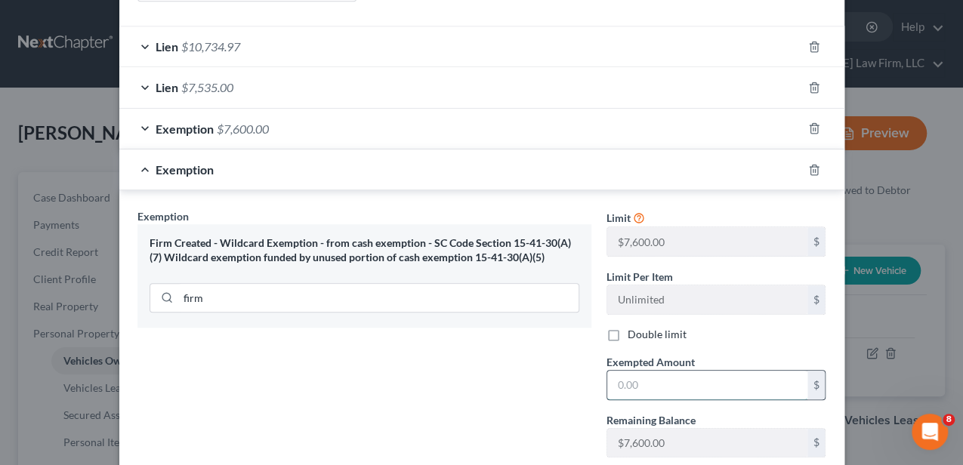
click at [649, 371] on input "text" at bounding box center [707, 385] width 200 height 29
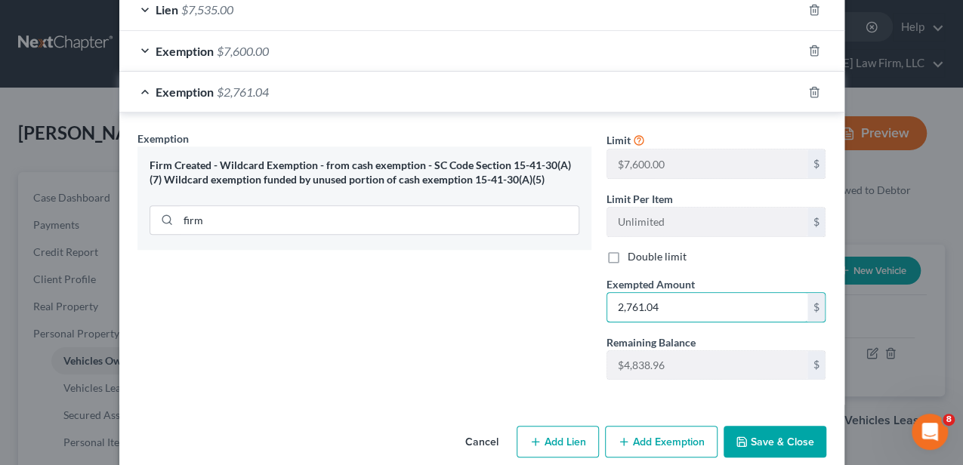
scroll to position [455, 0]
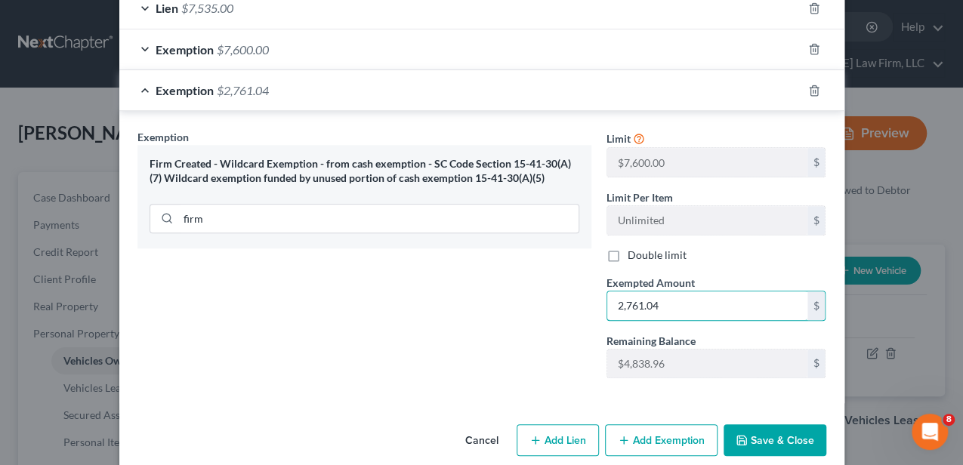
type input "2,761.04"
click at [775, 424] on button "Save & Close" at bounding box center [774, 440] width 103 height 32
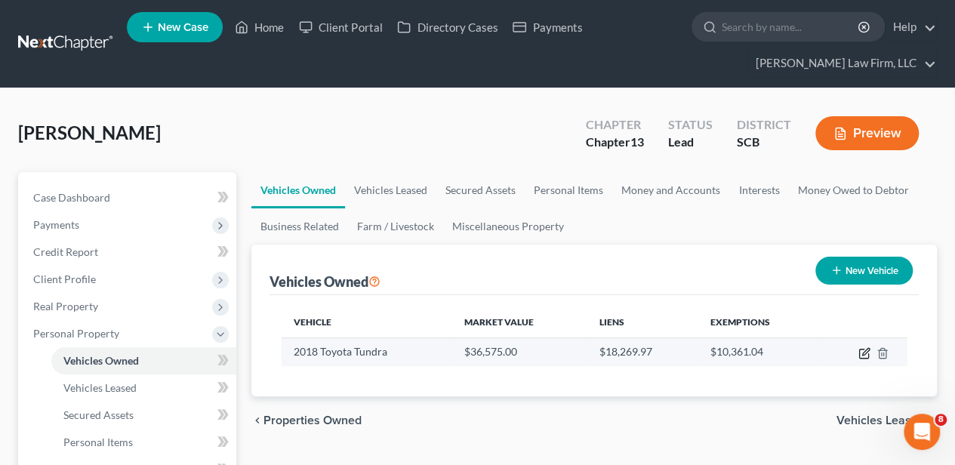
click at [867, 352] on icon "button" at bounding box center [864, 353] width 12 height 12
select select "0"
select select "8"
select select "2"
select select "0"
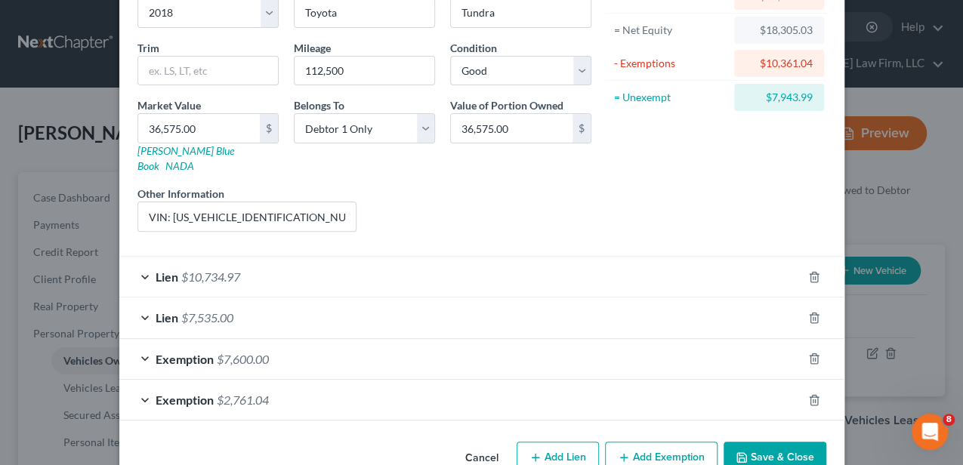
scroll to position [165, 0]
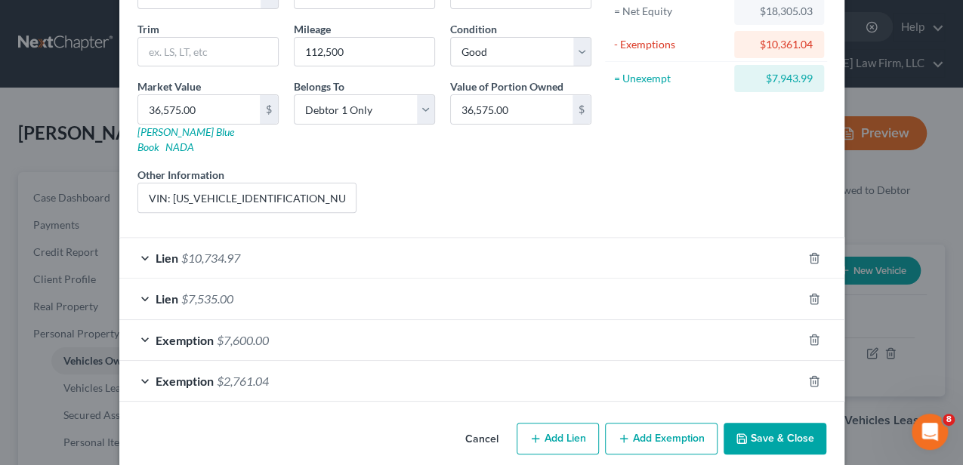
click at [646, 423] on button "Add Exemption" at bounding box center [661, 439] width 112 height 32
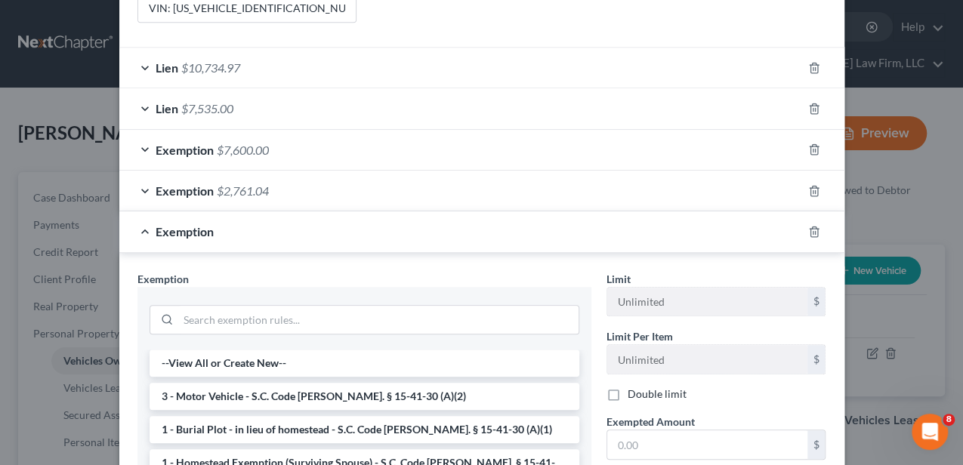
scroll to position [366, 0]
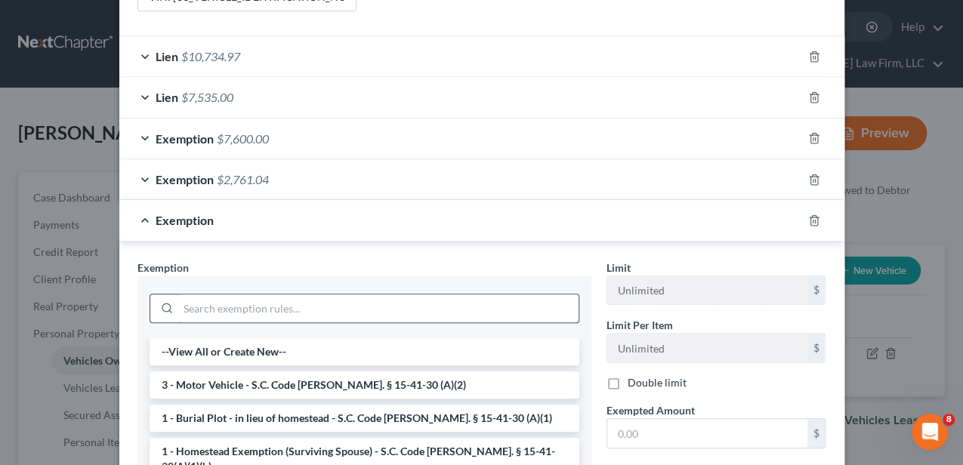
click at [236, 294] on input "search" at bounding box center [378, 308] width 400 height 29
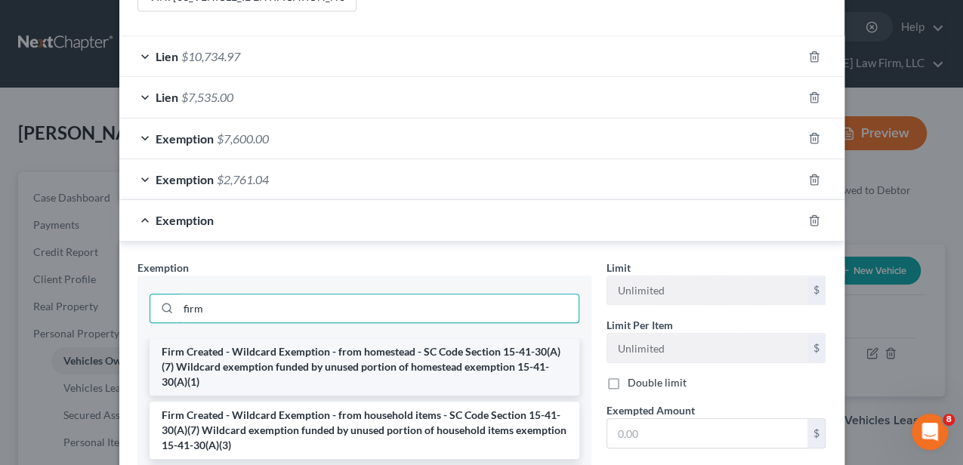
type input "firm"
click at [430, 350] on li "Firm Created - Wildcard Exemption - from homestead - SC Code Section 15-41-30(A…" at bounding box center [364, 366] width 430 height 57
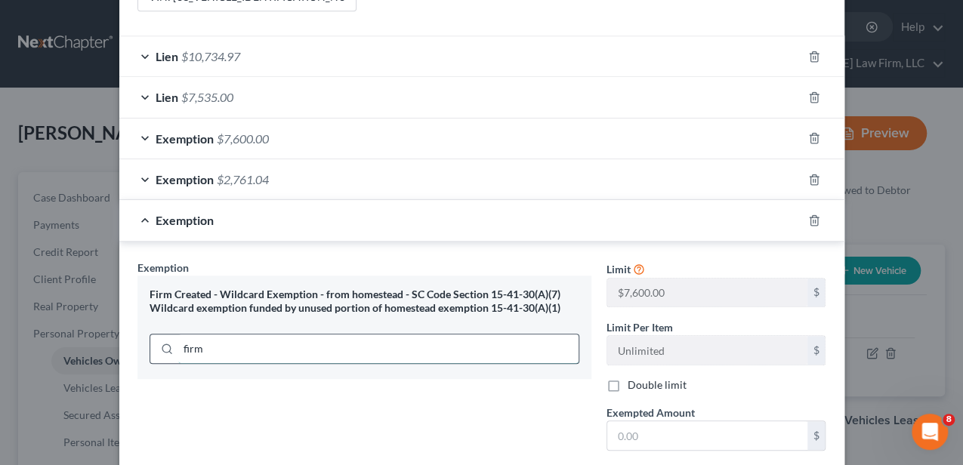
click at [331, 334] on input "firm" at bounding box center [378, 348] width 400 height 29
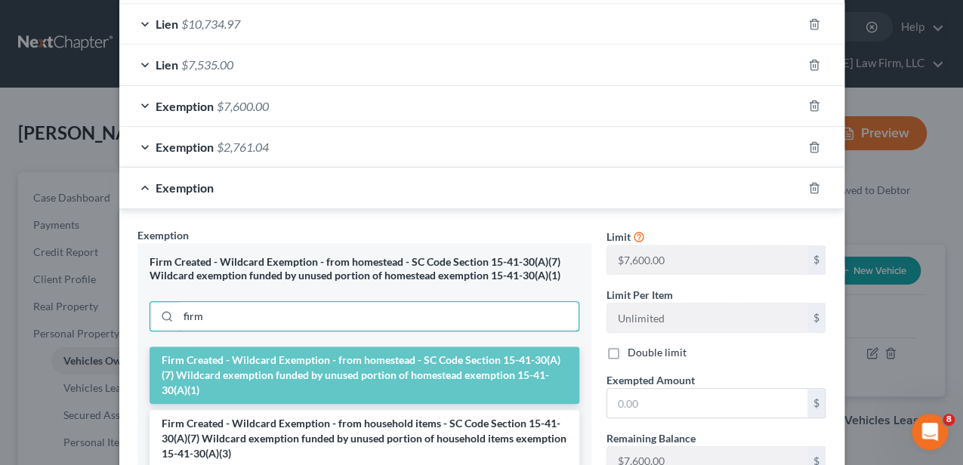
scroll to position [417, 0]
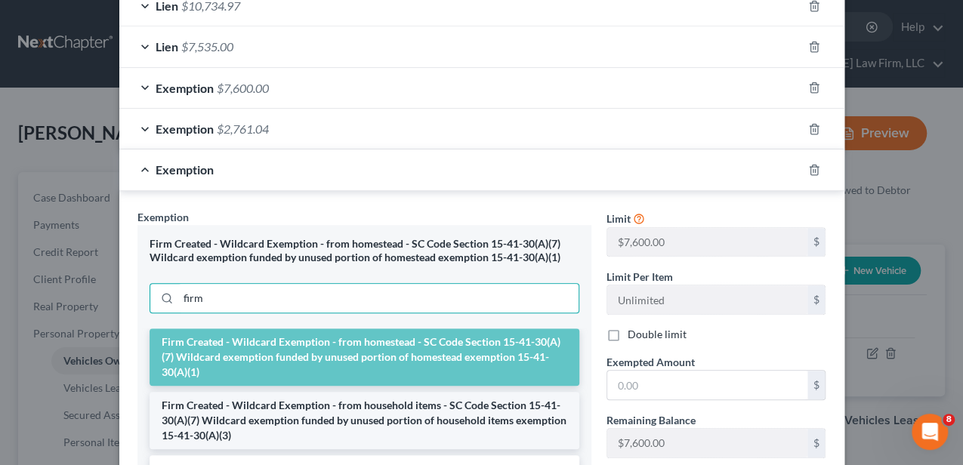
click at [340, 392] on li "Firm Created - Wildcard Exemption - from household items - SC Code Section 15-4…" at bounding box center [364, 420] width 430 height 57
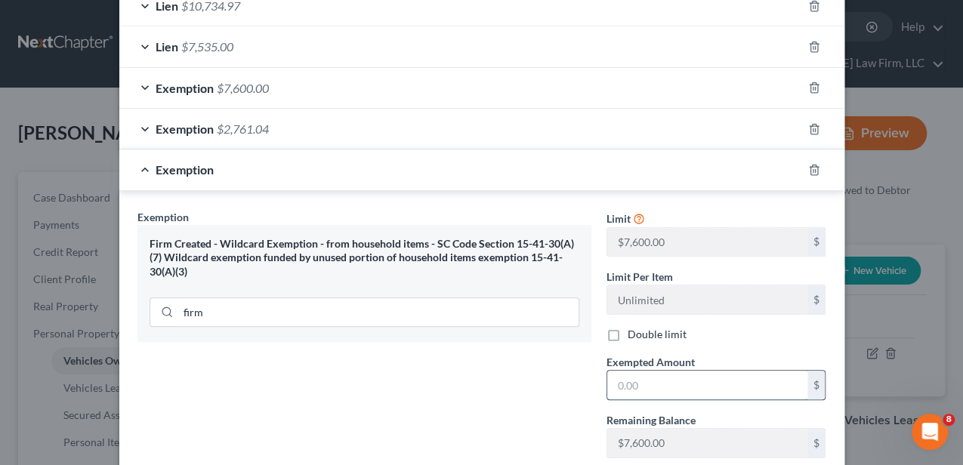
click at [669, 371] on input "text" at bounding box center [707, 385] width 200 height 29
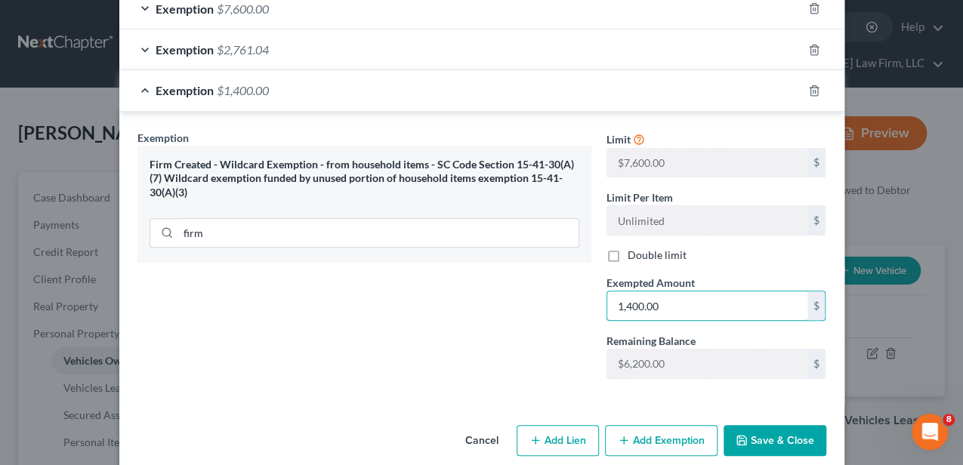
type input "1,400.00"
click at [681, 425] on button "Add Exemption" at bounding box center [661, 441] width 112 height 32
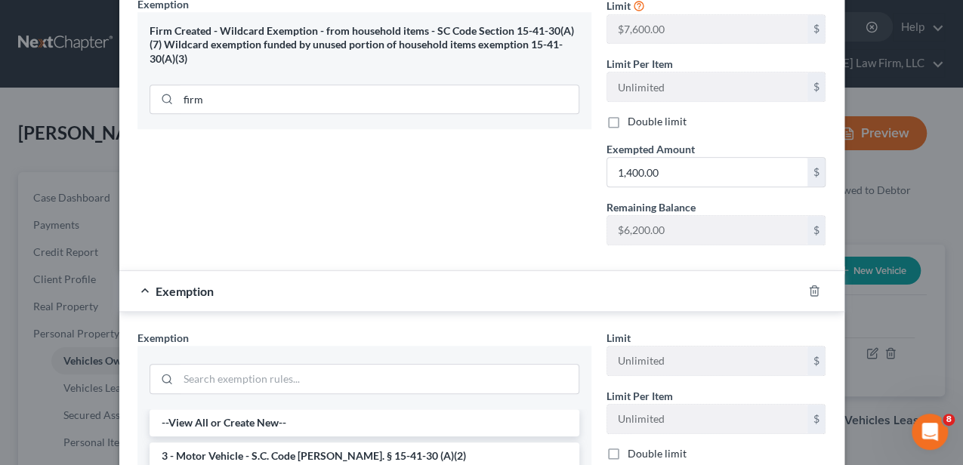
scroll to position [698, 0]
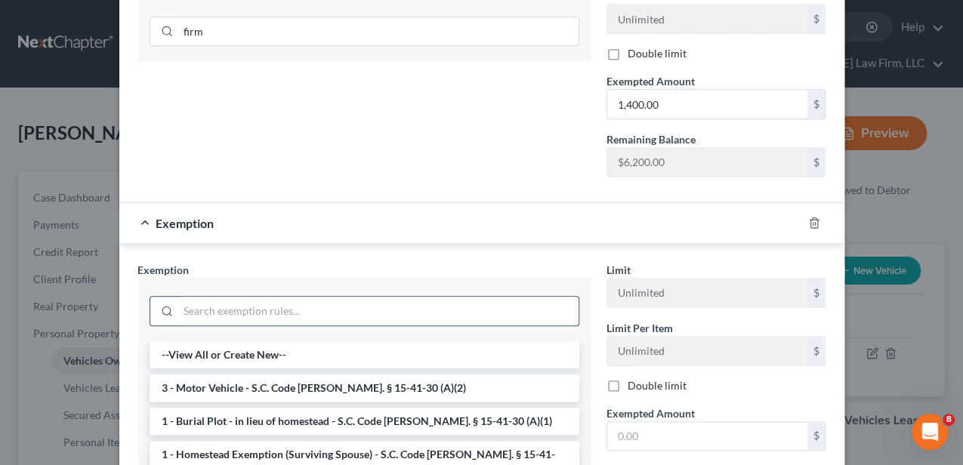
click at [276, 297] on input "search" at bounding box center [378, 311] width 400 height 29
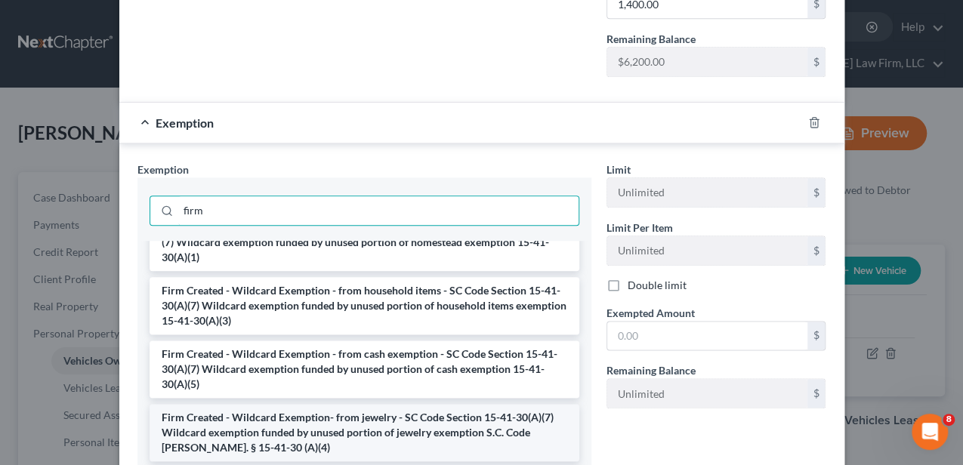
scroll to position [50, 0]
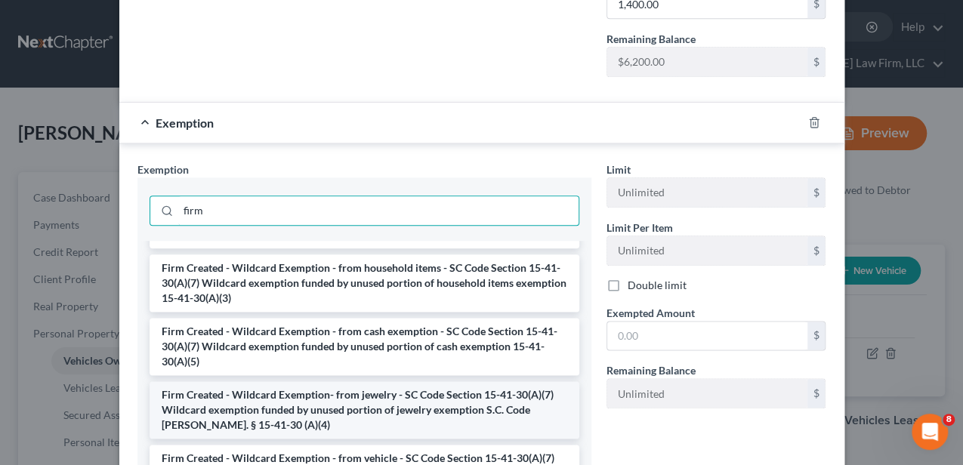
type input "firm"
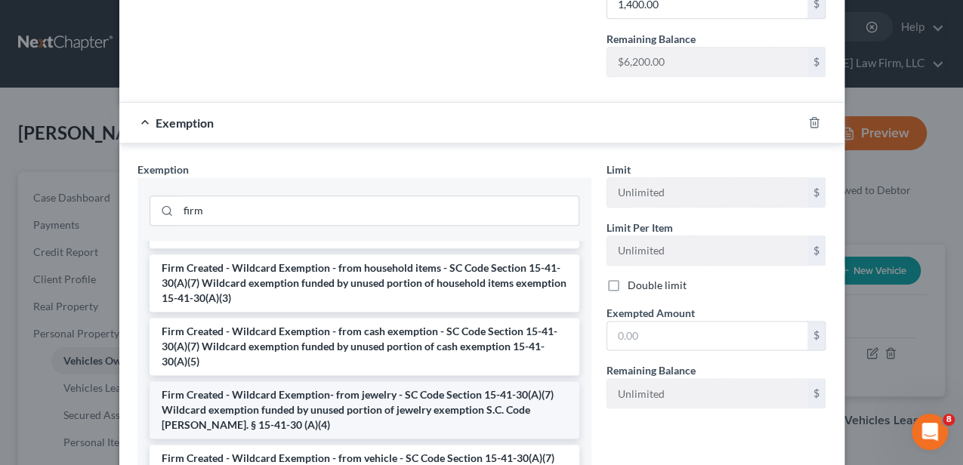
click at [362, 394] on li "Firm Created - Wildcard Exemption- from jewelry - SC Code Section 15-41-30(A)(7…" at bounding box center [364, 409] width 430 height 57
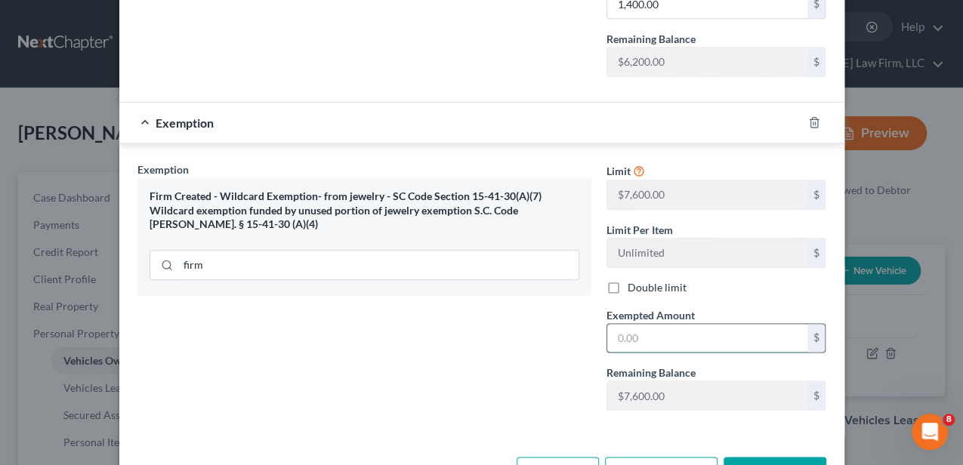
click at [665, 324] on input "text" at bounding box center [707, 338] width 200 height 29
type input "1,475.00"
click at [763, 457] on button "Save & Close" at bounding box center [774, 473] width 103 height 32
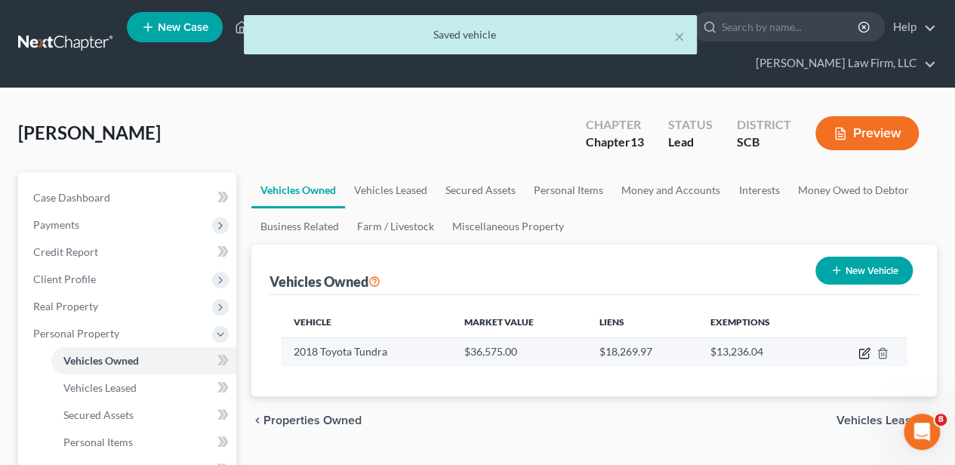
click at [863, 355] on icon "button" at bounding box center [864, 353] width 12 height 12
select select "0"
select select "8"
select select "2"
select select "0"
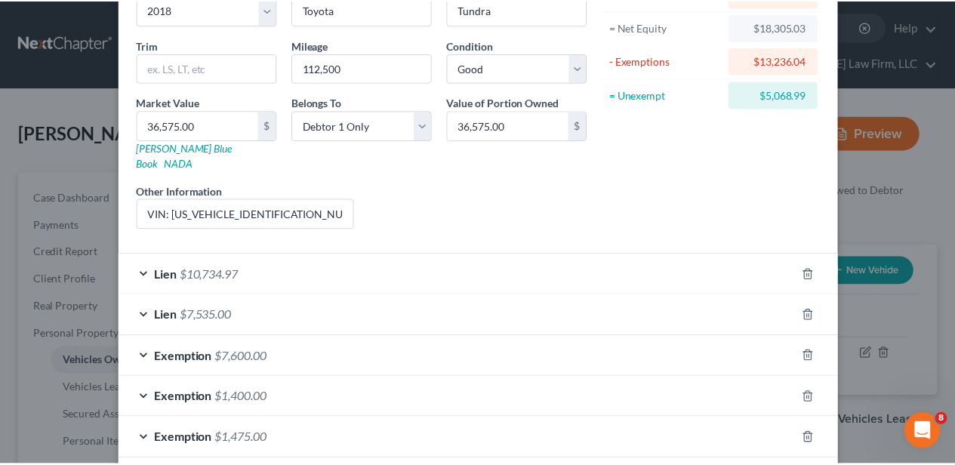
scroll to position [246, 0]
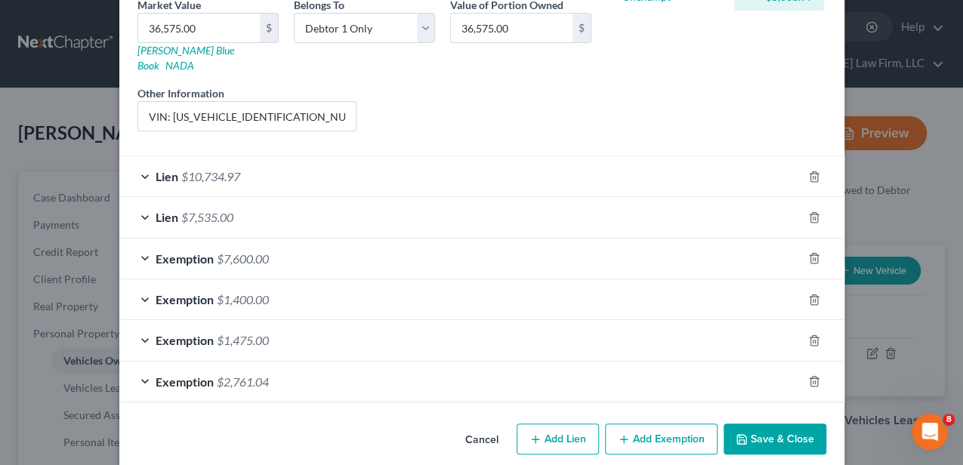
click at [776, 434] on button "Save & Close" at bounding box center [774, 440] width 103 height 32
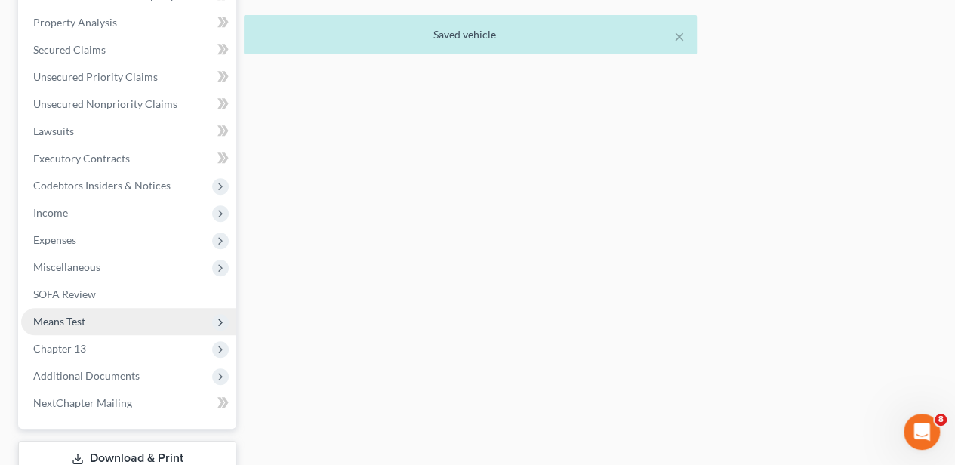
scroll to position [704, 0]
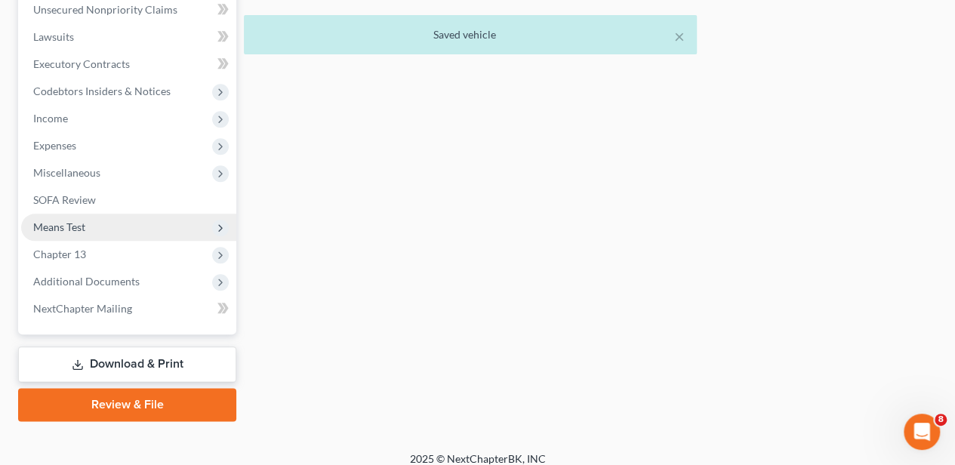
click at [83, 220] on span "Means Test" at bounding box center [59, 226] width 52 height 13
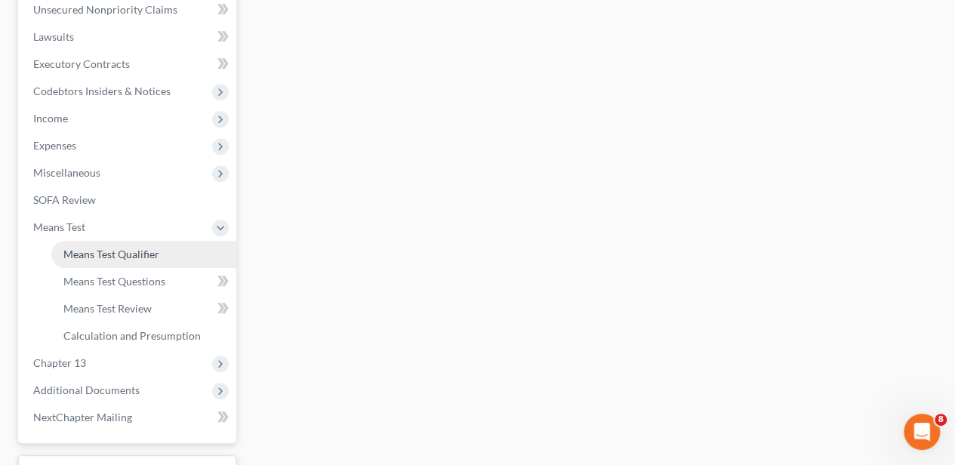
click at [95, 248] on span "Means Test Qualifier" at bounding box center [111, 254] width 96 height 13
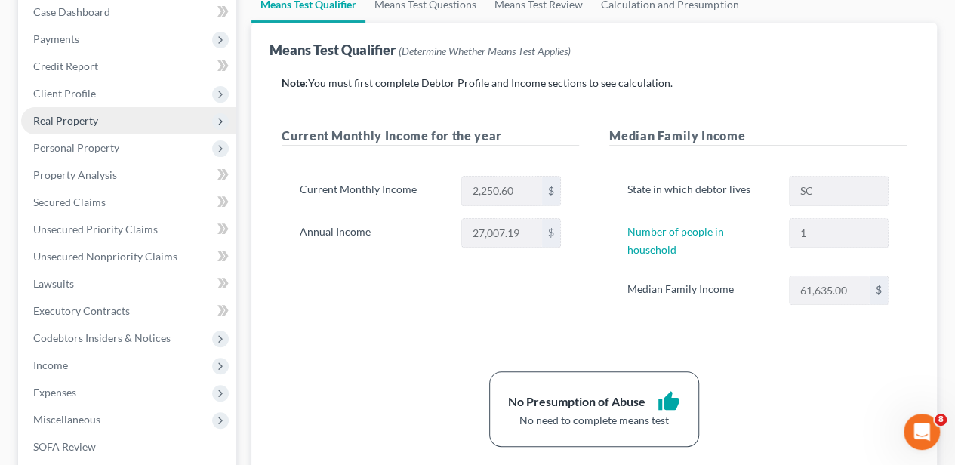
scroll to position [50, 0]
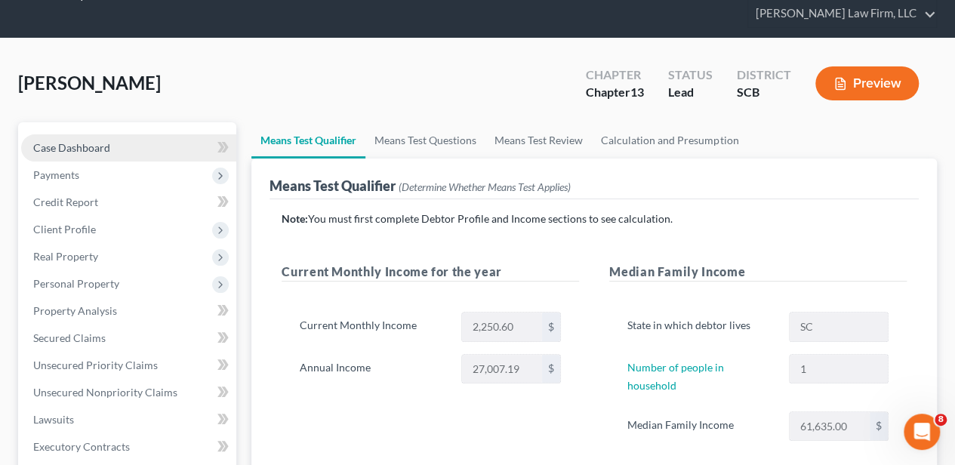
click at [106, 145] on span "Case Dashboard" at bounding box center [71, 147] width 77 height 13
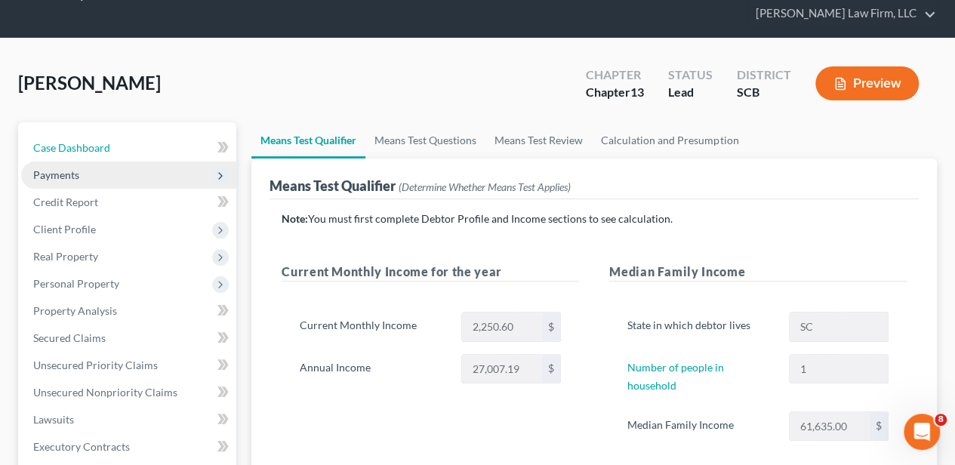
select select "2"
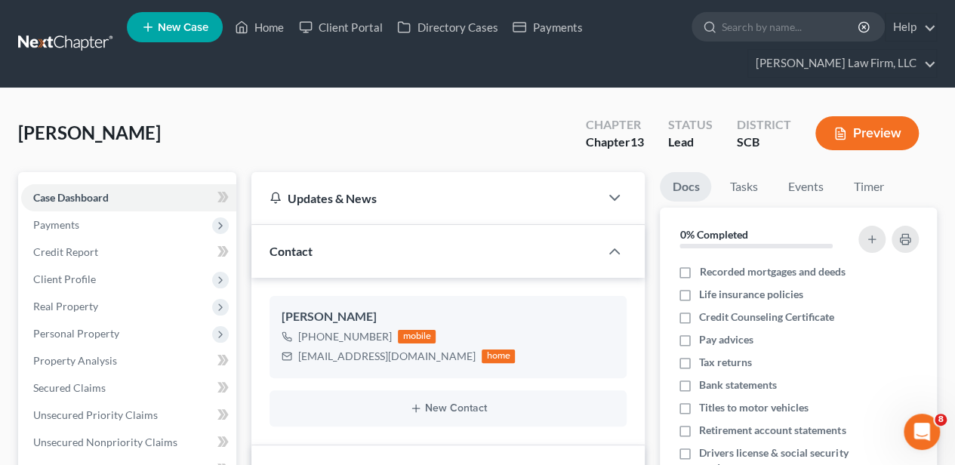
scroll to position [406, 0]
